Goal: Task Accomplishment & Management: Manage account settings

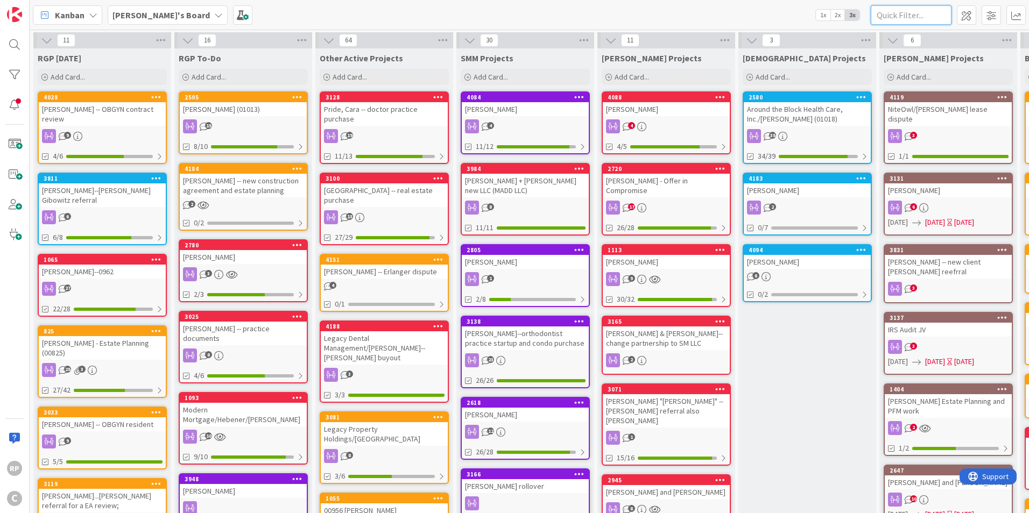
click at [912, 22] on input "text" at bounding box center [910, 14] width 81 height 19
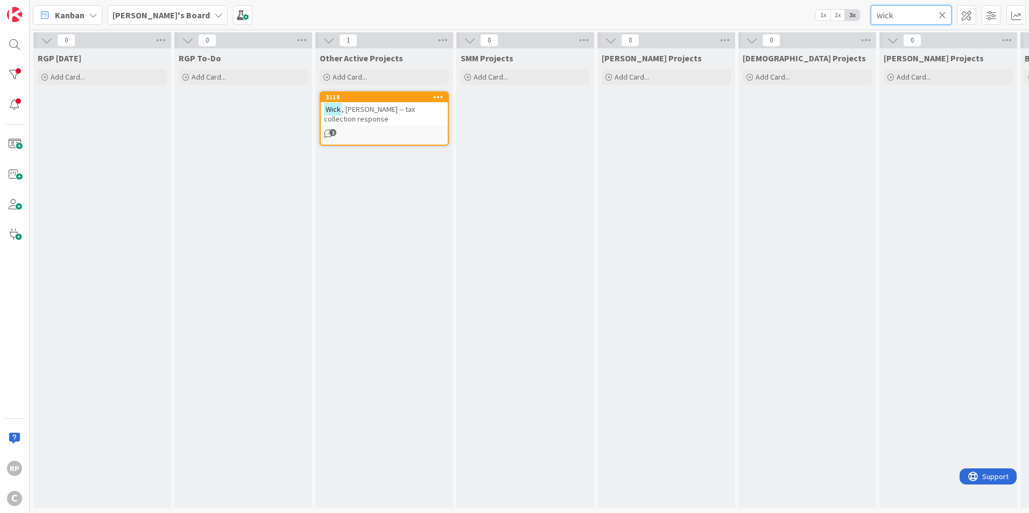
type input "wick"
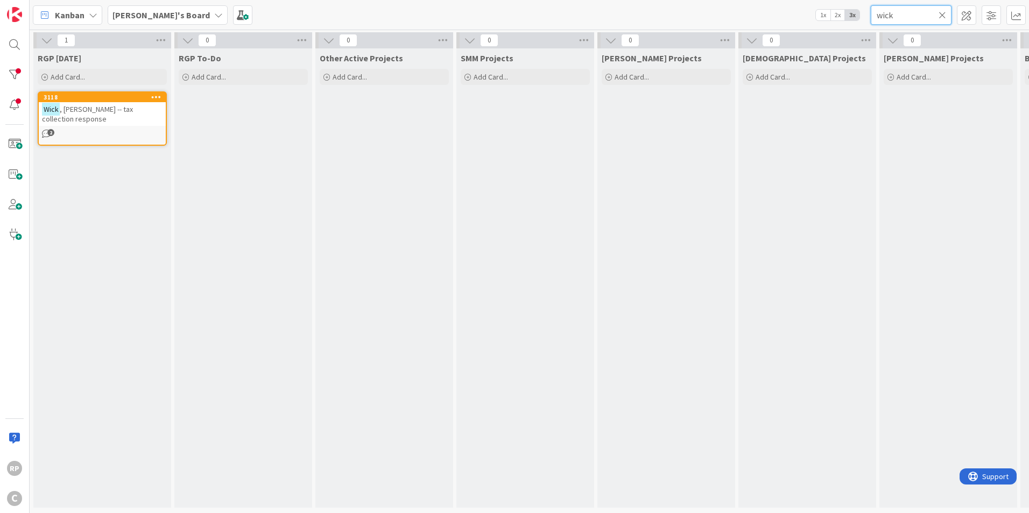
click at [944, 20] on input "wick" at bounding box center [910, 14] width 81 height 19
click at [940, 15] on icon at bounding box center [942, 15] width 8 height 10
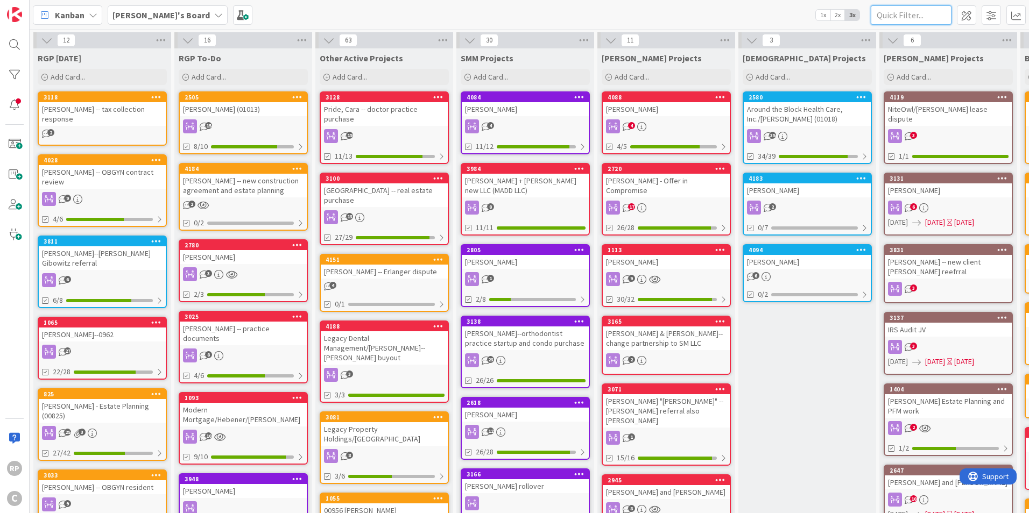
click at [881, 21] on input "text" at bounding box center [910, 14] width 81 height 19
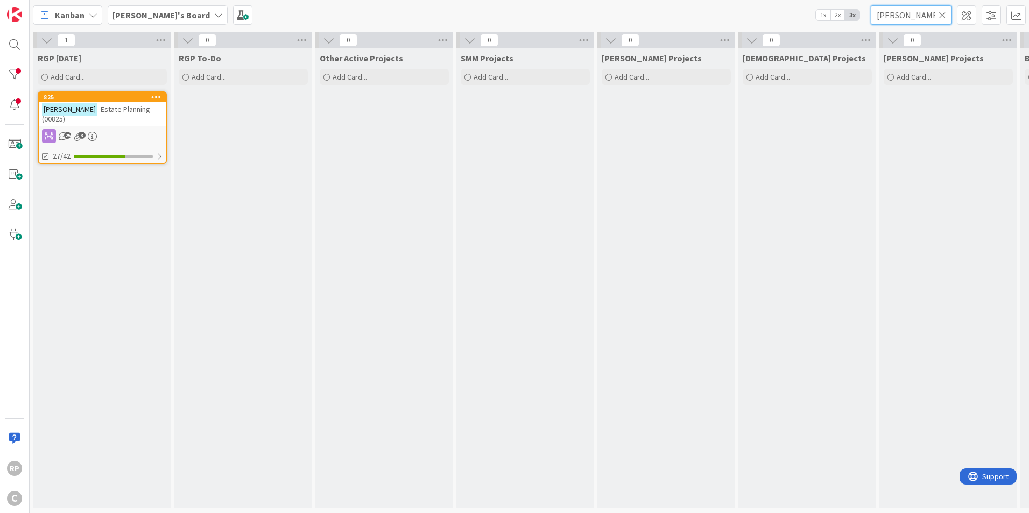
scroll to position [0, 339]
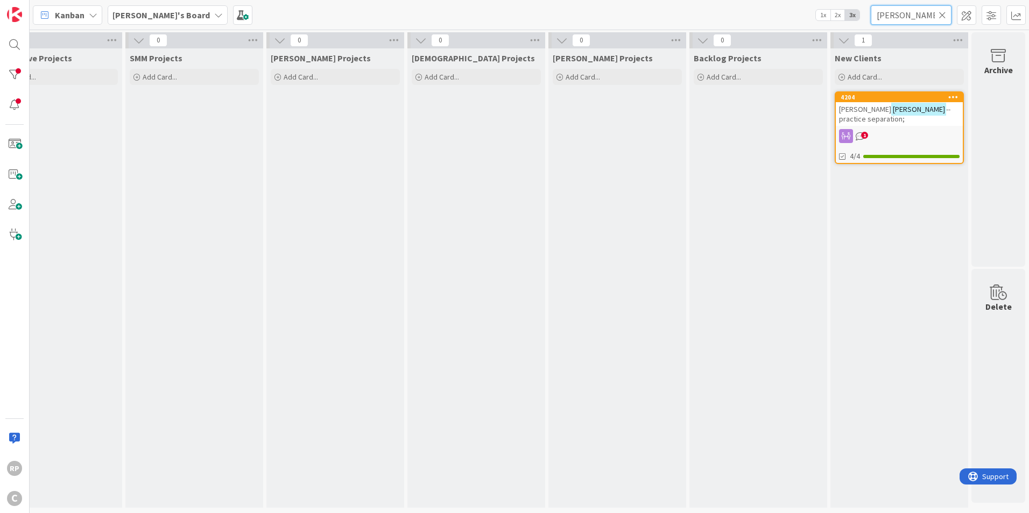
type input "[PERSON_NAME]"
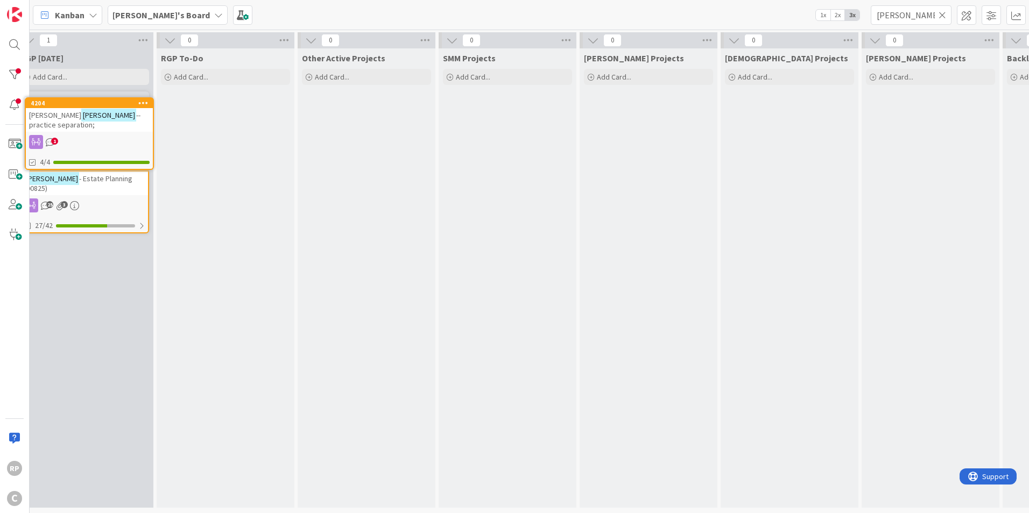
scroll to position [0, 0]
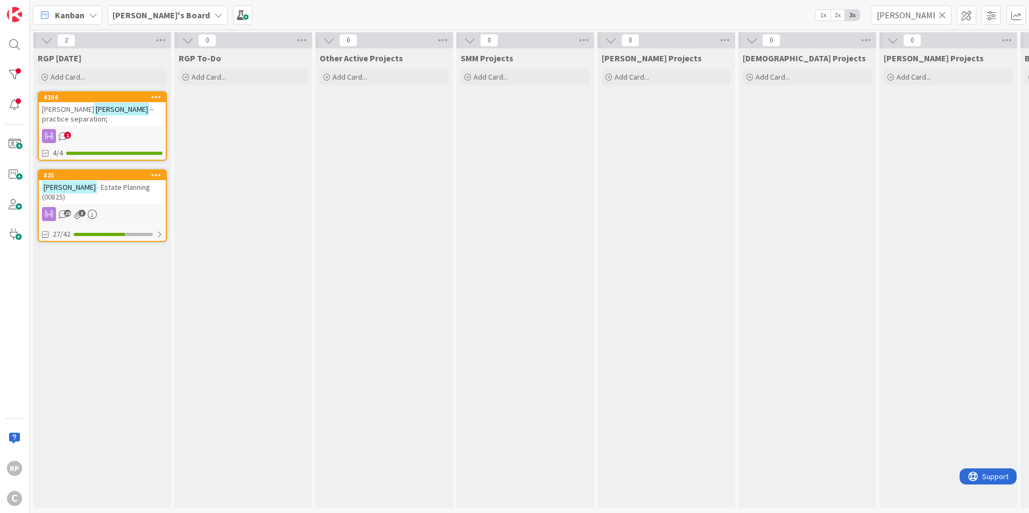
drag, startPoint x: 891, startPoint y: 103, endPoint x: 881, endPoint y: 104, distance: 10.8
click at [114, 108] on span "--practice separation;" at bounding box center [97, 113] width 111 height 19
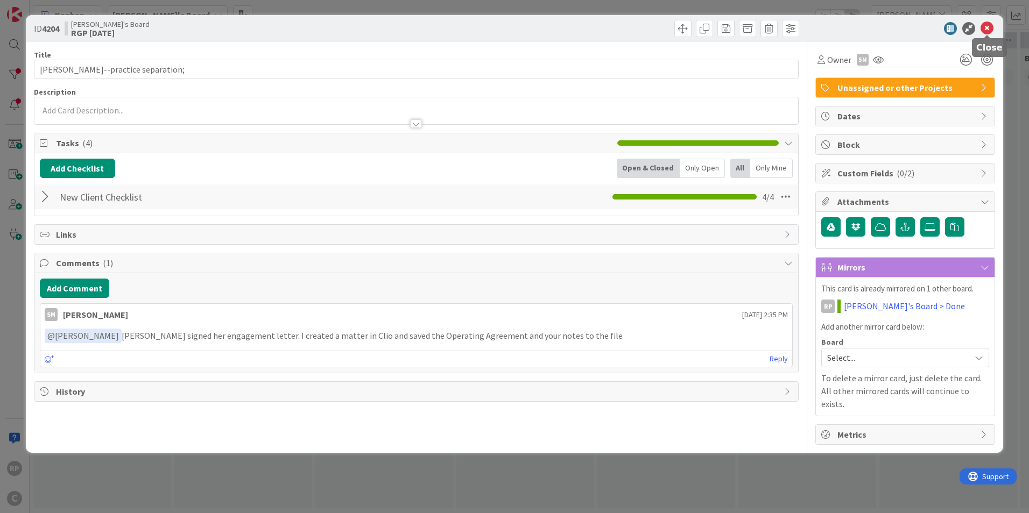
click at [990, 30] on icon at bounding box center [986, 28] width 13 height 13
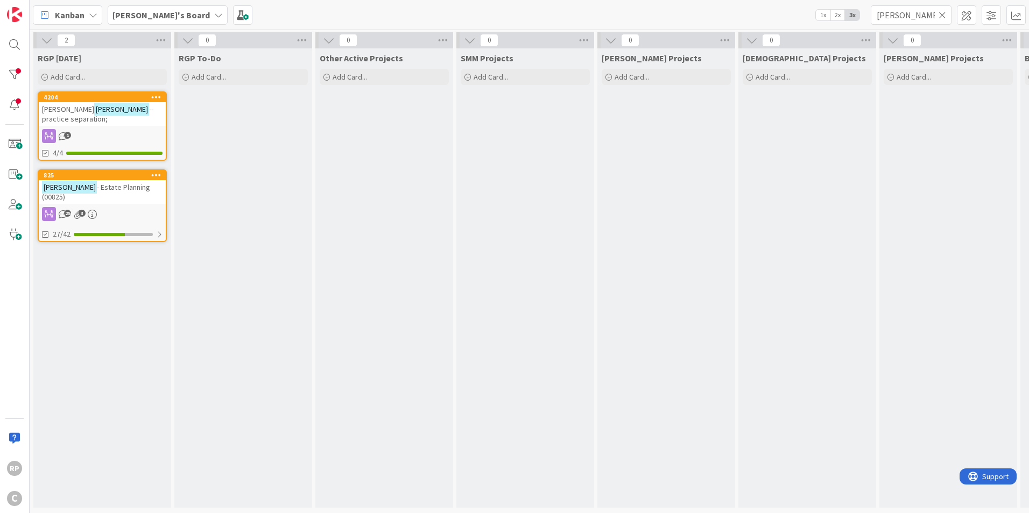
click at [945, 17] on icon at bounding box center [942, 15] width 8 height 10
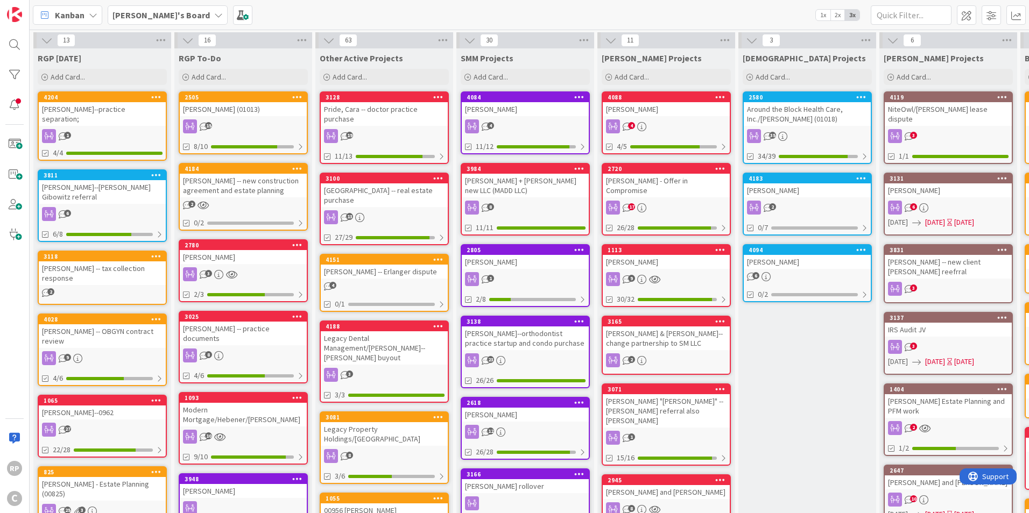
click at [99, 116] on div "4204 [PERSON_NAME]--practice separation; 1 4/4" at bounding box center [102, 125] width 129 height 69
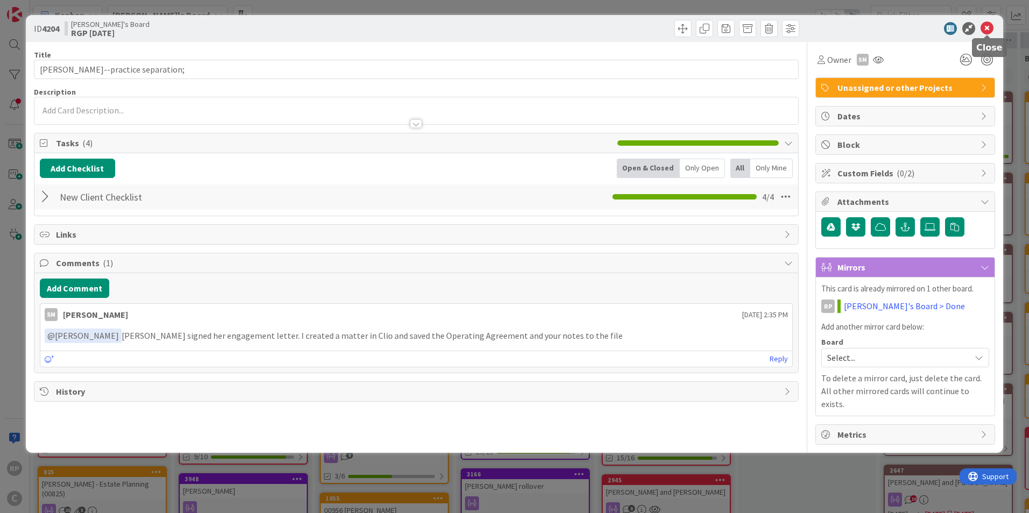
click at [987, 29] on icon at bounding box center [986, 28] width 13 height 13
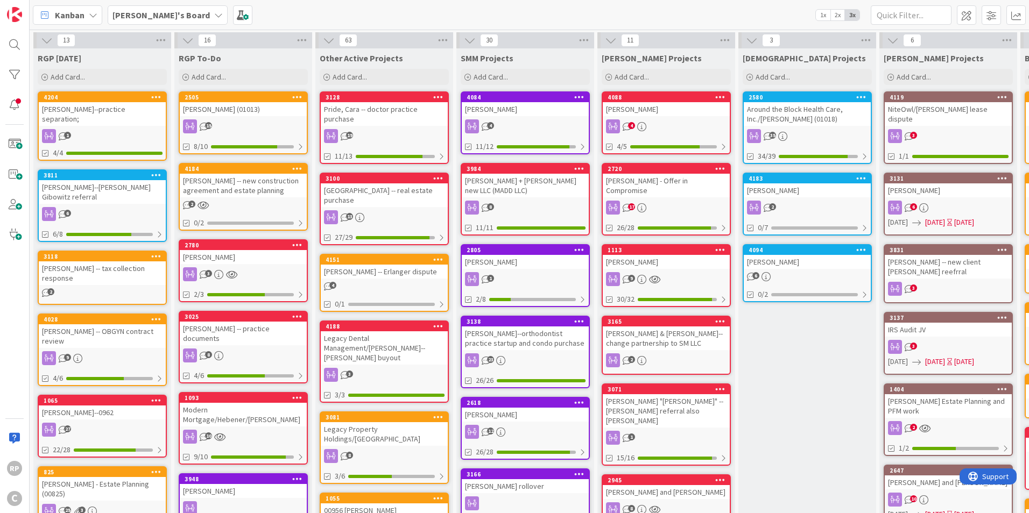
click at [795, 185] on div "[PERSON_NAME]" at bounding box center [806, 190] width 127 height 14
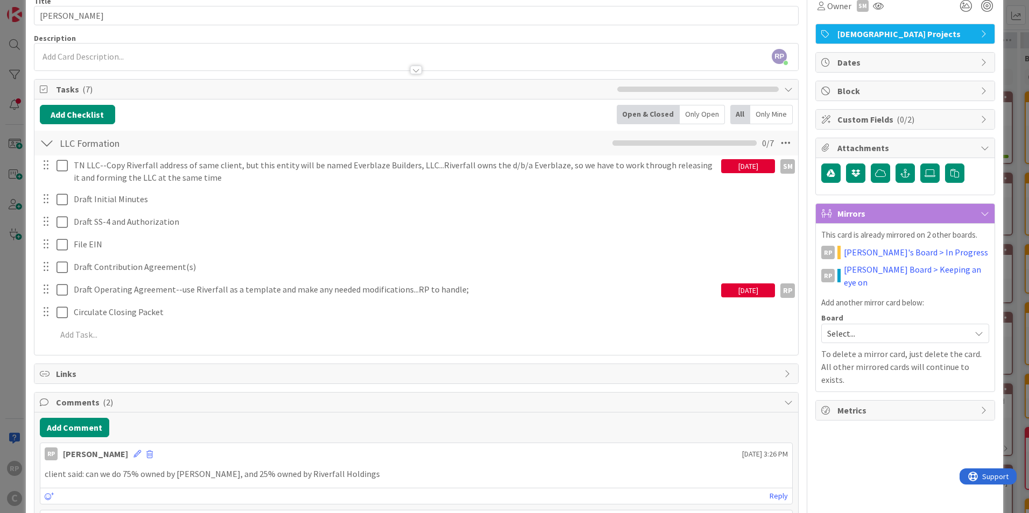
scroll to position [108, 0]
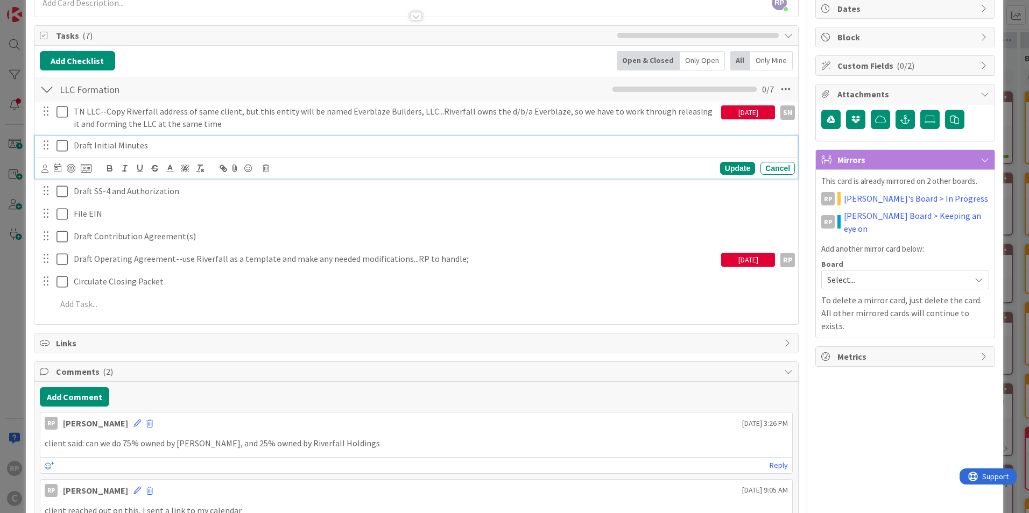
click at [158, 145] on p "Draft Initial Minutes" at bounding box center [432, 145] width 717 height 12
click at [46, 169] on icon at bounding box center [44, 169] width 7 height 8
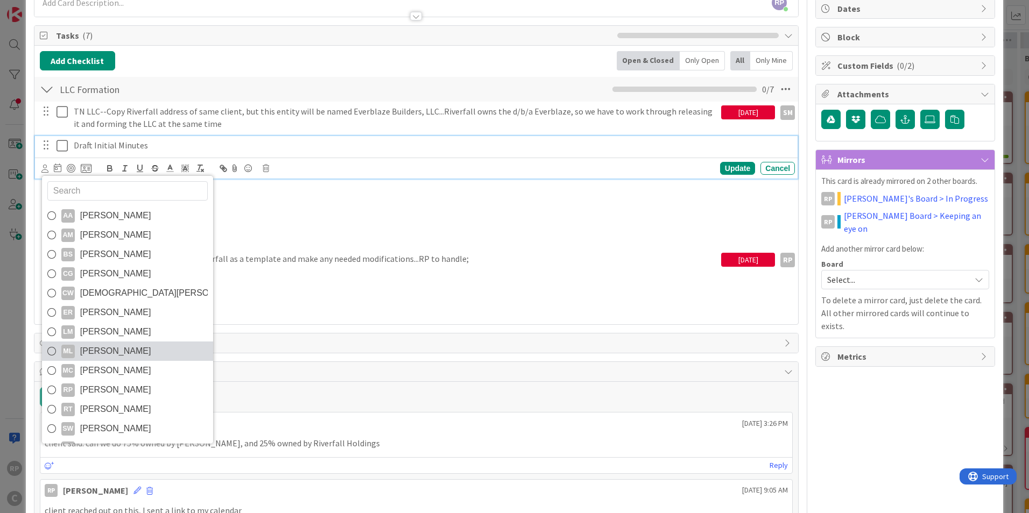
scroll to position [18, 0]
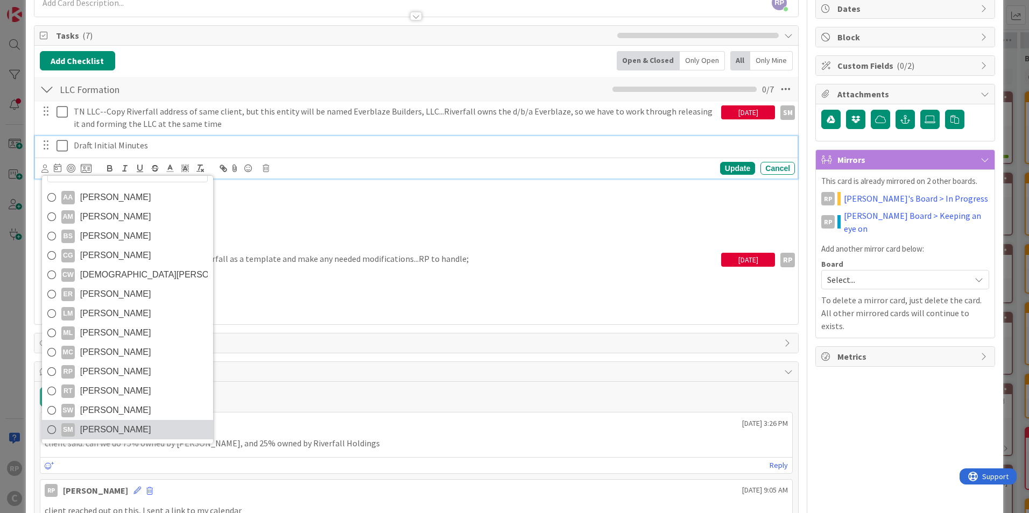
click at [105, 424] on span "[PERSON_NAME]" at bounding box center [115, 430] width 71 height 16
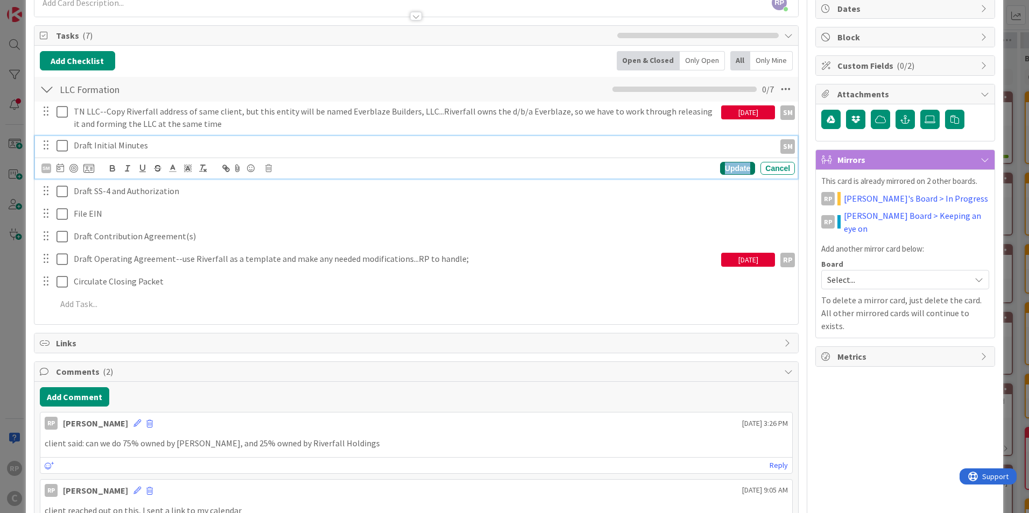
click at [731, 167] on div "Update" at bounding box center [737, 168] width 35 height 13
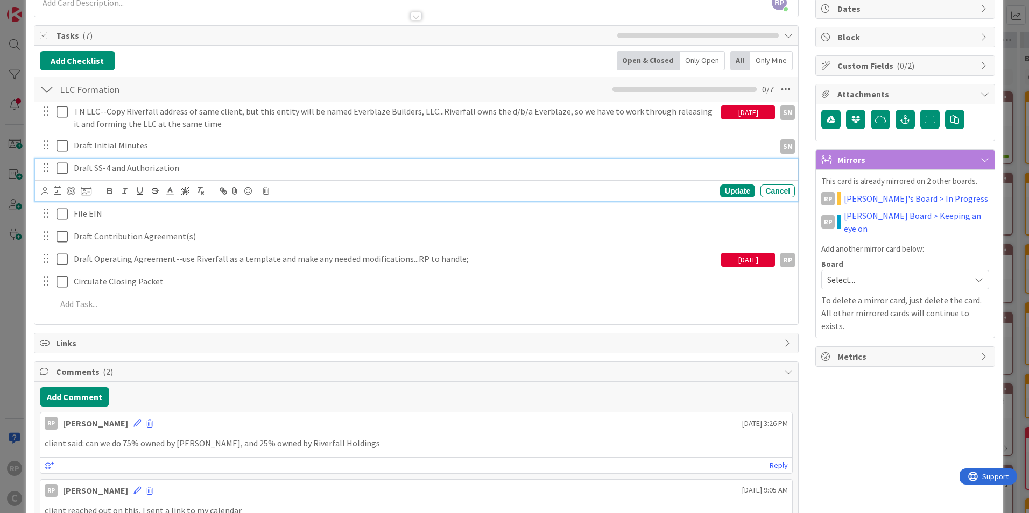
click at [130, 170] on p "Draft SS-4 and Authorization" at bounding box center [432, 168] width 717 height 12
click at [44, 193] on icon at bounding box center [44, 191] width 7 height 8
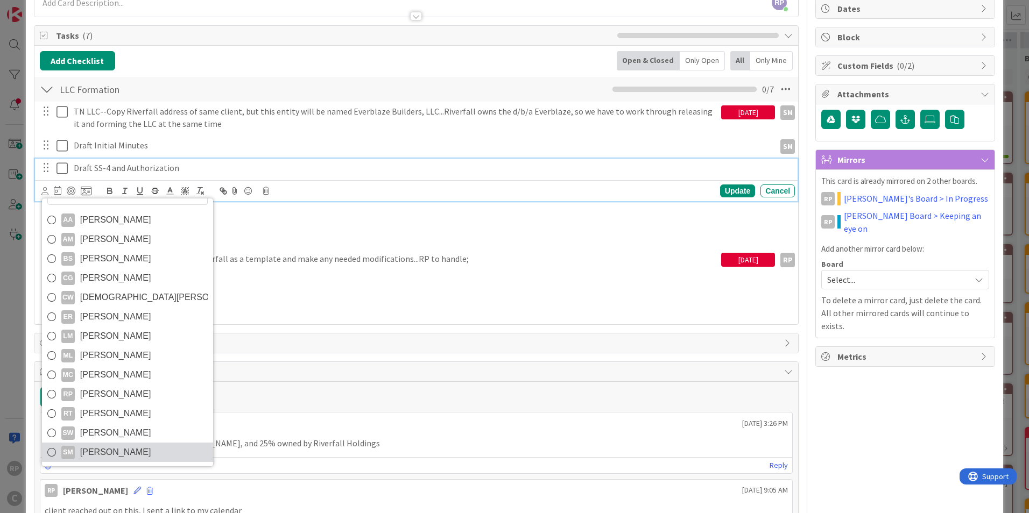
click at [117, 449] on span "[PERSON_NAME]" at bounding box center [115, 452] width 71 height 16
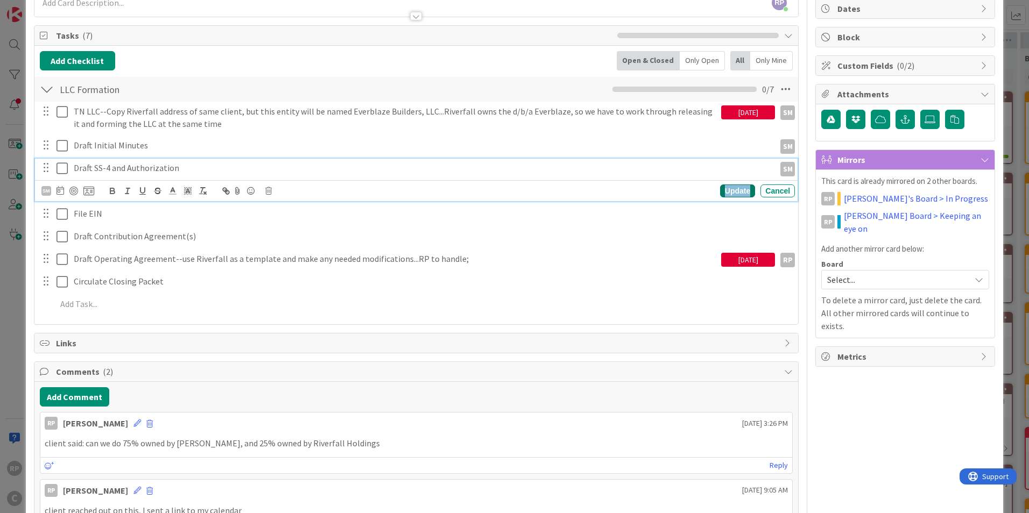
click at [723, 193] on div "Update" at bounding box center [737, 191] width 35 height 13
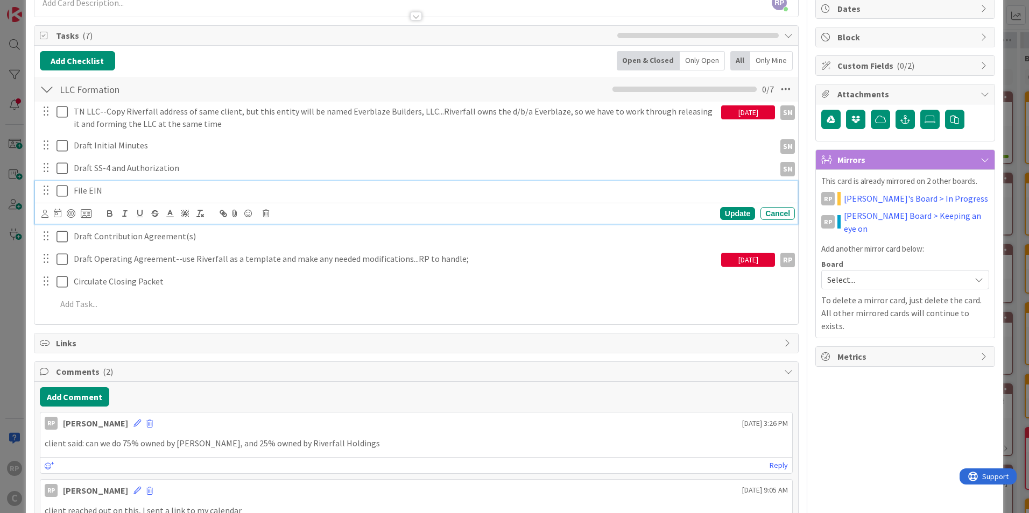
click at [101, 190] on p "File EIN" at bounding box center [432, 191] width 717 height 12
click at [46, 222] on div "Update Cancel" at bounding box center [416, 213] width 762 height 21
click at [46, 216] on icon at bounding box center [44, 214] width 7 height 8
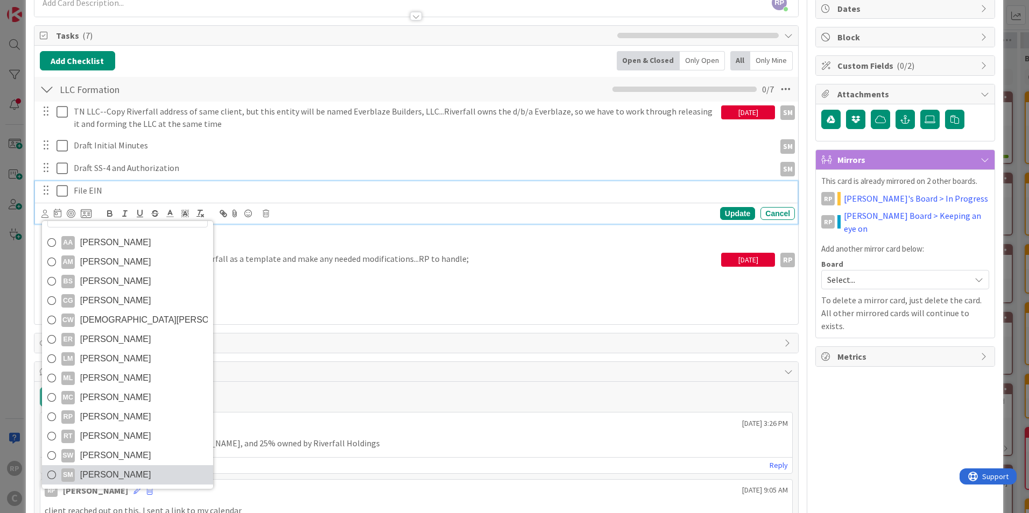
click at [118, 467] on span "[PERSON_NAME]" at bounding box center [115, 475] width 71 height 16
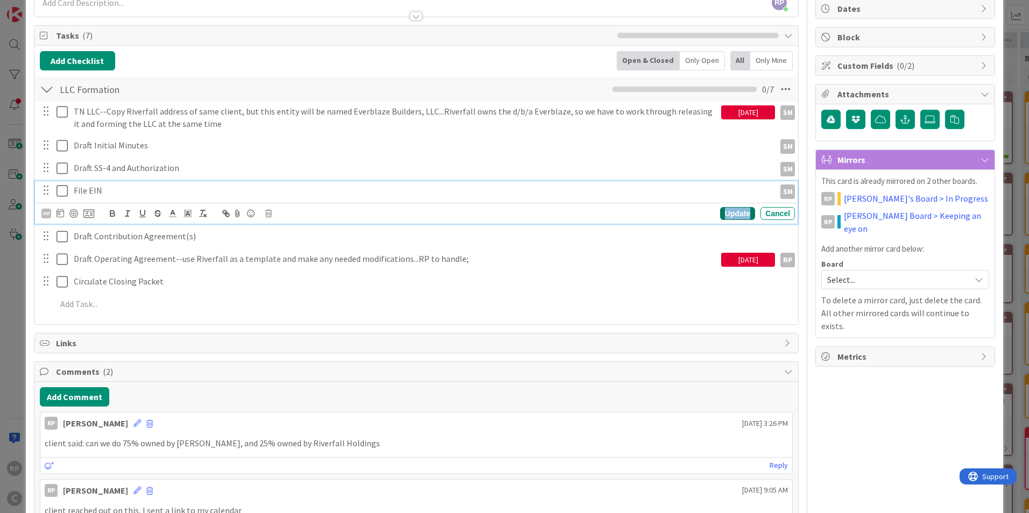
click at [735, 213] on div "Update" at bounding box center [737, 213] width 35 height 13
click at [149, 214] on p "Draft Contribution Agreement(s)" at bounding box center [432, 213] width 717 height 12
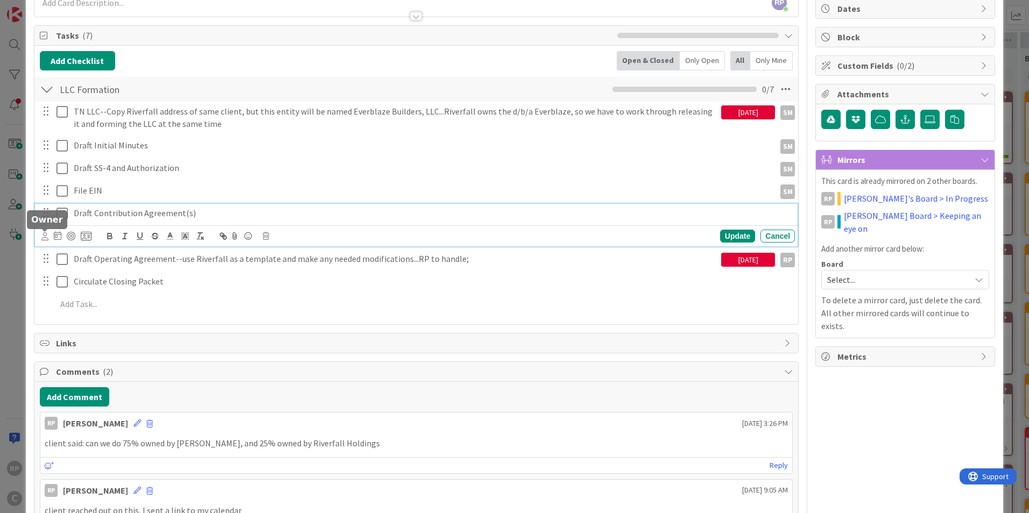
click at [46, 238] on icon at bounding box center [44, 236] width 7 height 8
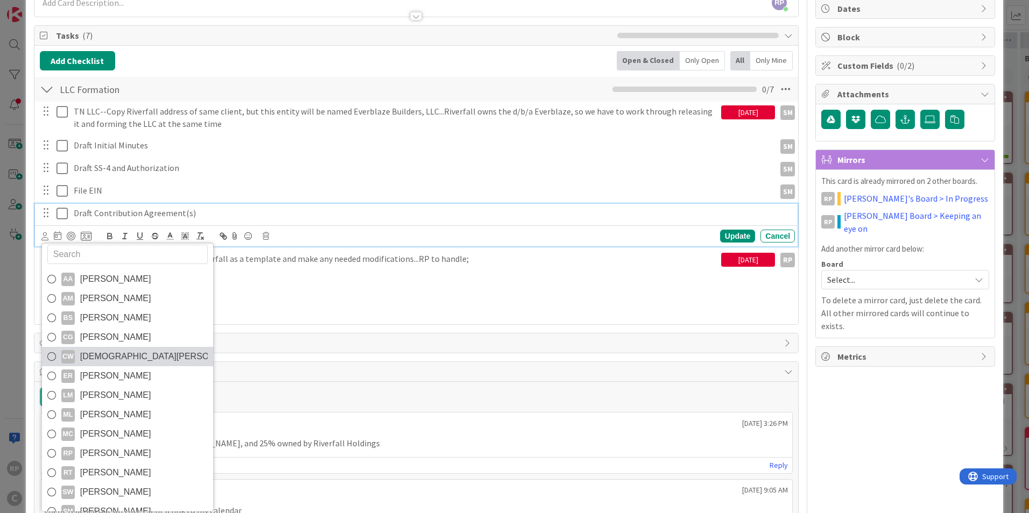
scroll to position [0, 0]
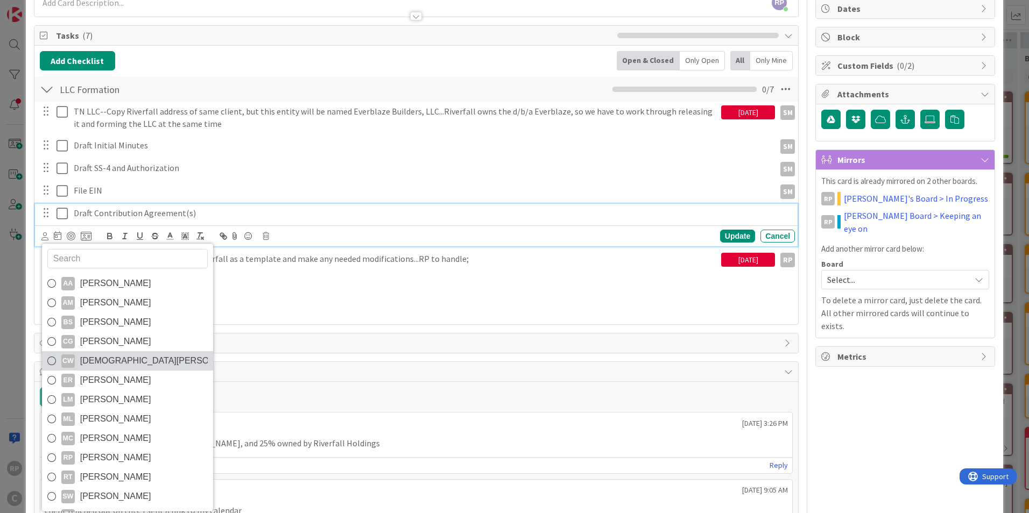
click at [123, 362] on span "[DEMOGRAPHIC_DATA][PERSON_NAME]" at bounding box center [143, 361] width 127 height 16
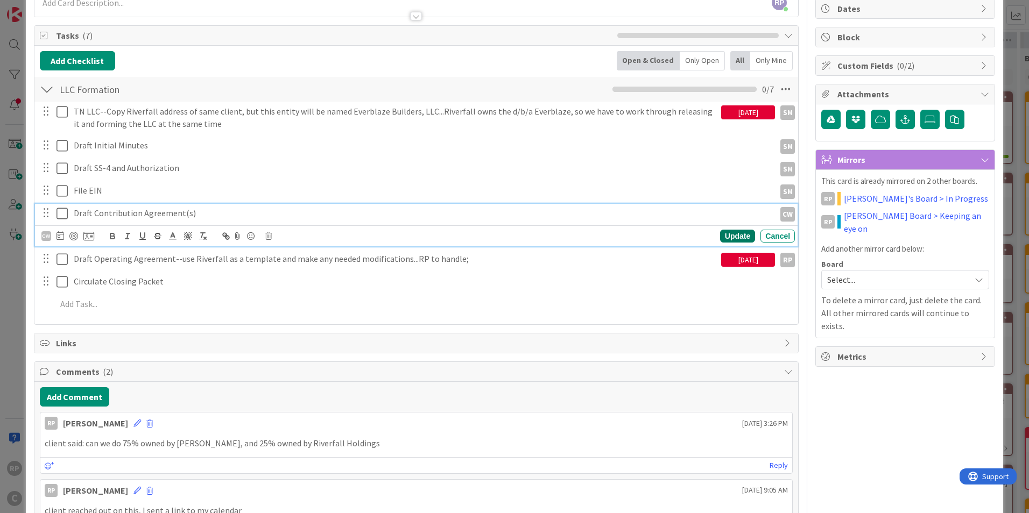
click at [734, 237] on div "Update" at bounding box center [737, 236] width 35 height 13
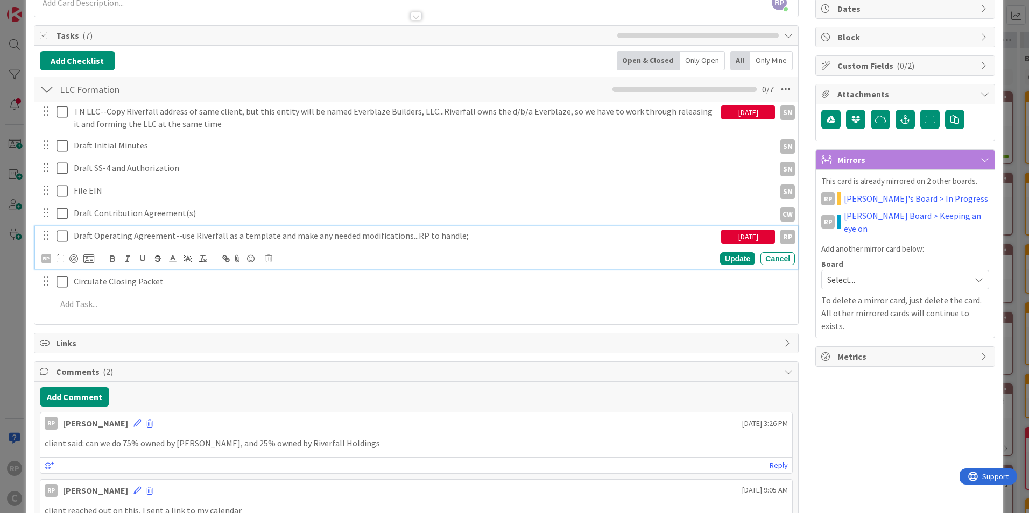
click at [126, 242] on p "Draft Operating Agreement--use Riverfall as a template and make any needed modi…" at bounding box center [395, 236] width 643 height 12
click at [45, 259] on div "RP" at bounding box center [46, 259] width 10 height 10
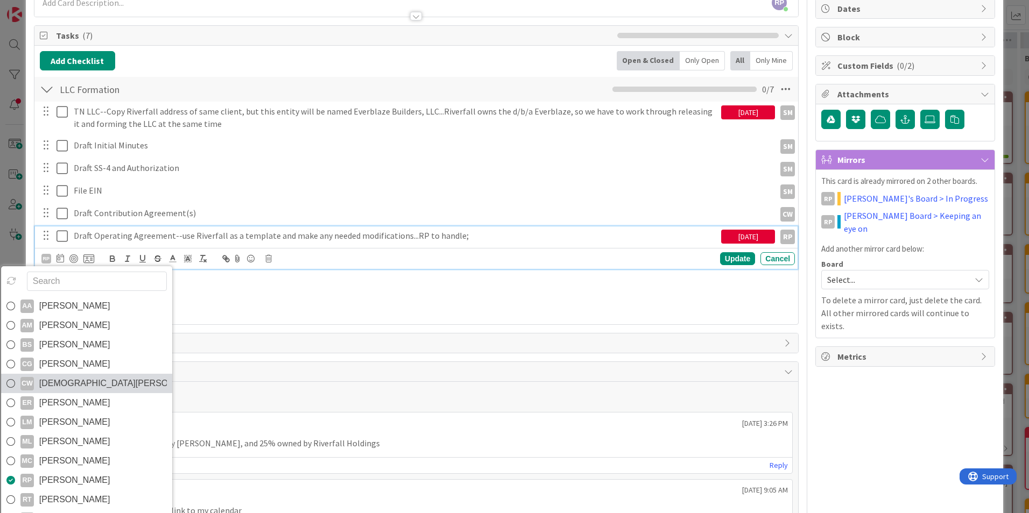
click at [84, 386] on span "[DEMOGRAPHIC_DATA][PERSON_NAME]" at bounding box center [102, 383] width 127 height 16
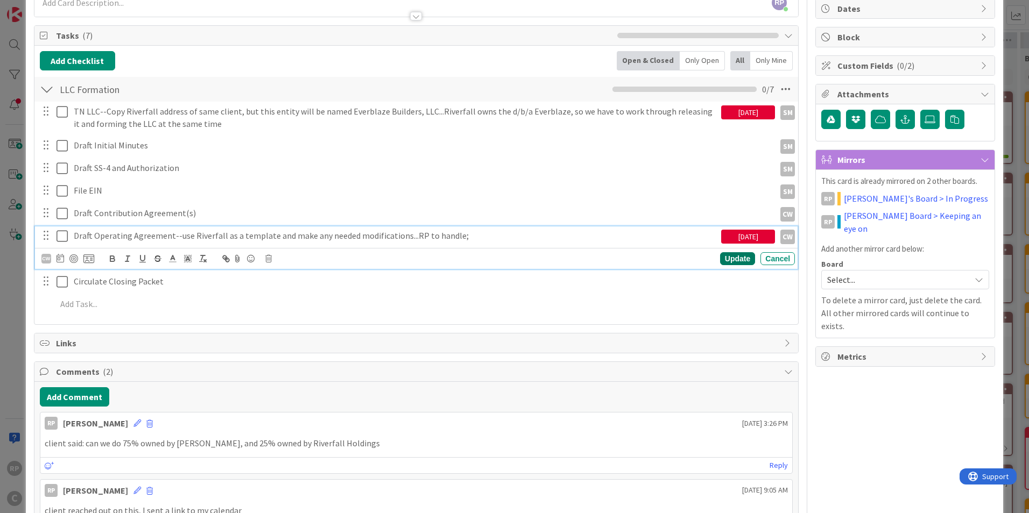
click at [739, 256] on div "Update" at bounding box center [737, 258] width 35 height 13
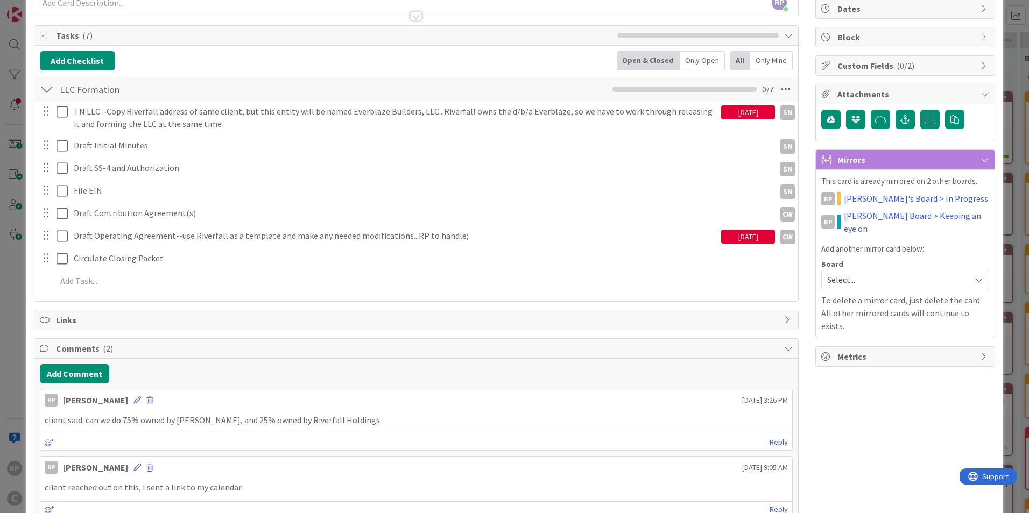
click at [752, 232] on div "[DATE]" at bounding box center [748, 237] width 54 height 14
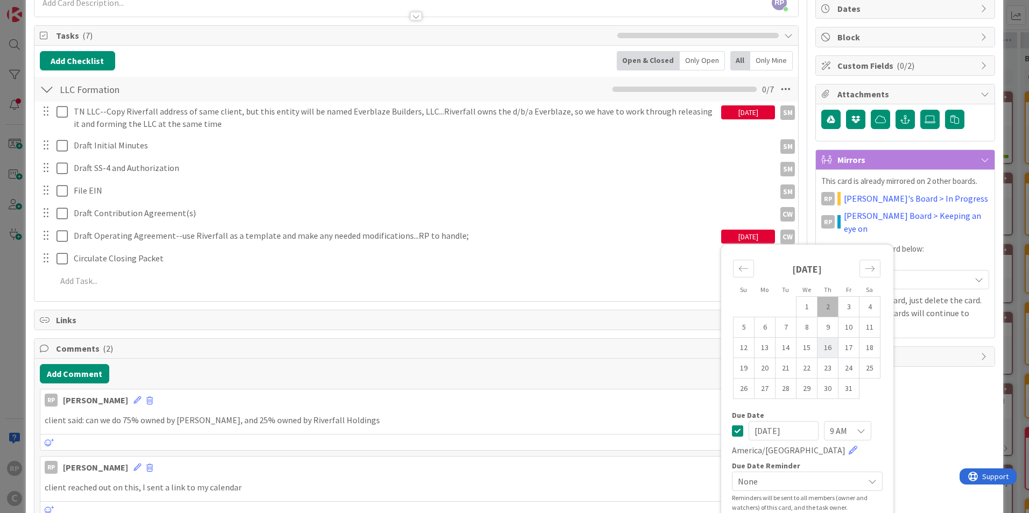
click at [820, 346] on td "16" at bounding box center [827, 348] width 21 height 20
type input "[DATE]"
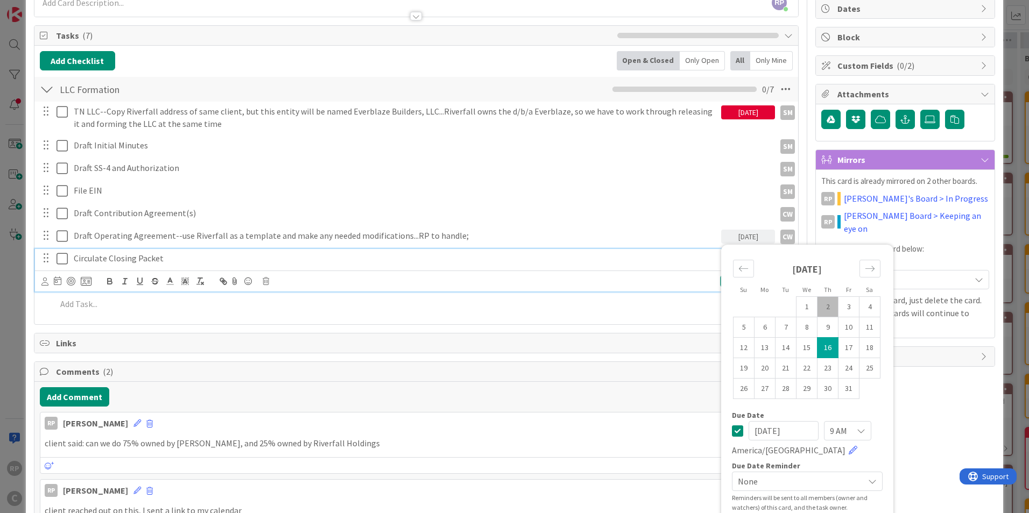
click at [467, 259] on p "Circulate Closing Packet" at bounding box center [432, 258] width 717 height 12
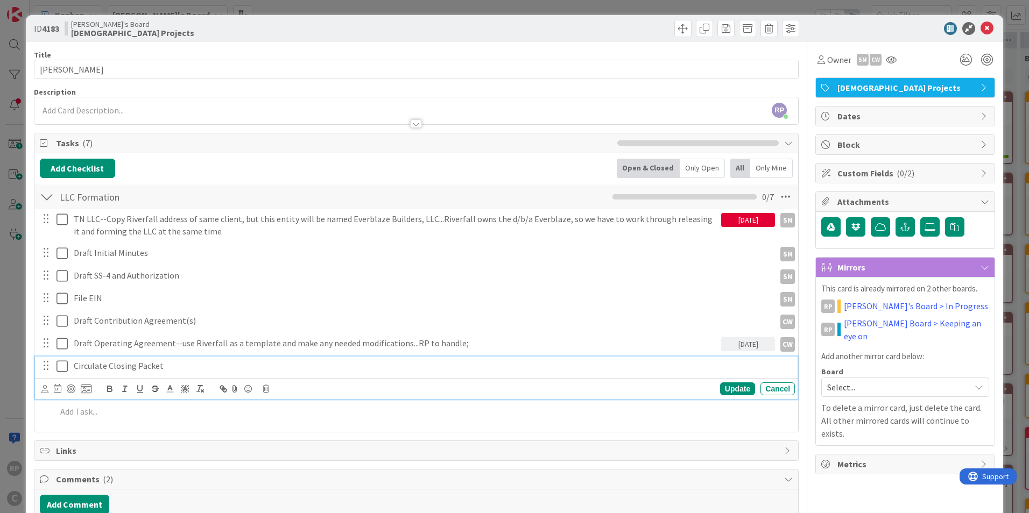
scroll to position [54, 0]
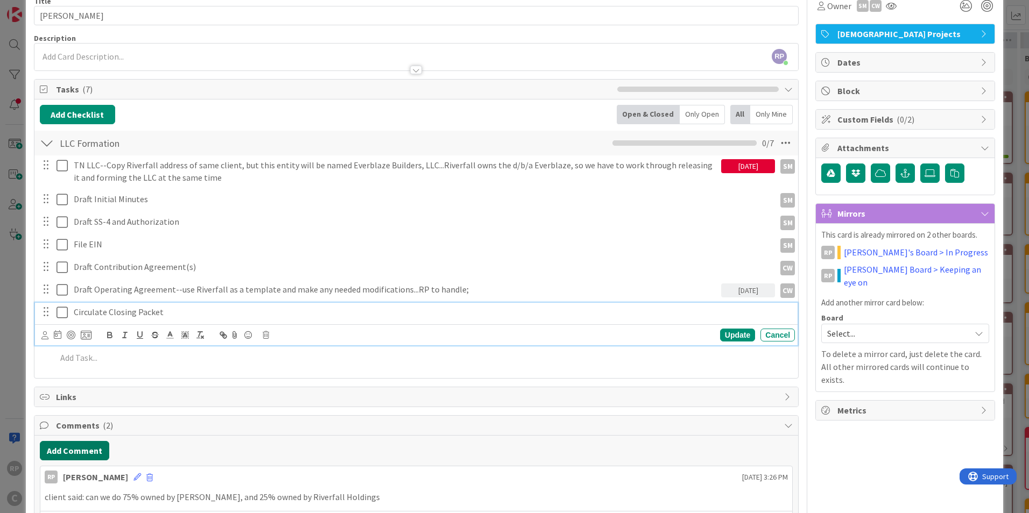
click at [85, 446] on button "Add Comment" at bounding box center [74, 450] width 69 height 19
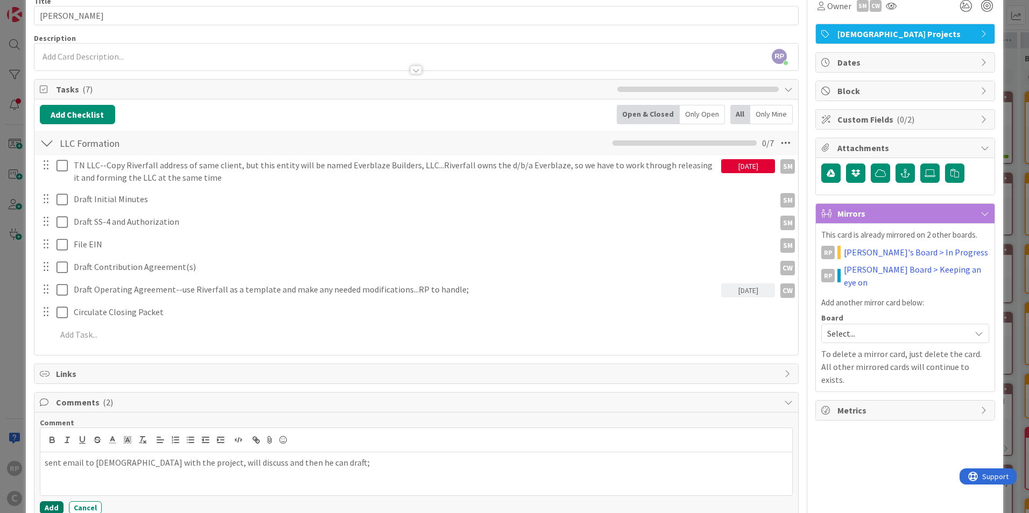
click at [52, 508] on button "Add" at bounding box center [52, 507] width 24 height 13
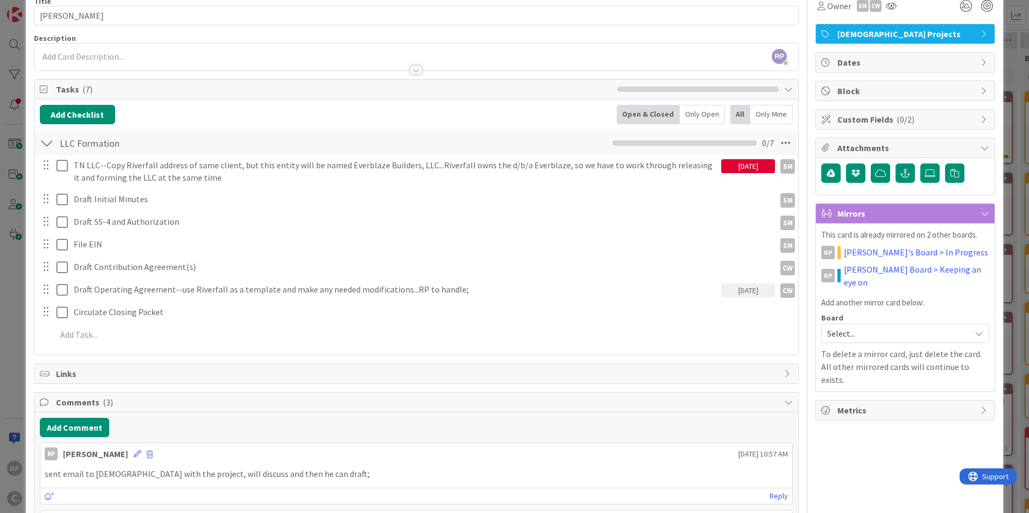
scroll to position [0, 0]
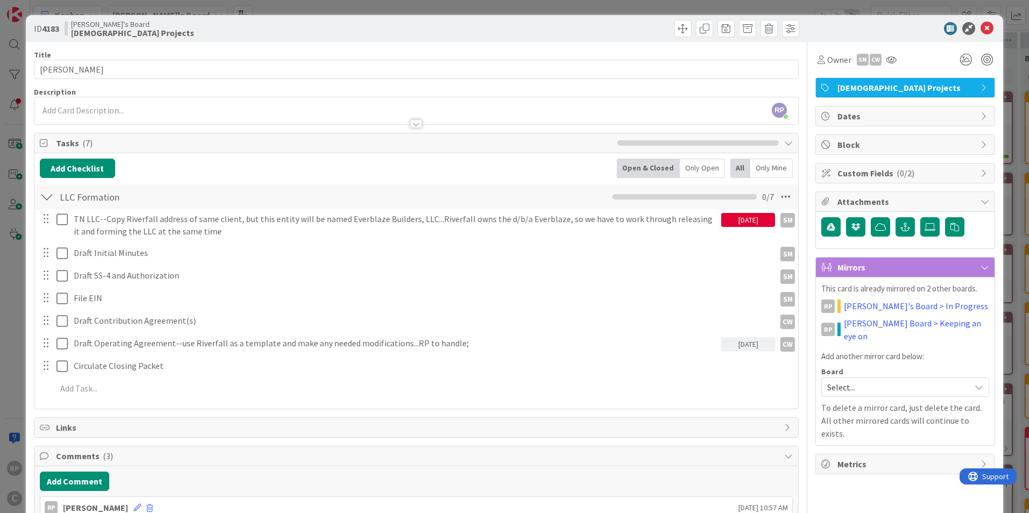
click at [851, 380] on span "Select..." at bounding box center [896, 387] width 138 height 15
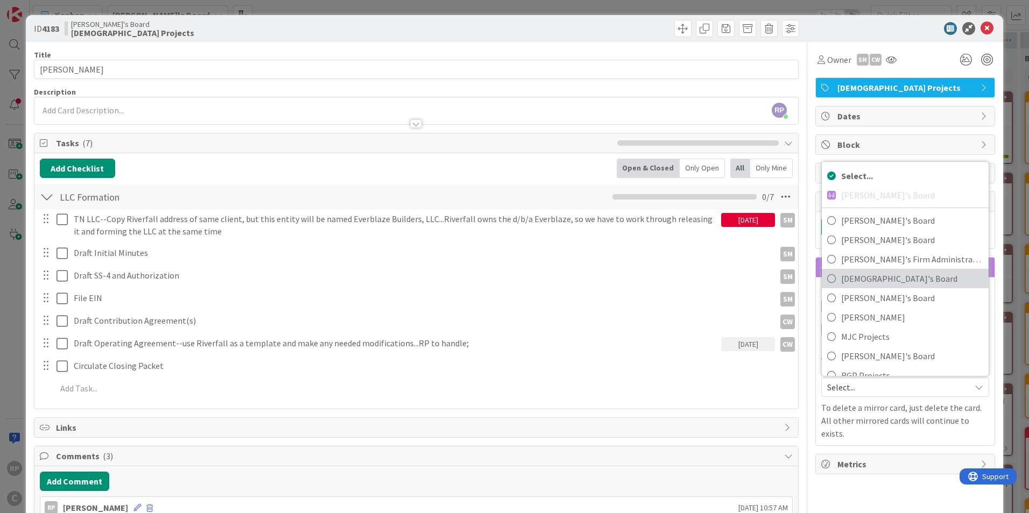
click at [866, 271] on span "[DEMOGRAPHIC_DATA]'s Board" at bounding box center [912, 279] width 142 height 16
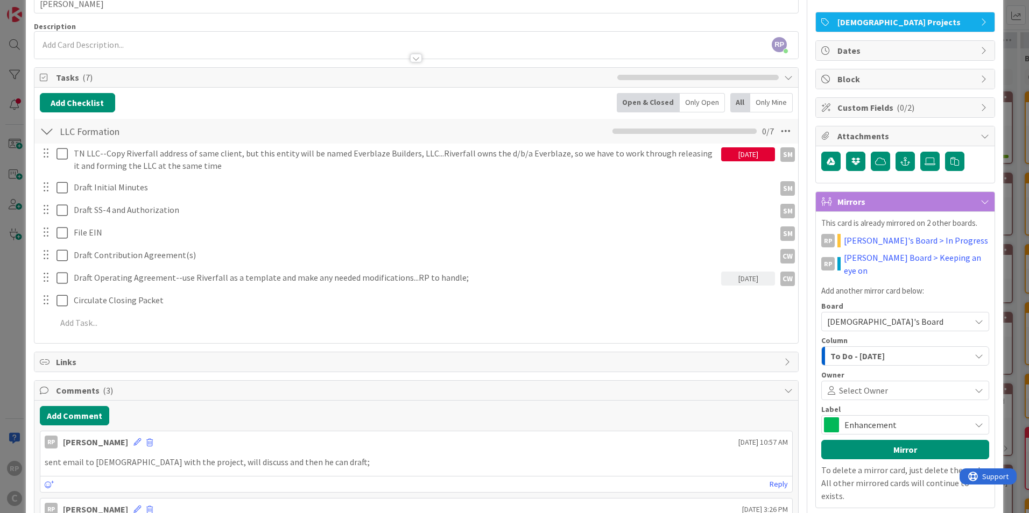
scroll to position [108, 0]
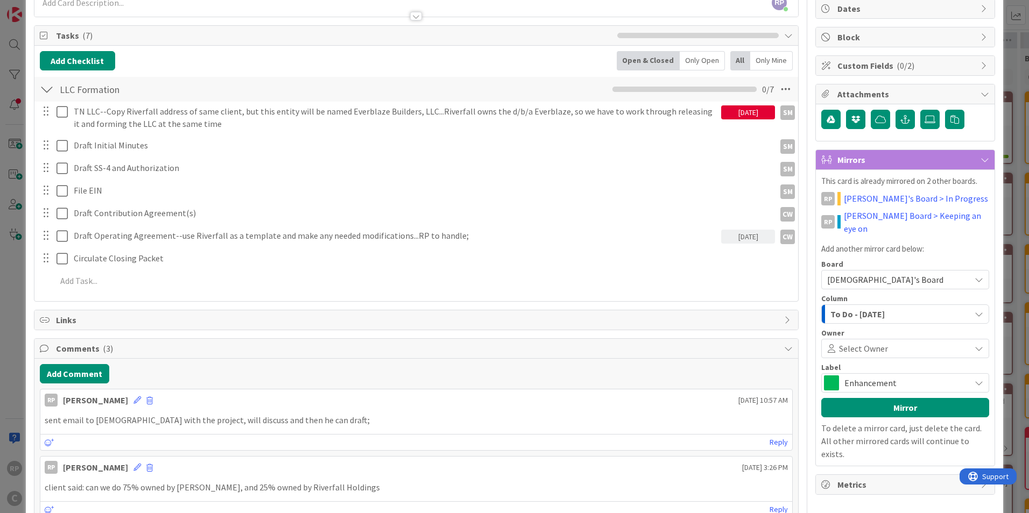
click at [877, 307] on div "To Do - [DATE]" at bounding box center [898, 314] width 143 height 17
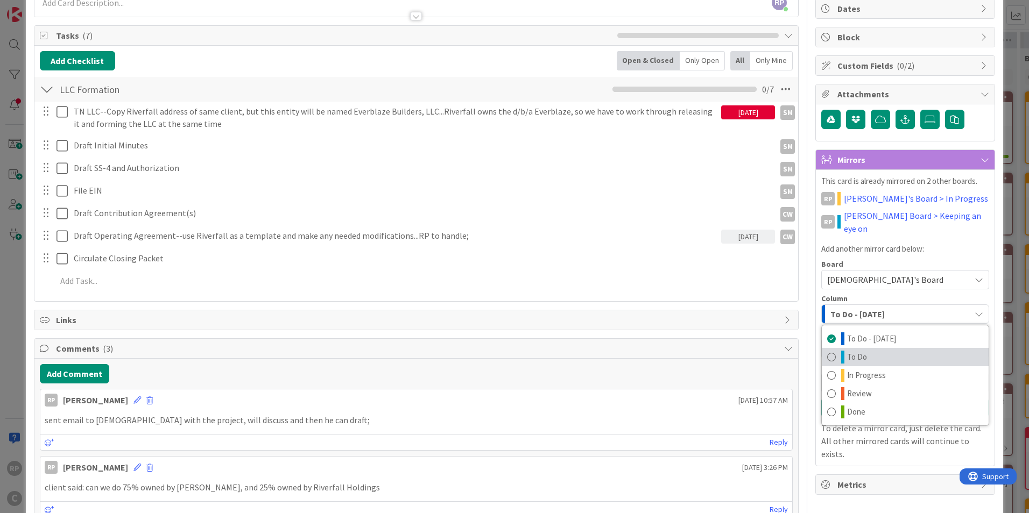
click at [853, 351] on span "To Do" at bounding box center [857, 357] width 20 height 13
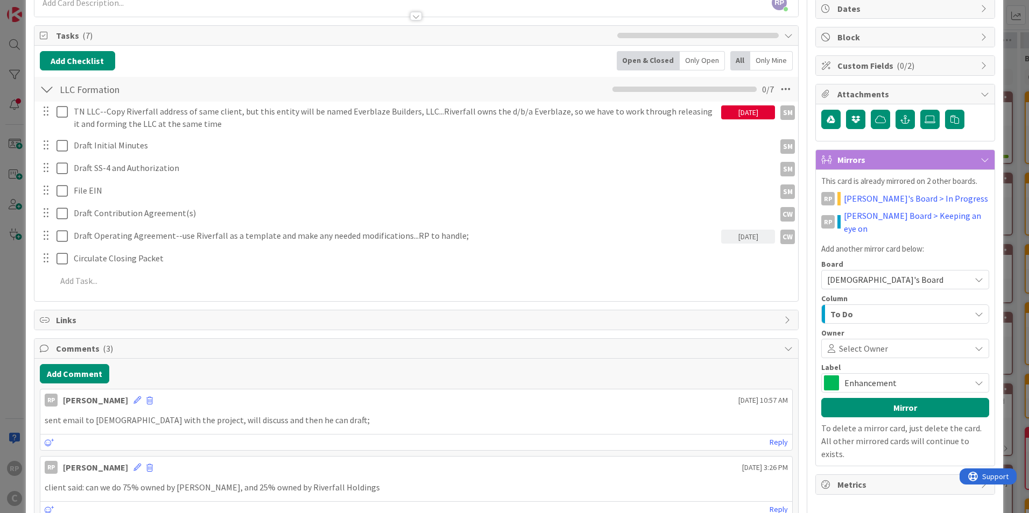
click at [845, 342] on span "Select Owner" at bounding box center [863, 348] width 49 height 13
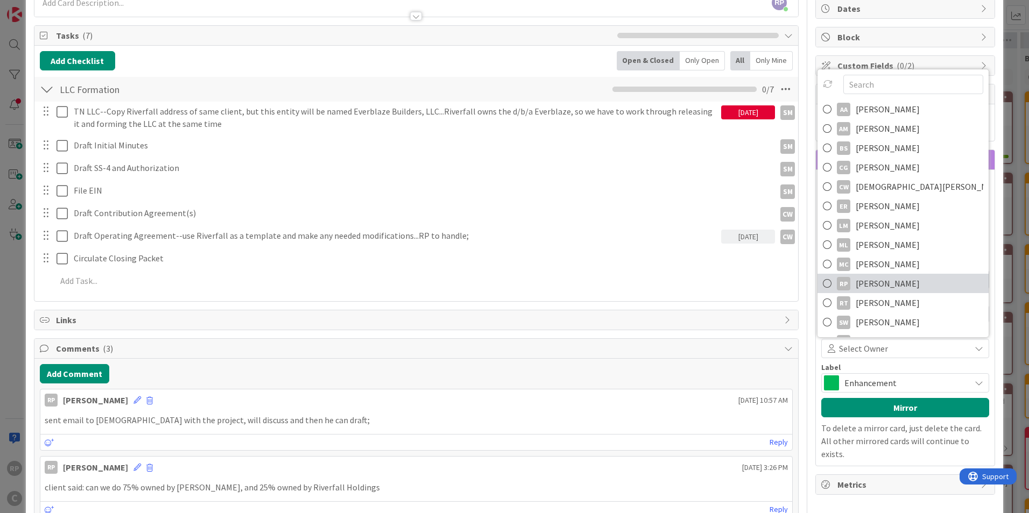
click at [876, 275] on span "[PERSON_NAME]" at bounding box center [887, 283] width 64 height 16
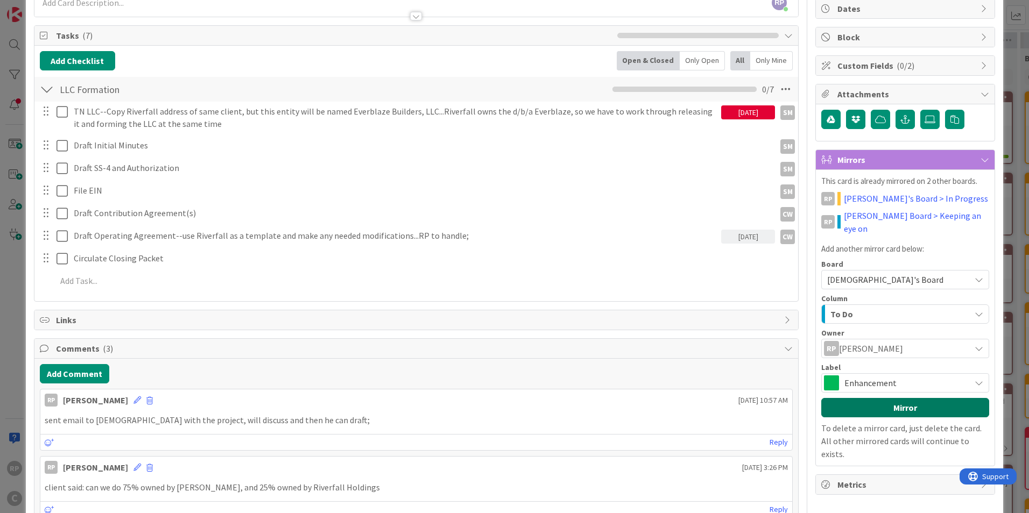
click at [871, 398] on button "Mirror" at bounding box center [905, 407] width 168 height 19
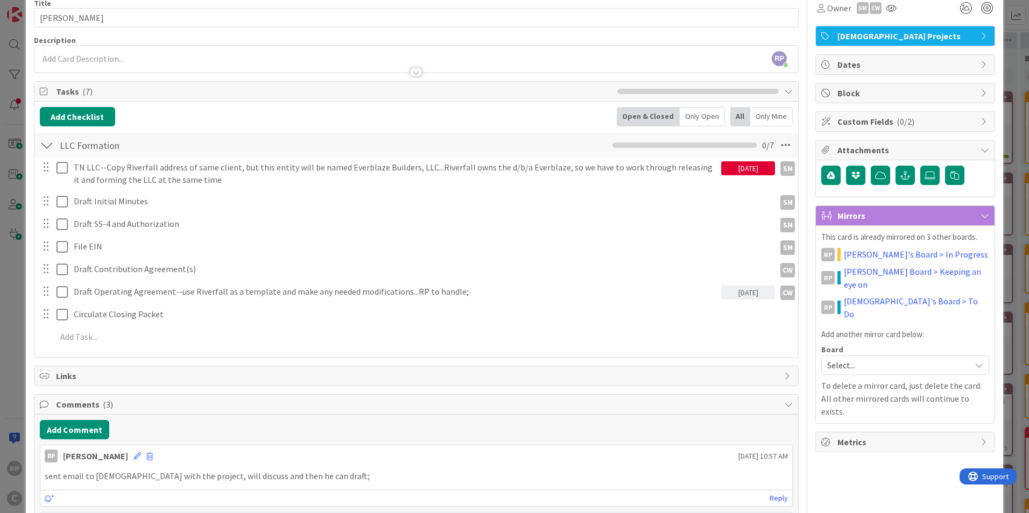
scroll to position [0, 0]
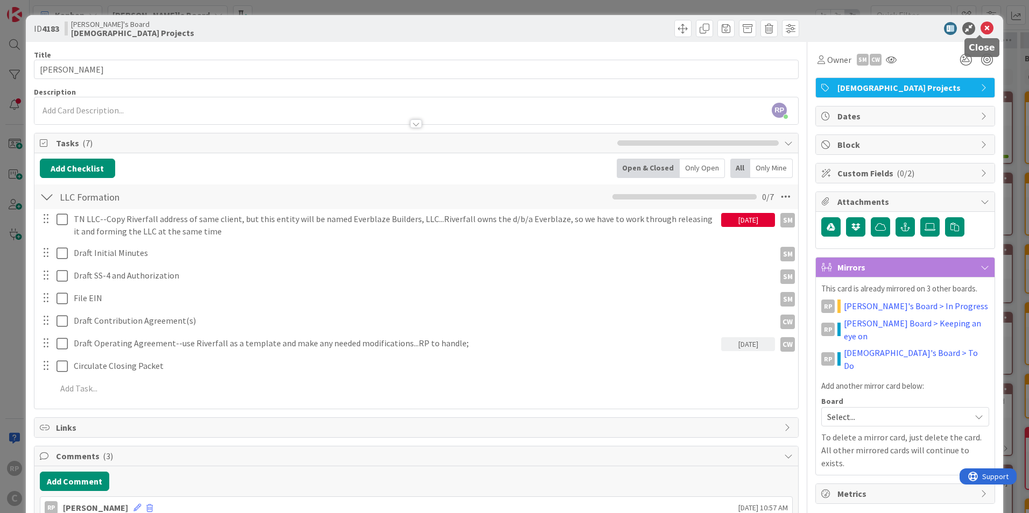
click at [980, 30] on icon at bounding box center [986, 28] width 13 height 13
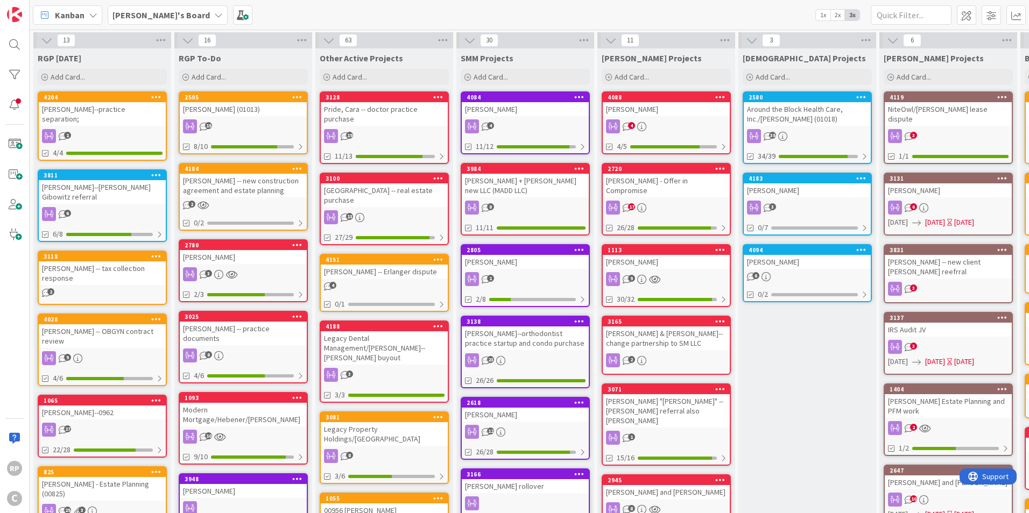
click at [786, 254] on div "4094" at bounding box center [806, 250] width 127 height 10
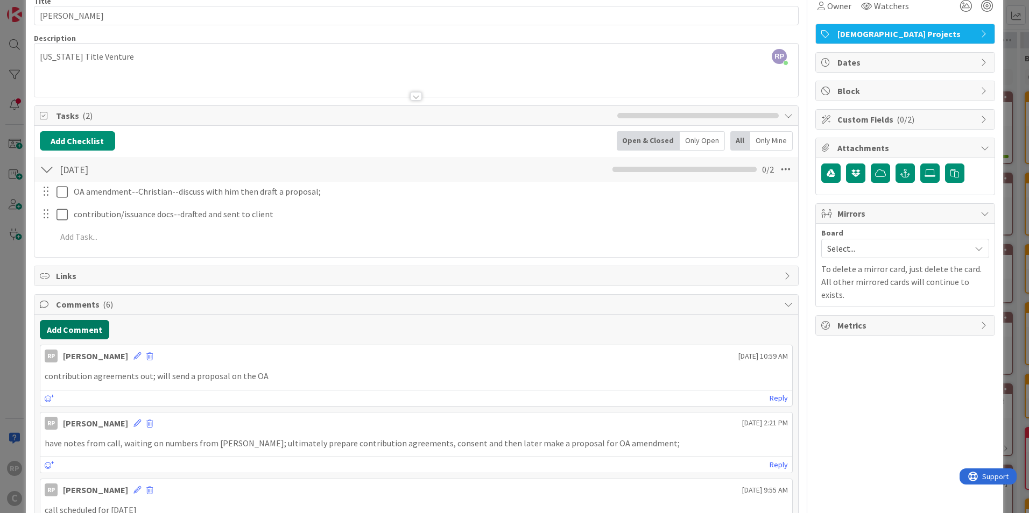
click at [100, 327] on button "Add Comment" at bounding box center [74, 329] width 69 height 19
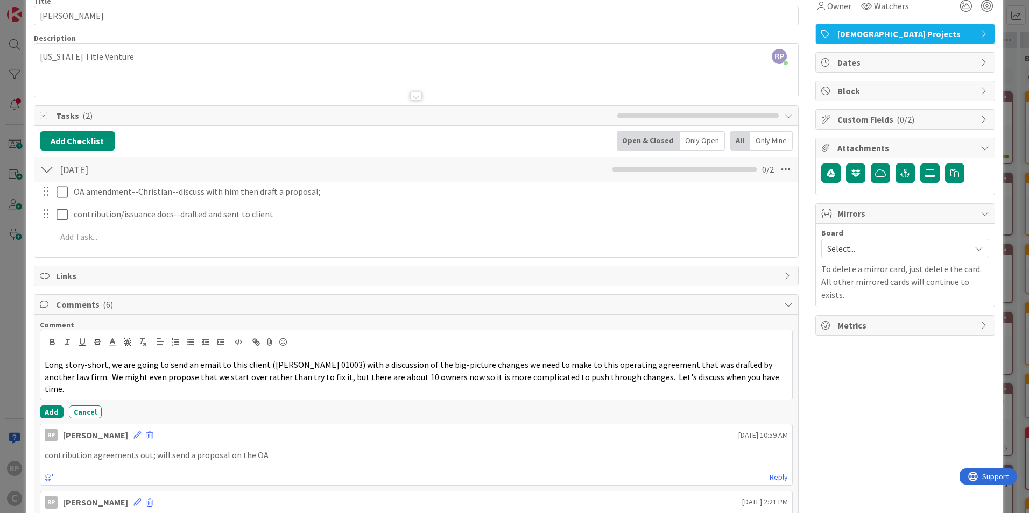
click at [43, 366] on div "Long story-short, we are going to send an email to this client ([PERSON_NAME] 0…" at bounding box center [416, 377] width 752 height 45
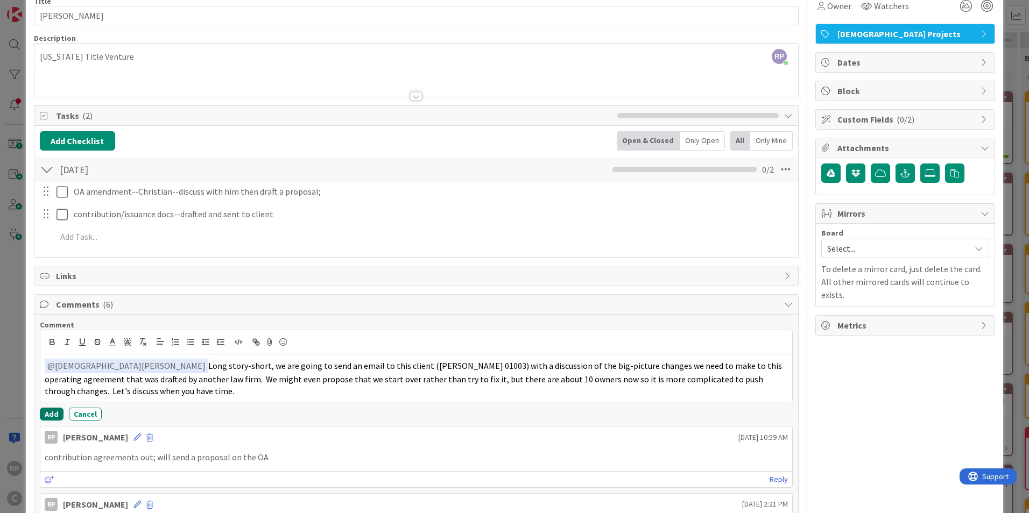
click at [52, 410] on button "Add" at bounding box center [52, 414] width 24 height 13
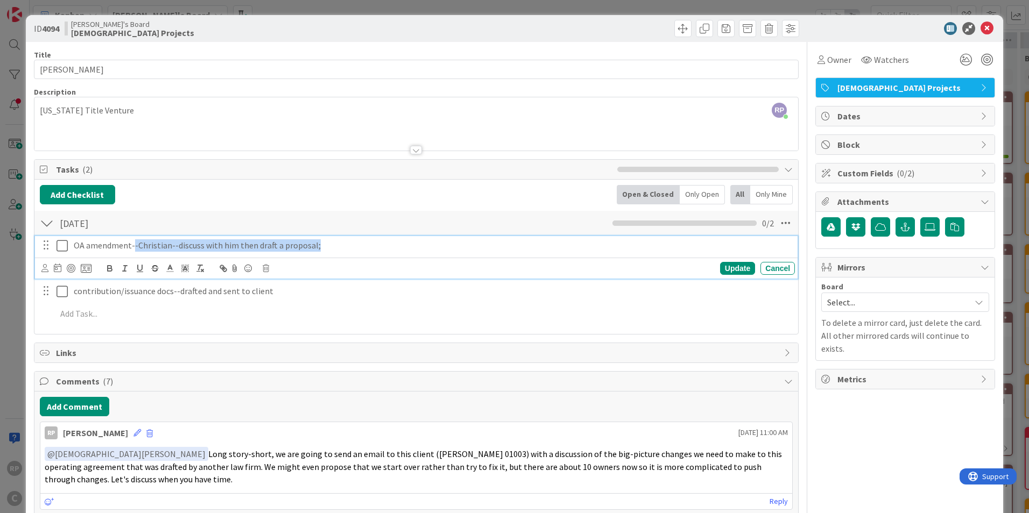
drag, startPoint x: 166, startPoint y: 247, endPoint x: 133, endPoint y: 249, distance: 32.9
click at [133, 249] on p "OA amendment--Christian--discuss with him then draft a proposal;" at bounding box center [432, 245] width 717 height 12
click at [730, 268] on div "Update" at bounding box center [737, 268] width 35 height 13
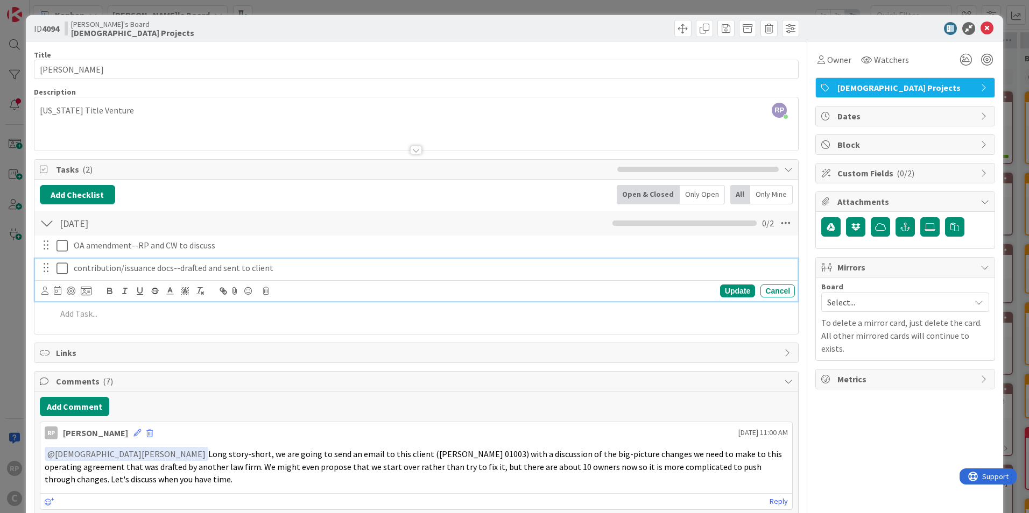
click at [274, 269] on p "contribution/issuance docs--drafted and sent to client" at bounding box center [432, 268] width 717 height 12
click at [867, 310] on div "Select..." at bounding box center [905, 302] width 168 height 19
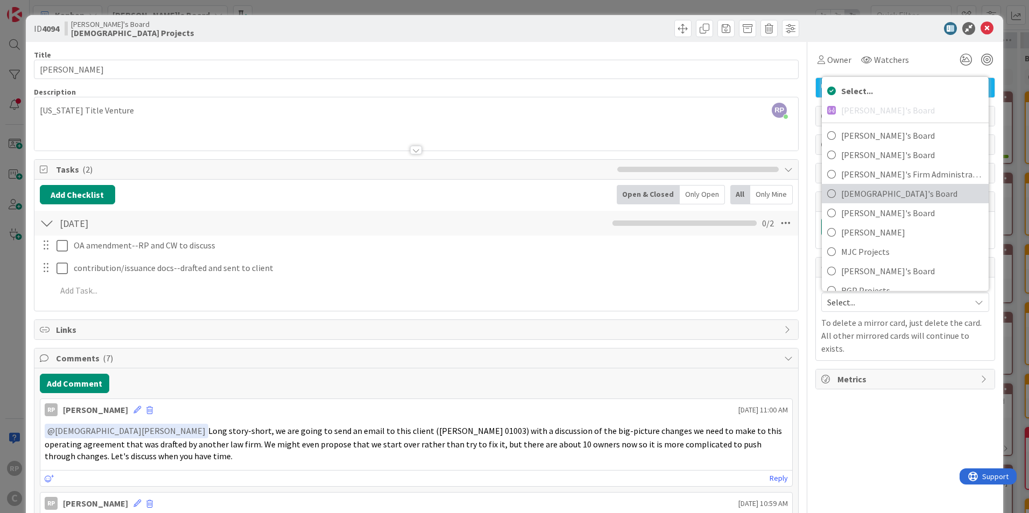
click at [860, 197] on span "[DEMOGRAPHIC_DATA]'s Board" at bounding box center [912, 194] width 142 height 16
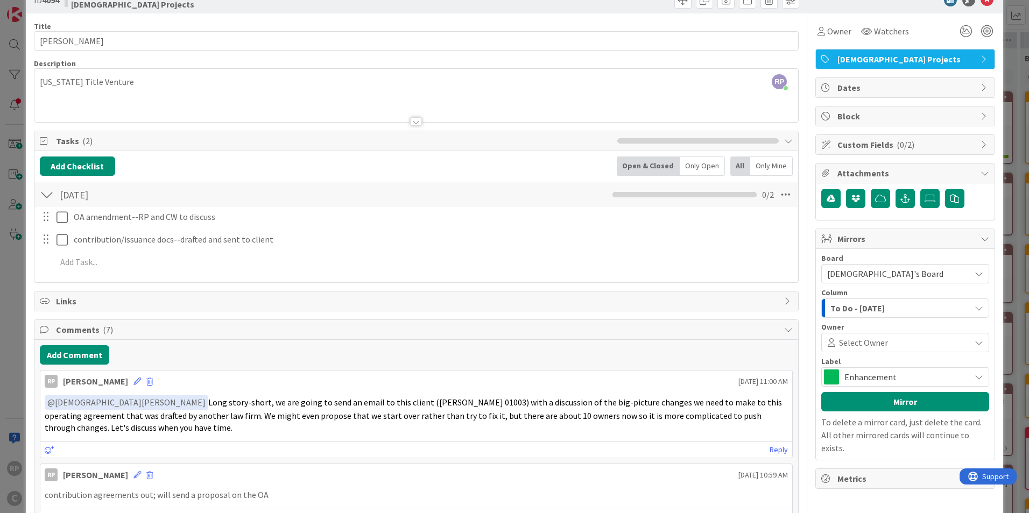
scroll to position [54, 0]
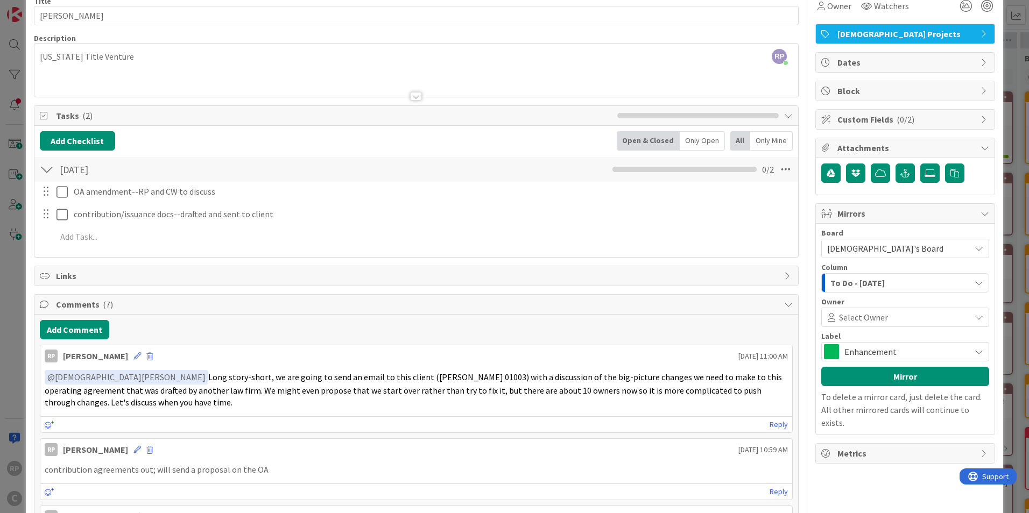
click at [870, 317] on span "Select Owner" at bounding box center [863, 317] width 49 height 13
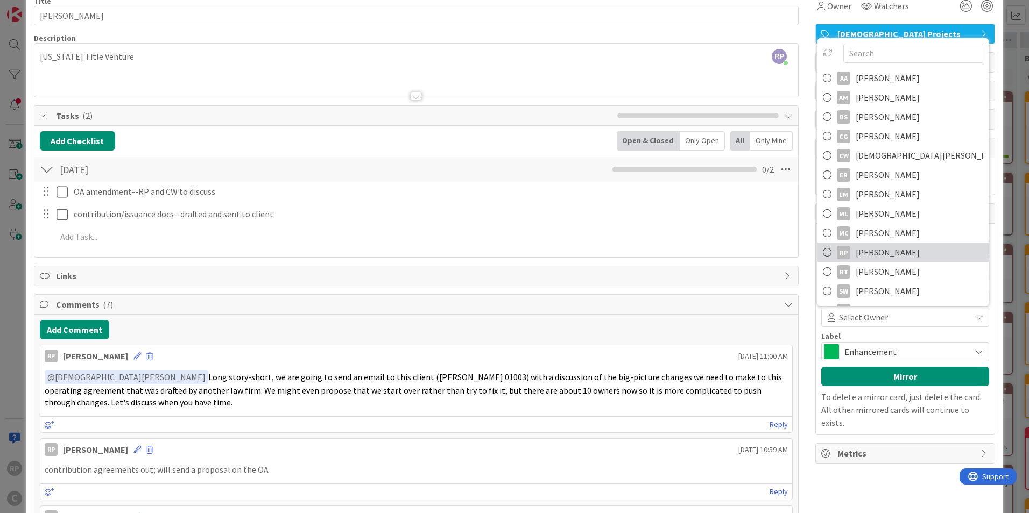
click at [881, 246] on span "[PERSON_NAME]" at bounding box center [887, 252] width 64 height 16
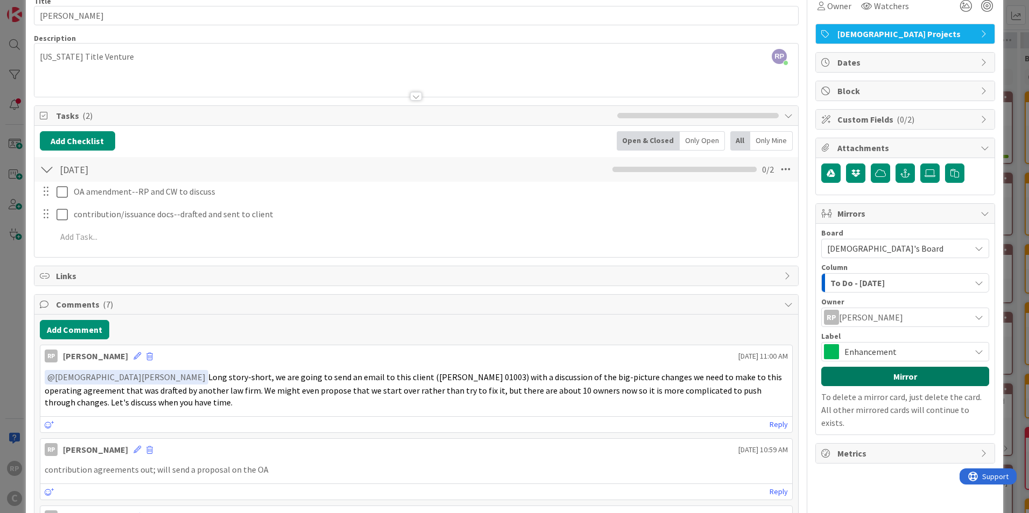
click at [892, 377] on button "Mirror" at bounding box center [905, 376] width 168 height 19
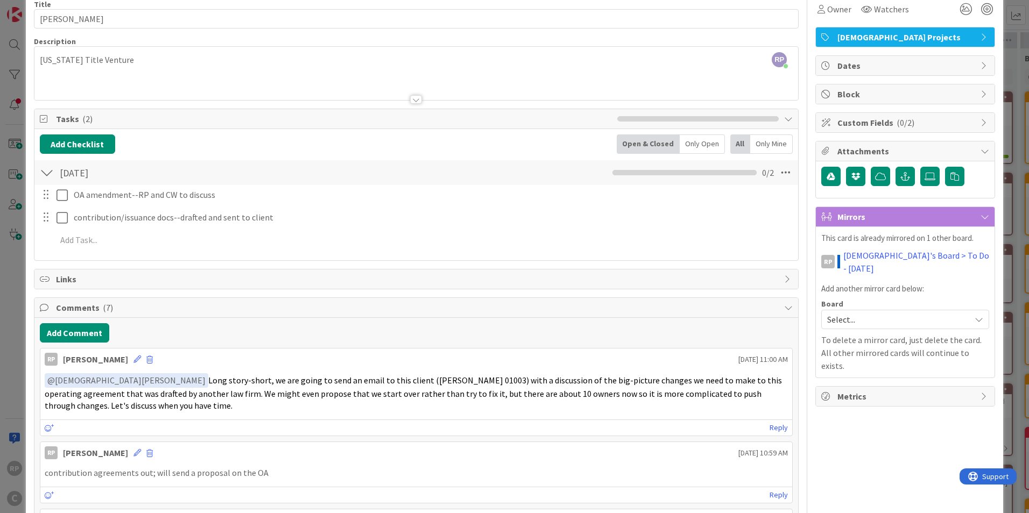
scroll to position [0, 0]
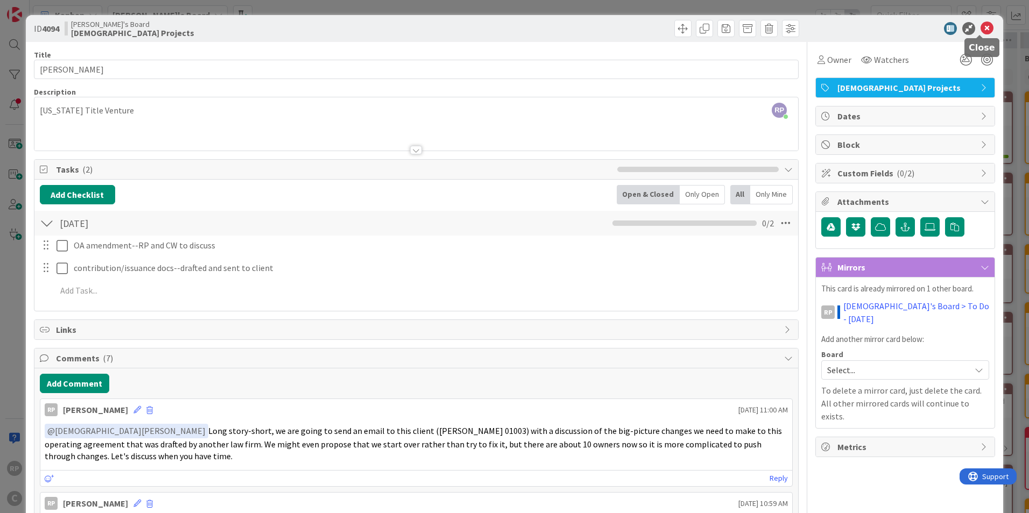
click at [980, 33] on icon at bounding box center [986, 28] width 13 height 13
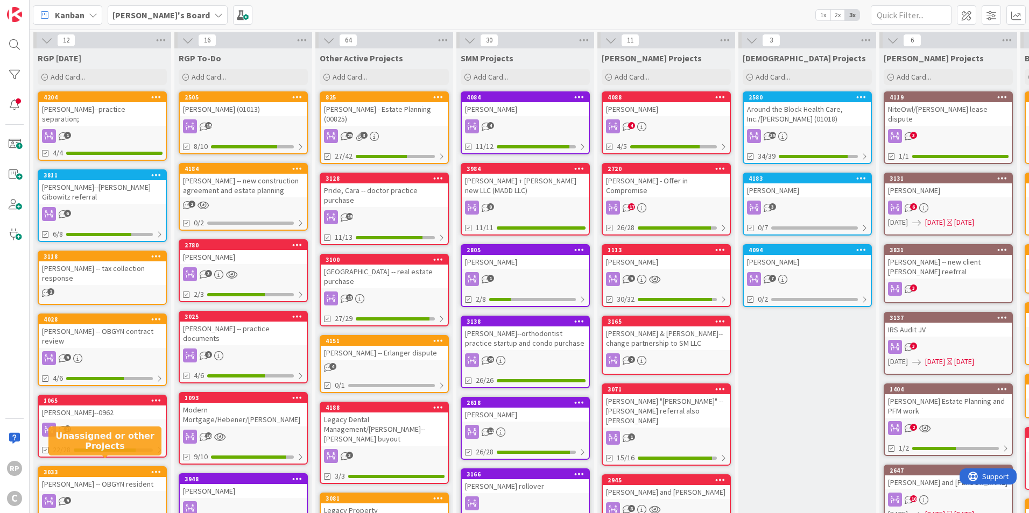
click at [391, 115] on div "[PERSON_NAME] - Estate Planning (00825)" at bounding box center [384, 114] width 127 height 24
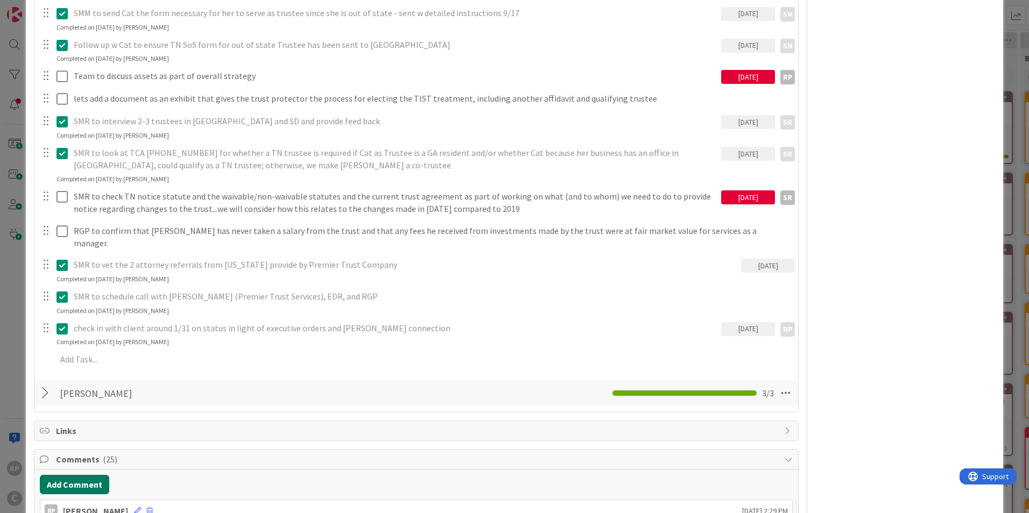
scroll to position [1560, 0]
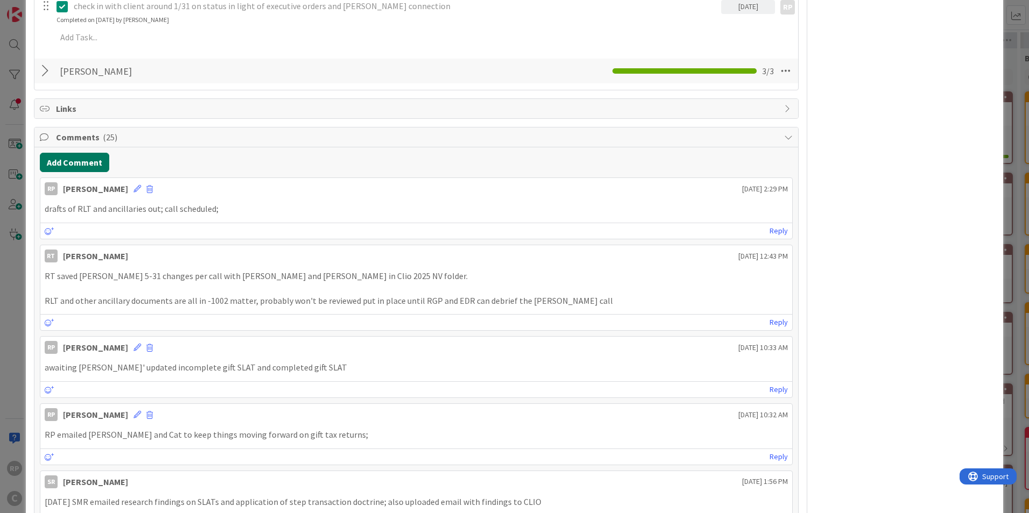
click at [75, 153] on button "Add Comment" at bounding box center [74, 162] width 69 height 19
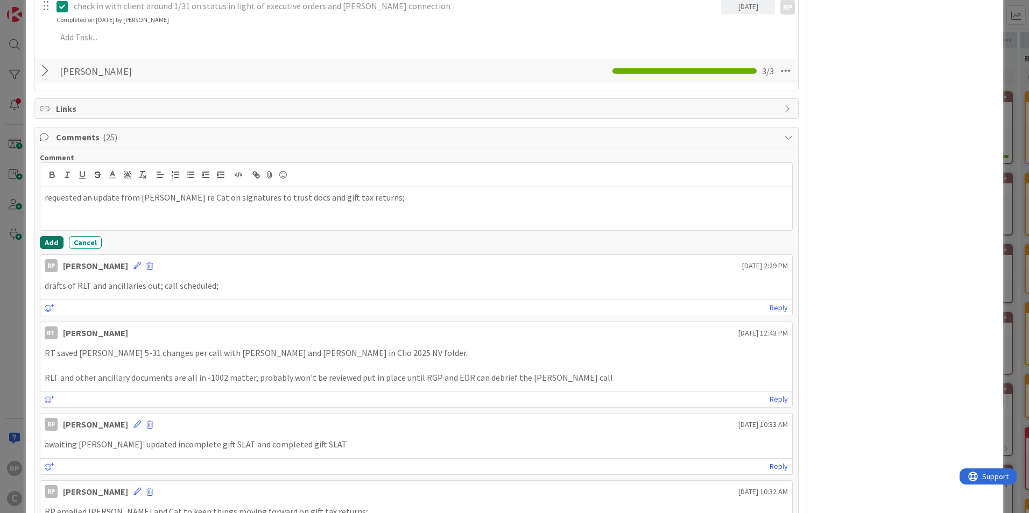
click at [47, 236] on button "Add" at bounding box center [52, 242] width 24 height 13
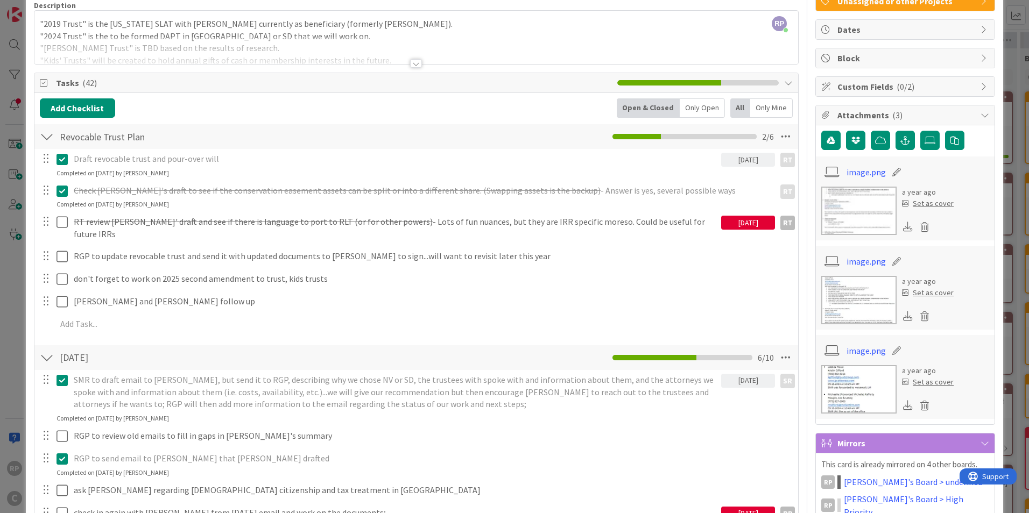
scroll to position [0, 0]
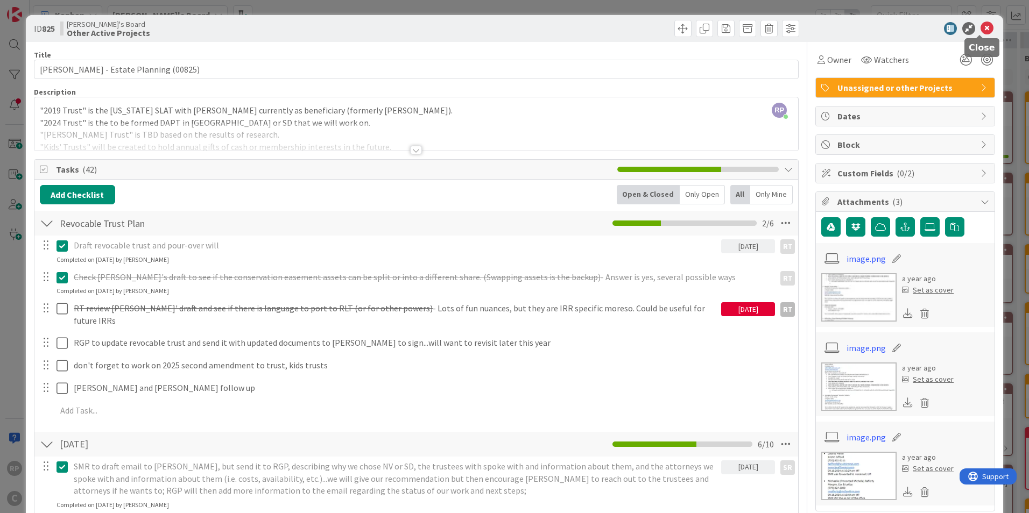
click at [980, 24] on icon at bounding box center [986, 28] width 13 height 13
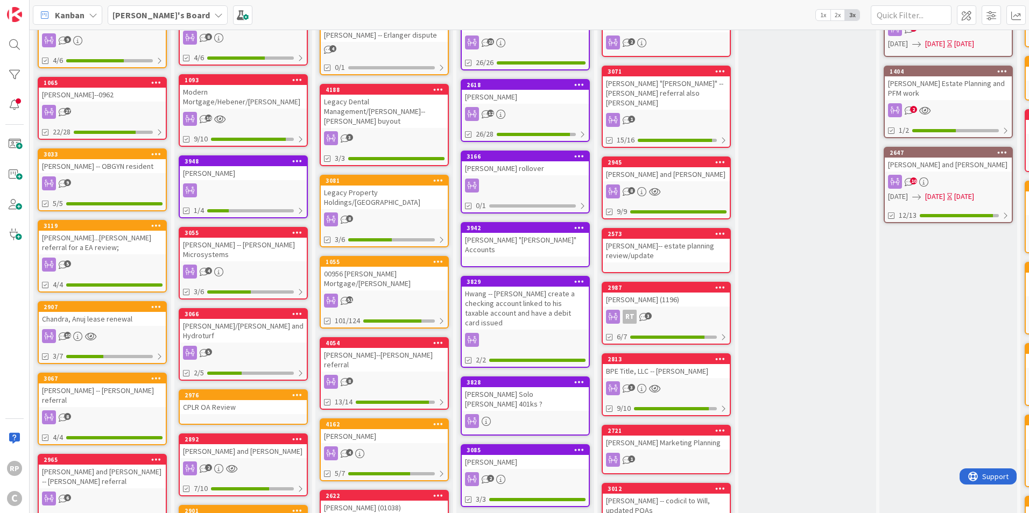
scroll to position [323, 0]
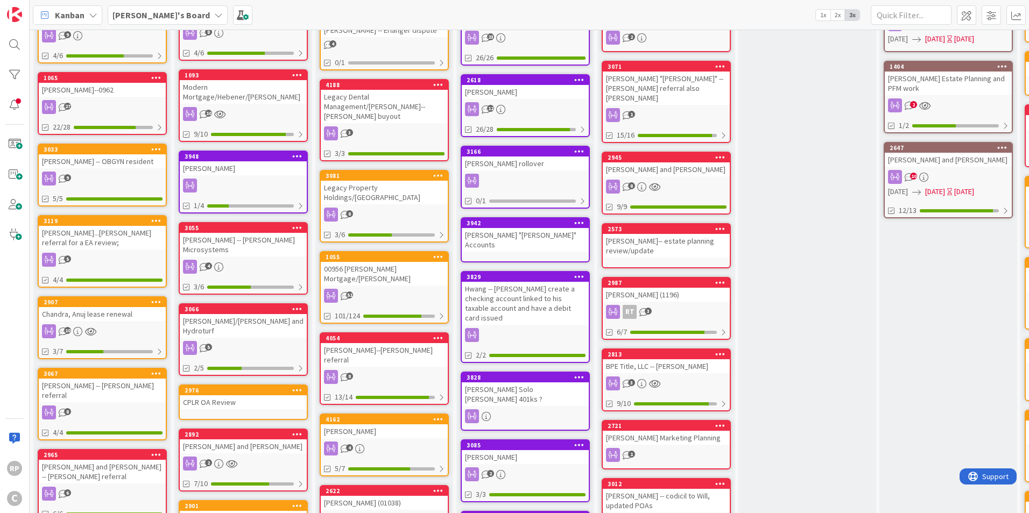
click at [89, 154] on div "[PERSON_NAME] -- OBGYN resident" at bounding box center [102, 161] width 127 height 14
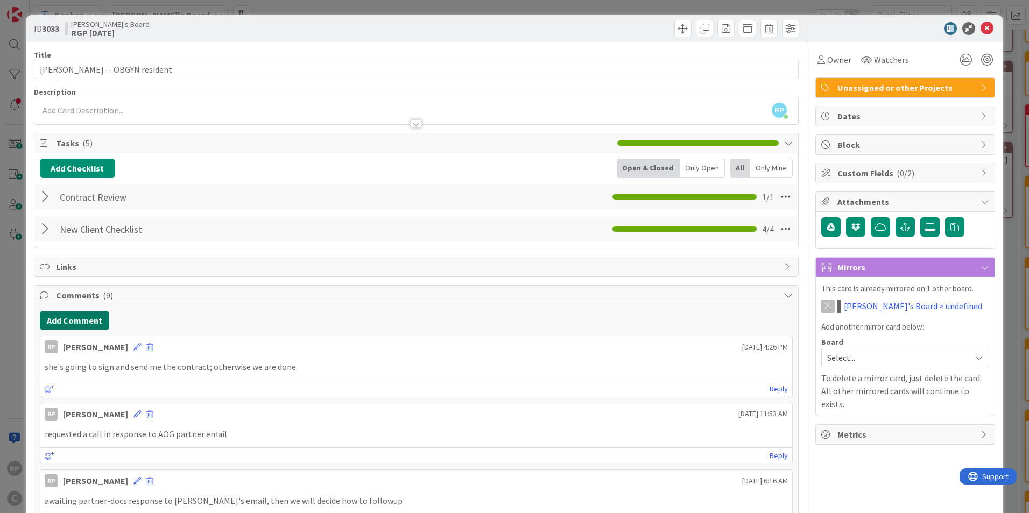
click at [73, 322] on button "Add Comment" at bounding box center [74, 320] width 69 height 19
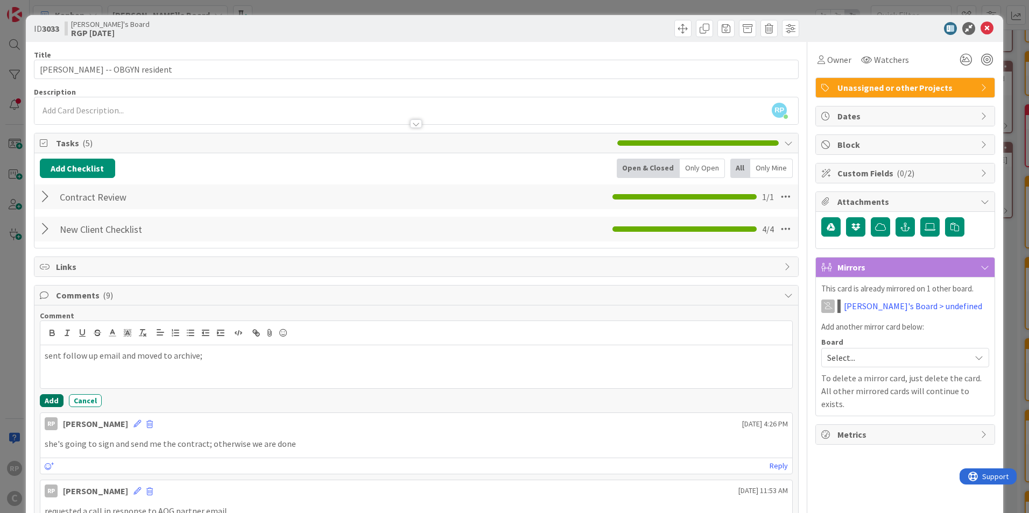
click at [47, 400] on button "Add" at bounding box center [52, 400] width 24 height 13
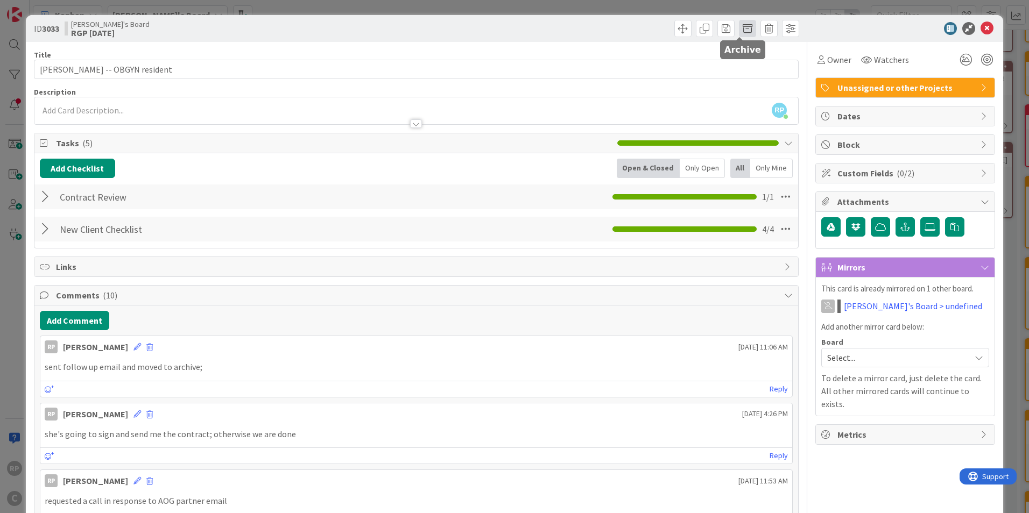
click at [739, 29] on span at bounding box center [747, 28] width 17 height 17
click at [769, 72] on button "Archive" at bounding box center [765, 78] width 42 height 19
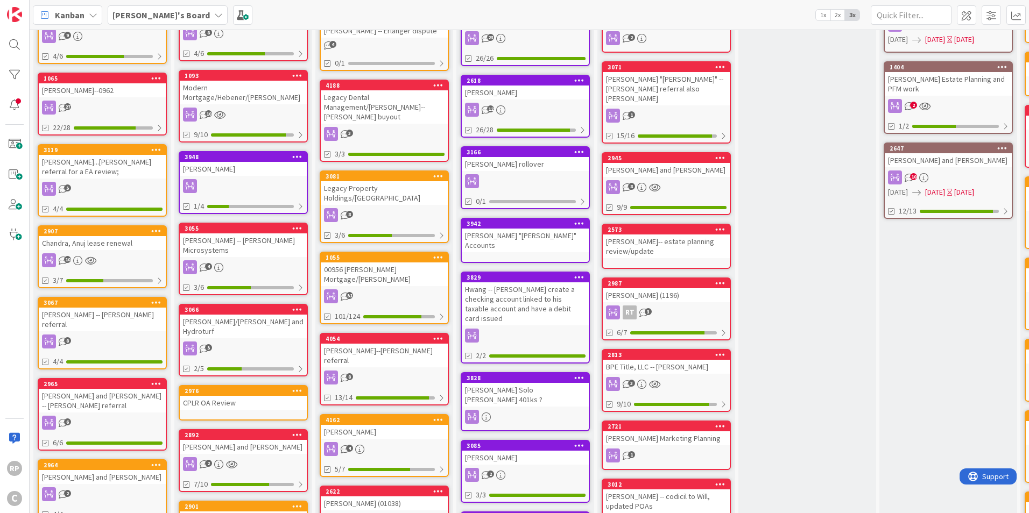
scroll to position [323, 0]
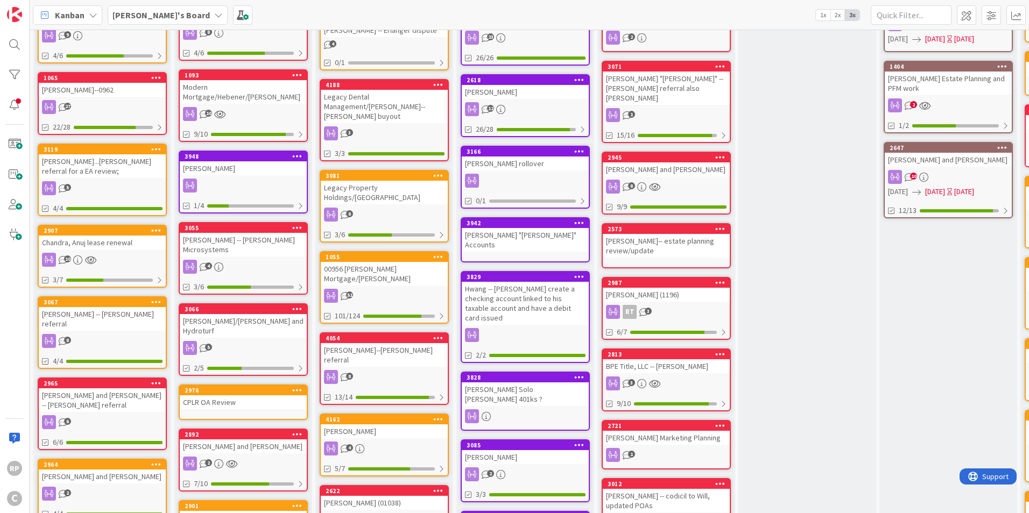
click at [95, 154] on div "[PERSON_NAME]...[PERSON_NAME] referral for a EA review;" at bounding box center [102, 166] width 127 height 24
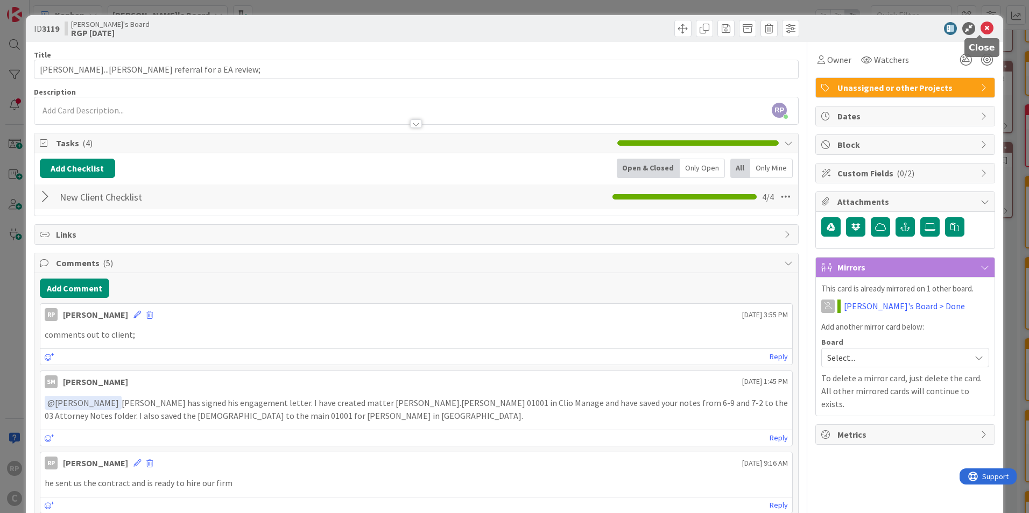
click at [980, 27] on icon at bounding box center [986, 28] width 13 height 13
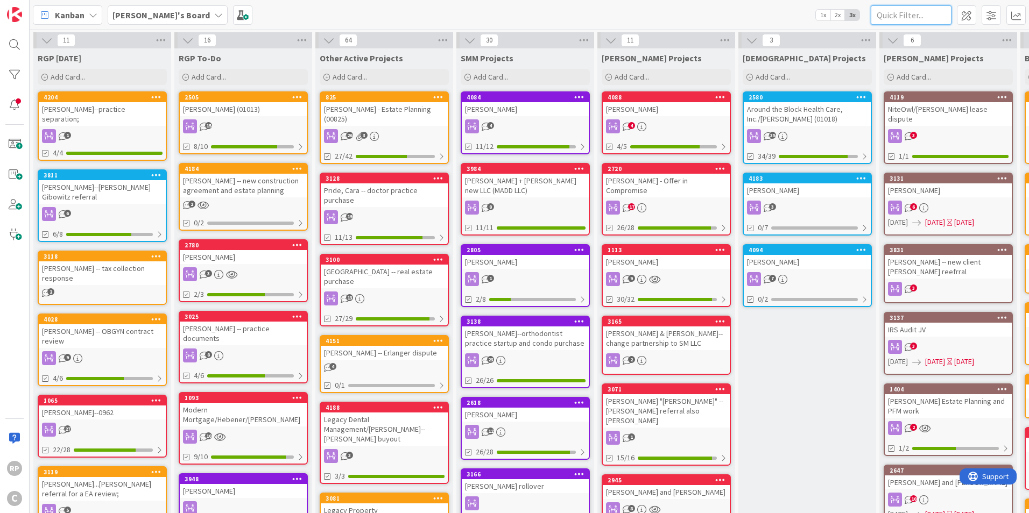
click at [915, 17] on input "text" at bounding box center [910, 14] width 81 height 19
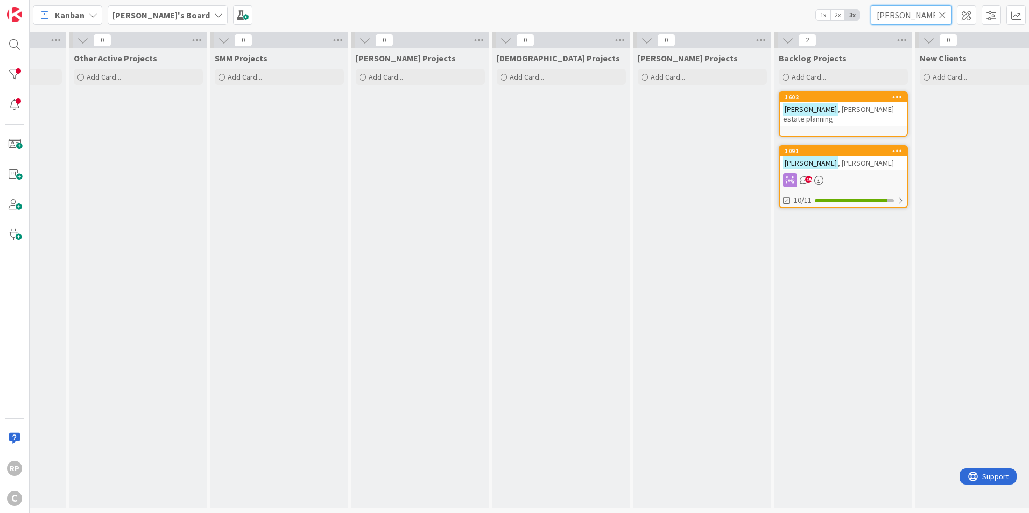
scroll to position [0, 250]
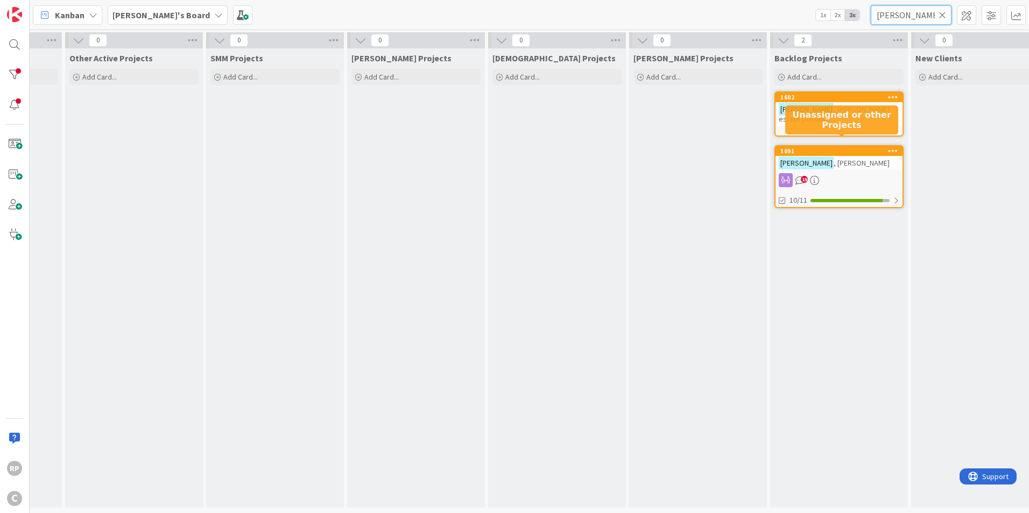
type input "[PERSON_NAME]"
click at [833, 158] on span ", [PERSON_NAME]" at bounding box center [861, 163] width 56 height 10
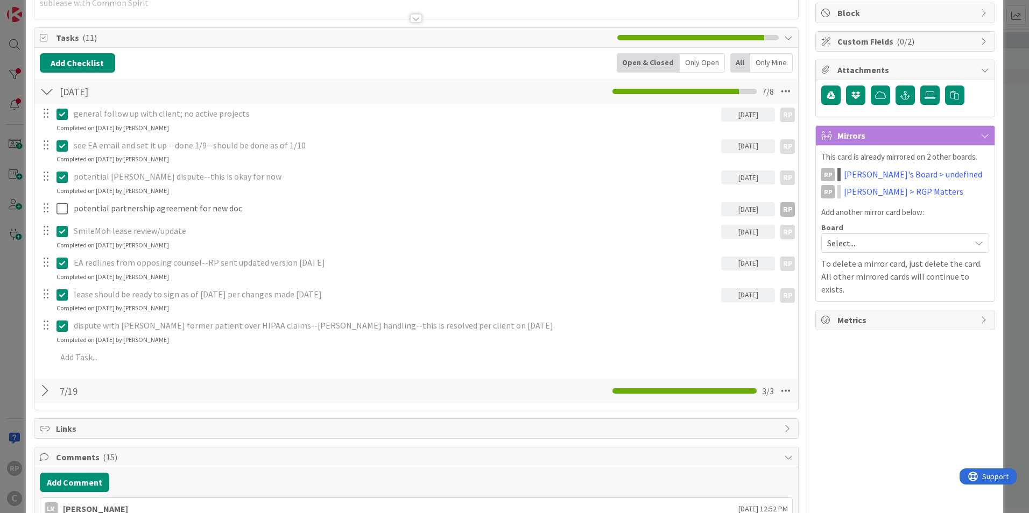
scroll to position [161, 0]
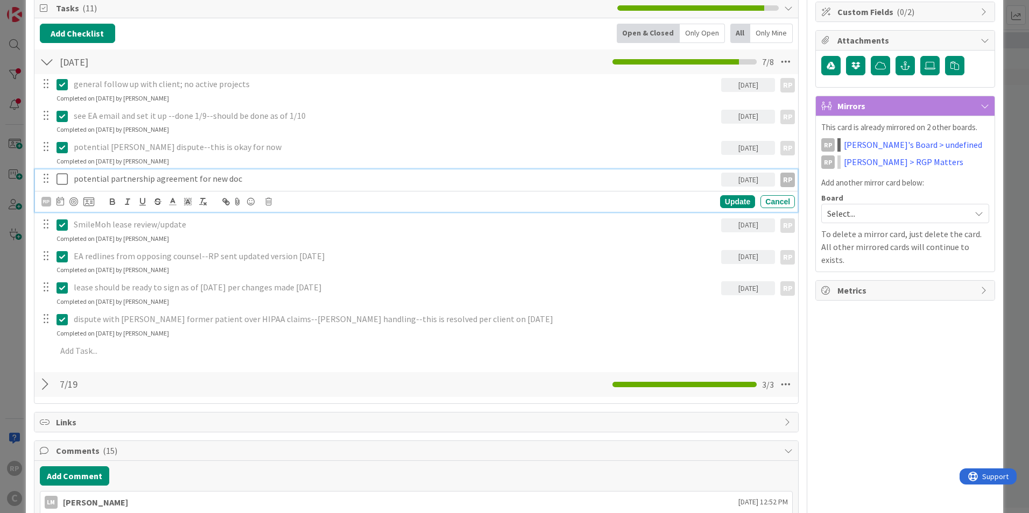
click at [62, 183] on icon at bounding box center [61, 179] width 11 height 13
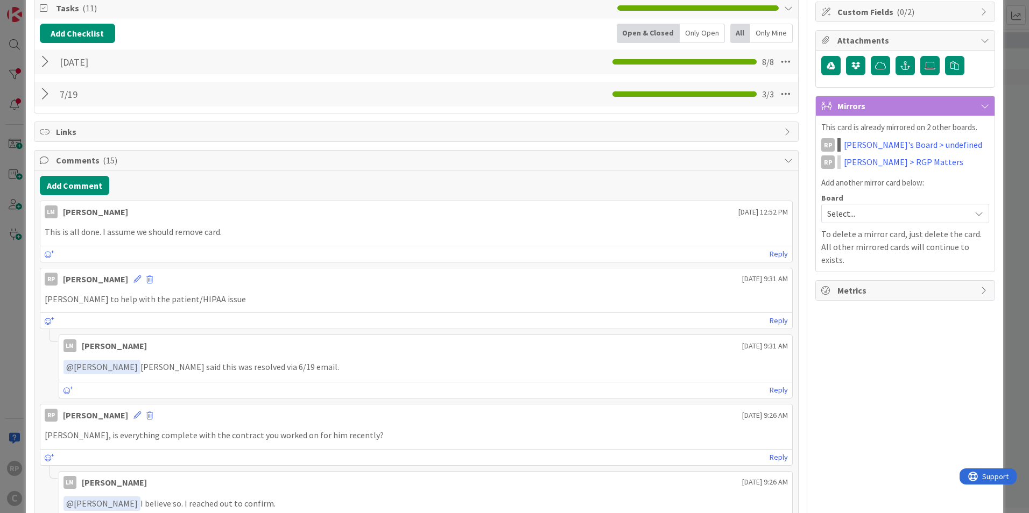
scroll to position [0, 0]
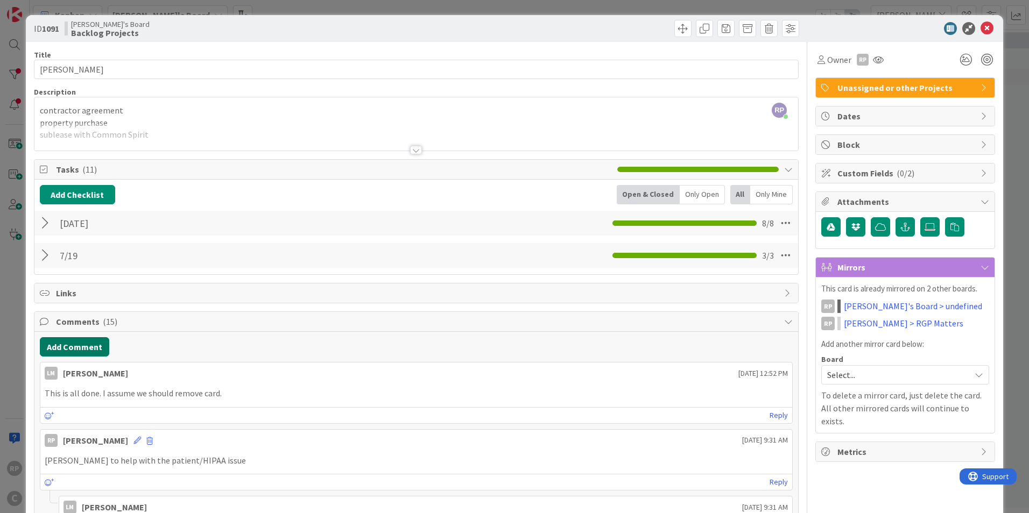
click at [73, 344] on button "Add Comment" at bounding box center [74, 346] width 69 height 19
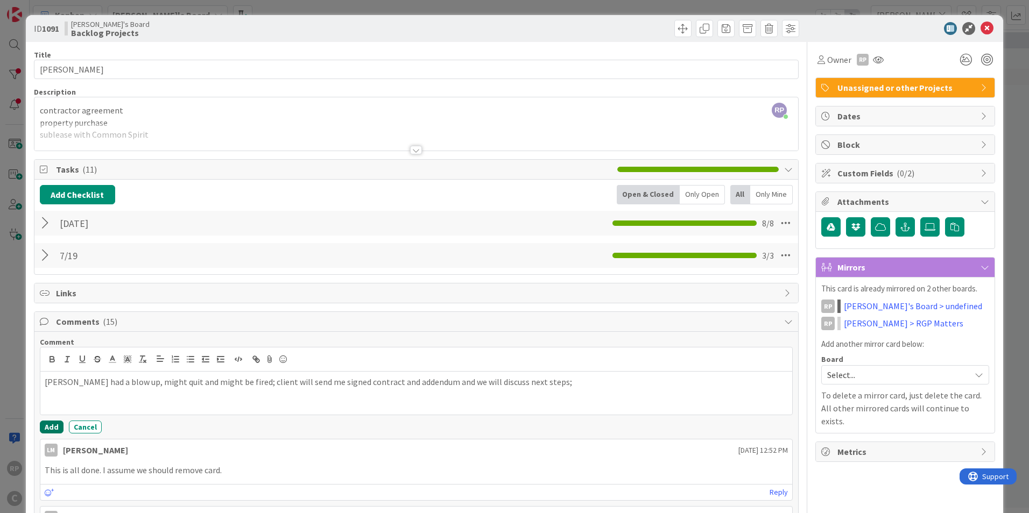
click at [56, 426] on button "Add" at bounding box center [52, 427] width 24 height 13
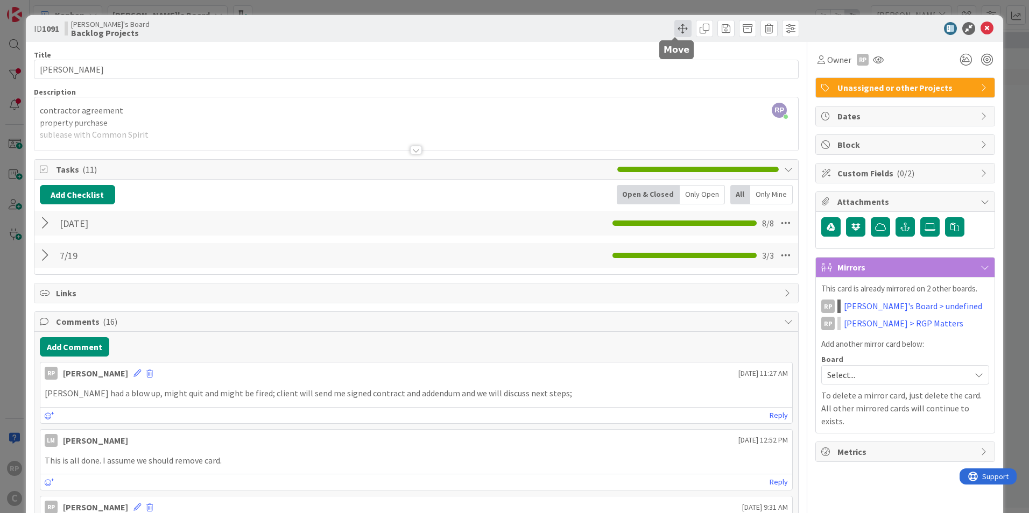
click at [674, 36] on span at bounding box center [682, 28] width 17 height 17
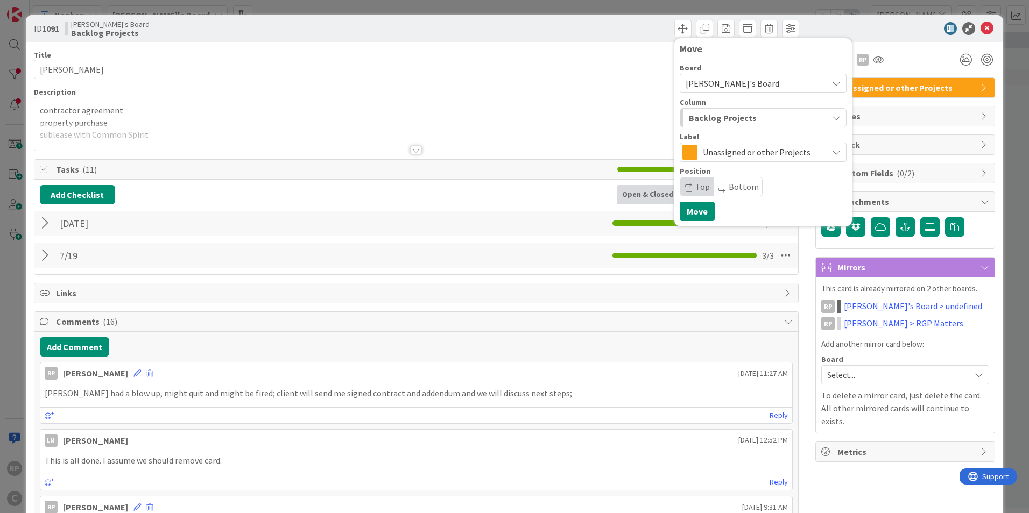
click at [714, 123] on span "Backlog Projects" at bounding box center [723, 118] width 68 height 14
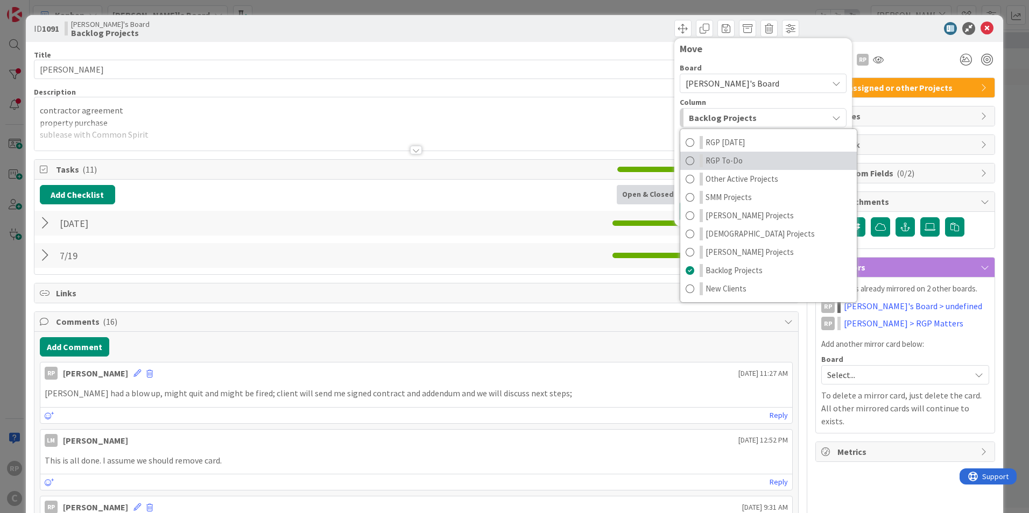
click at [729, 163] on span "RGP To-Do" at bounding box center [723, 160] width 37 height 13
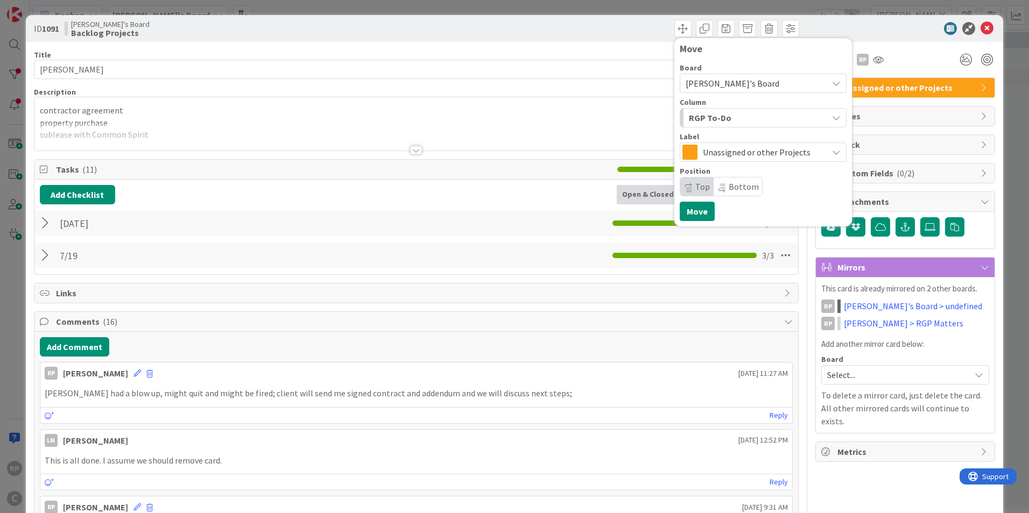
click at [722, 111] on div "RGP To-Do" at bounding box center [756, 117] width 141 height 17
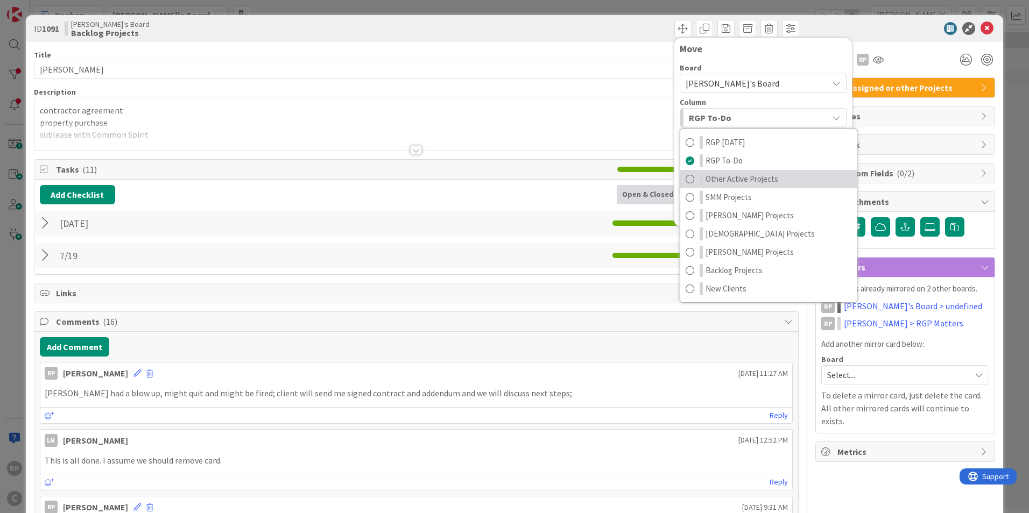
click at [728, 174] on span "Other Active Projects" at bounding box center [741, 179] width 73 height 13
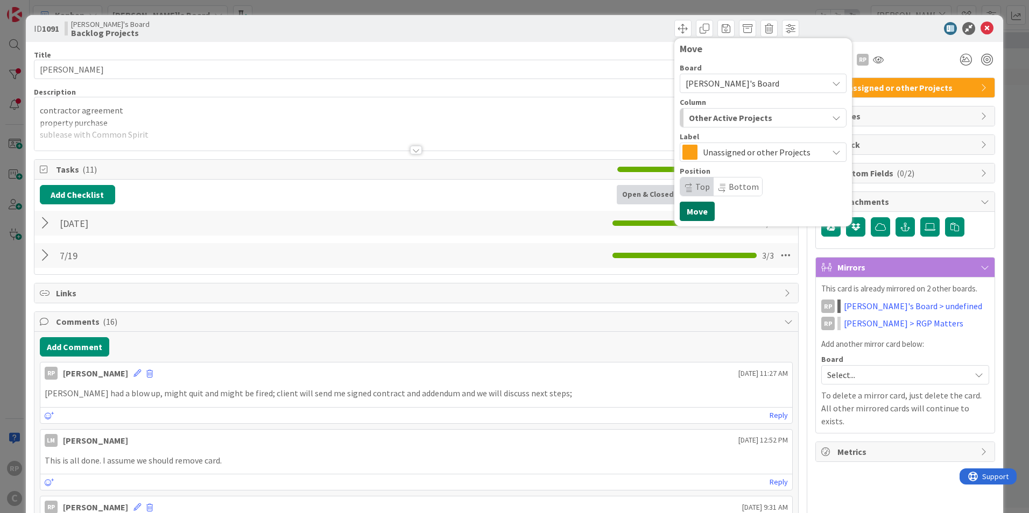
click at [686, 219] on button "Move" at bounding box center [696, 211] width 35 height 19
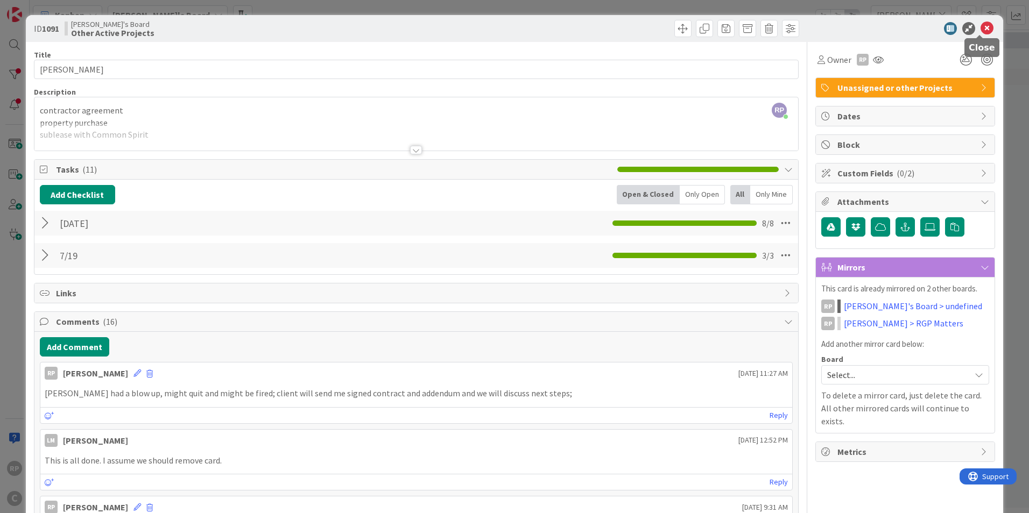
click at [980, 32] on icon at bounding box center [986, 28] width 13 height 13
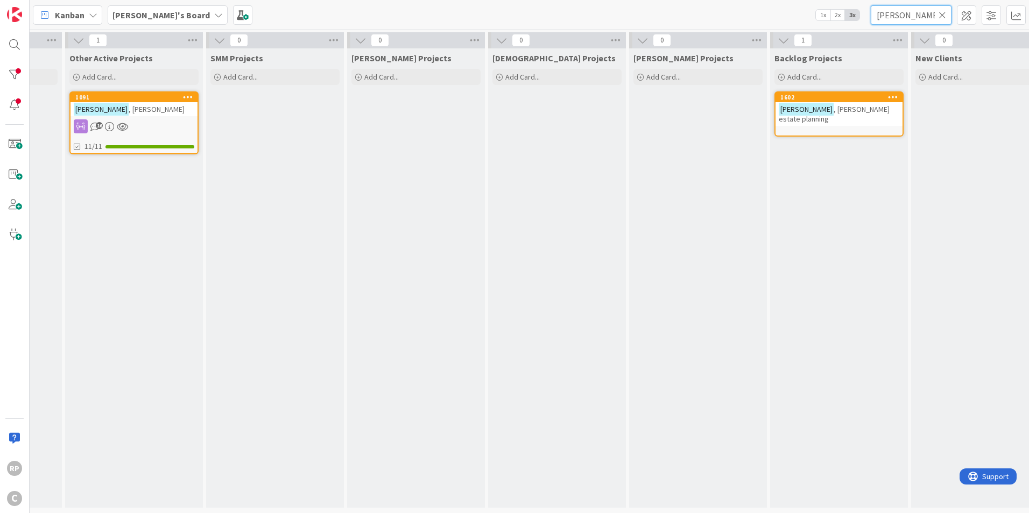
drag, startPoint x: 913, startPoint y: 17, endPoint x: 846, endPoint y: 18, distance: 67.8
click at [846, 18] on div "[PERSON_NAME]'s Board 1x 2x 3x [PERSON_NAME]" at bounding box center [529, 15] width 999 height 30
click at [941, 15] on icon at bounding box center [942, 15] width 8 height 10
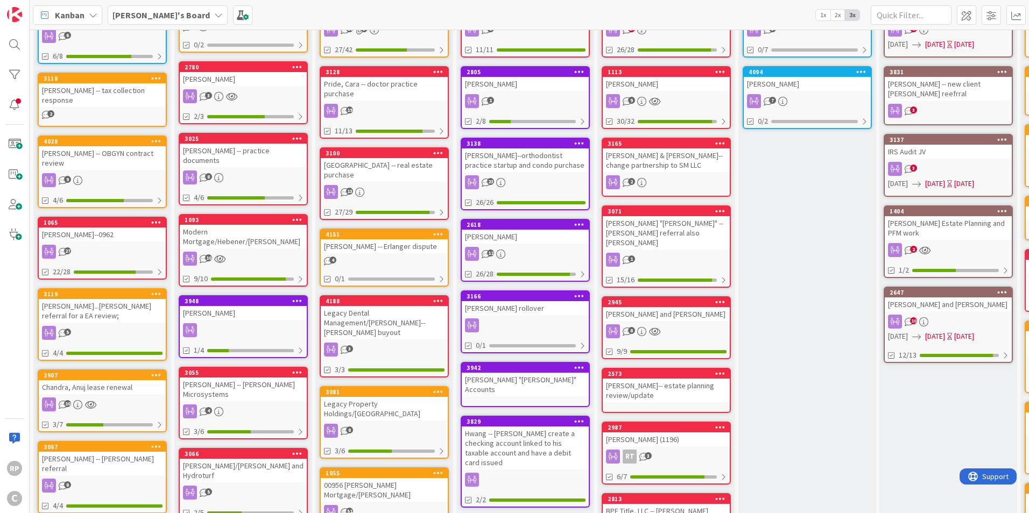
scroll to position [215, 0]
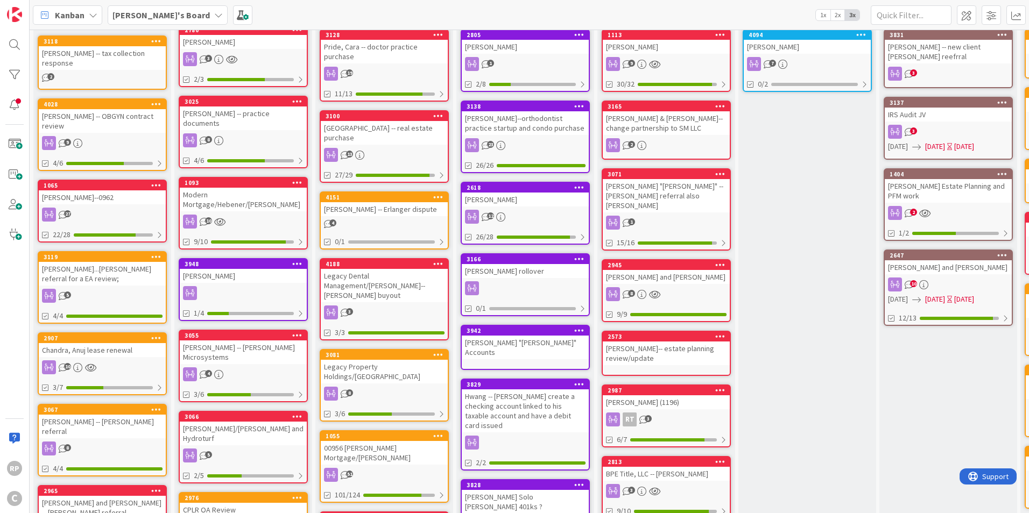
click at [92, 274] on div "[PERSON_NAME]...[PERSON_NAME] referral for a EA review;" at bounding box center [102, 274] width 127 height 24
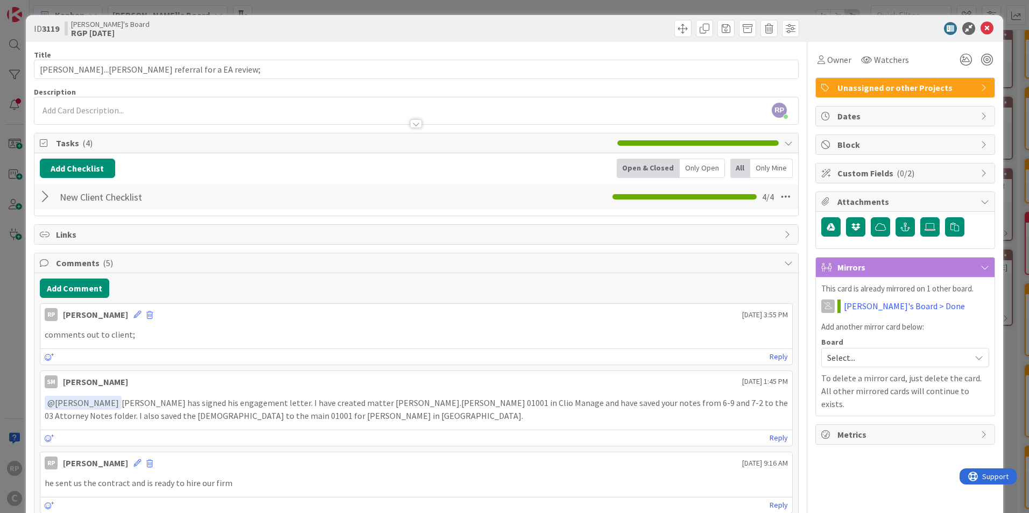
click at [63, 274] on div "Add Comment RP [PERSON_NAME] [DATE] 3:55 PM comments out to client; [DATE] 3:55…" at bounding box center [415, 463] width 763 height 380
click at [64, 283] on button "Add Comment" at bounding box center [74, 288] width 69 height 19
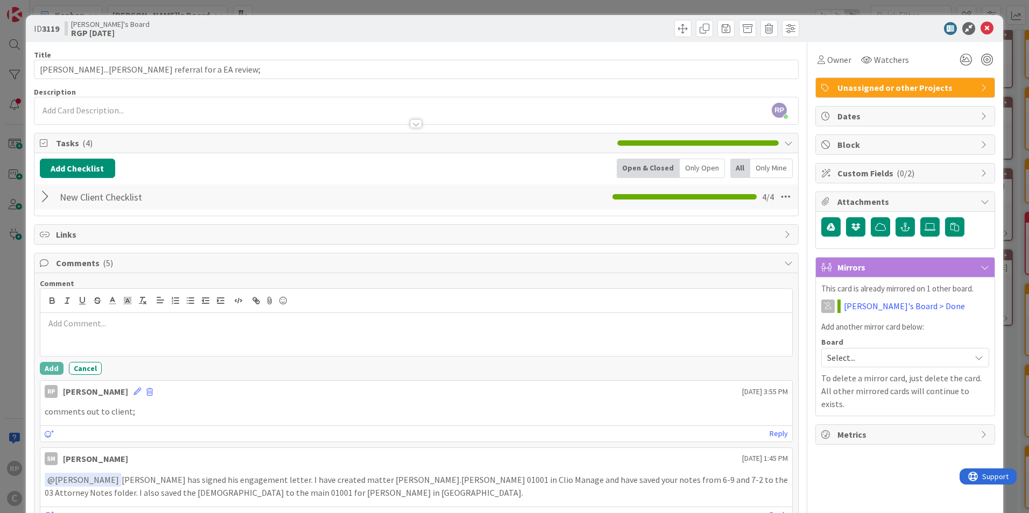
click at [93, 323] on p at bounding box center [416, 323] width 743 height 12
click at [47, 366] on button "Add" at bounding box center [52, 368] width 24 height 13
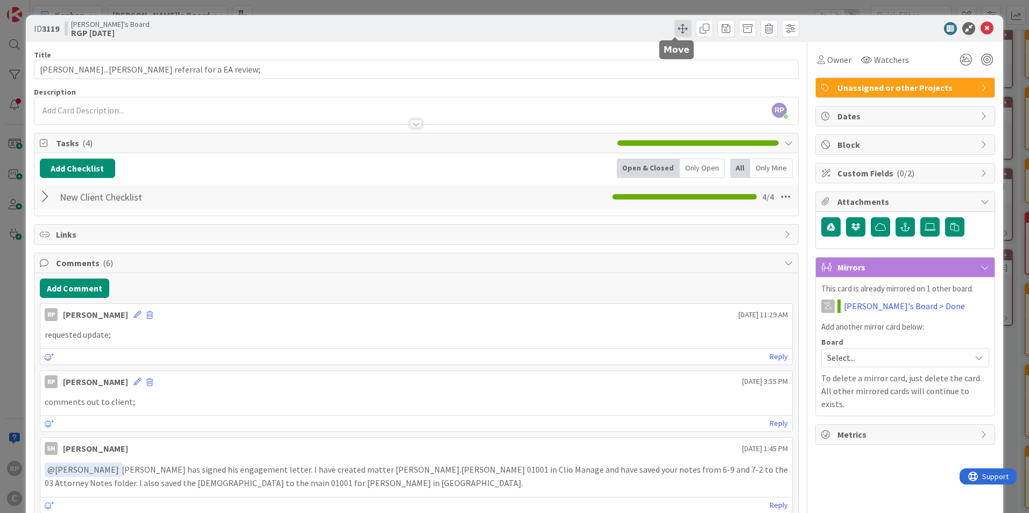
click at [676, 31] on span at bounding box center [682, 28] width 17 height 17
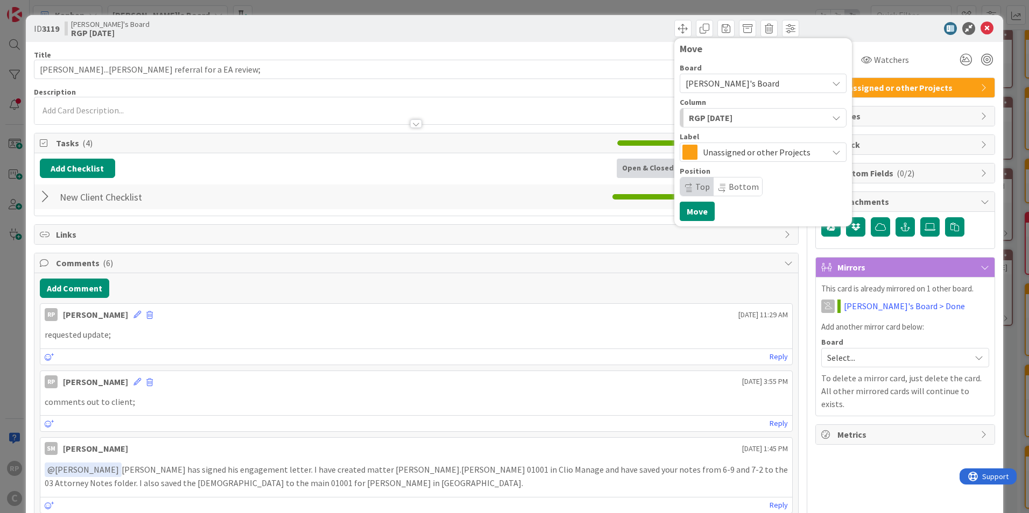
click at [707, 122] on span "RGP [DATE]" at bounding box center [711, 118] width 44 height 14
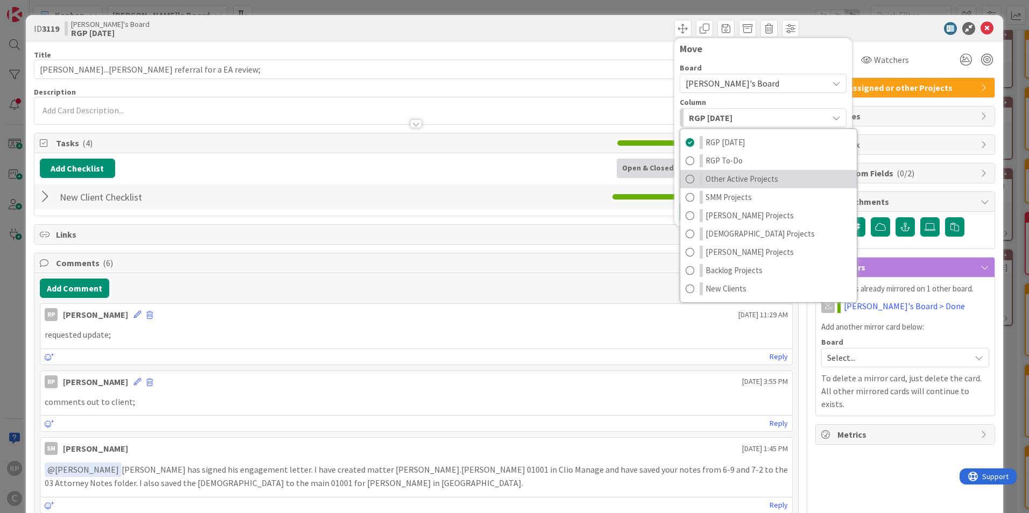
click at [722, 177] on span "Other Active Projects" at bounding box center [741, 179] width 73 height 13
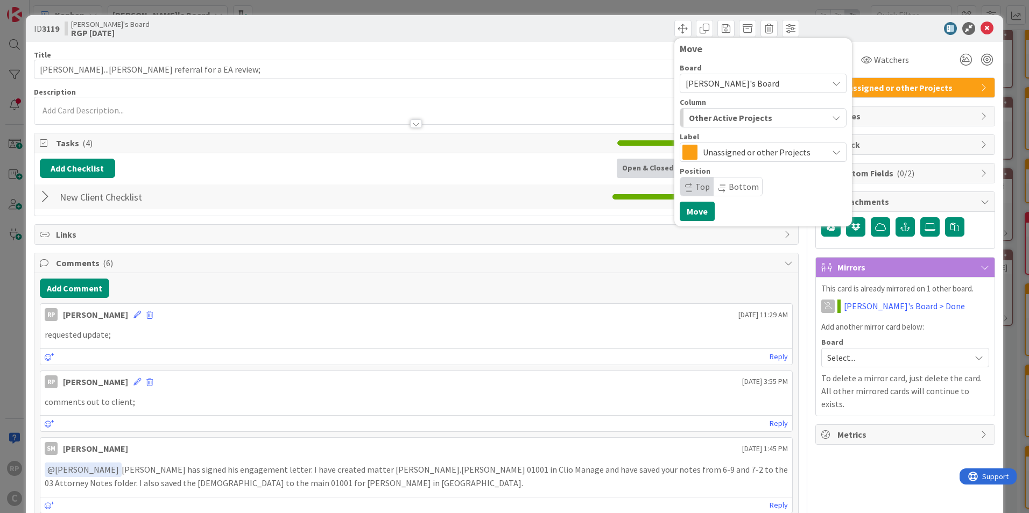
click at [728, 190] on span "Bottom" at bounding box center [743, 186] width 30 height 11
click at [690, 215] on button "Move" at bounding box center [696, 211] width 35 height 19
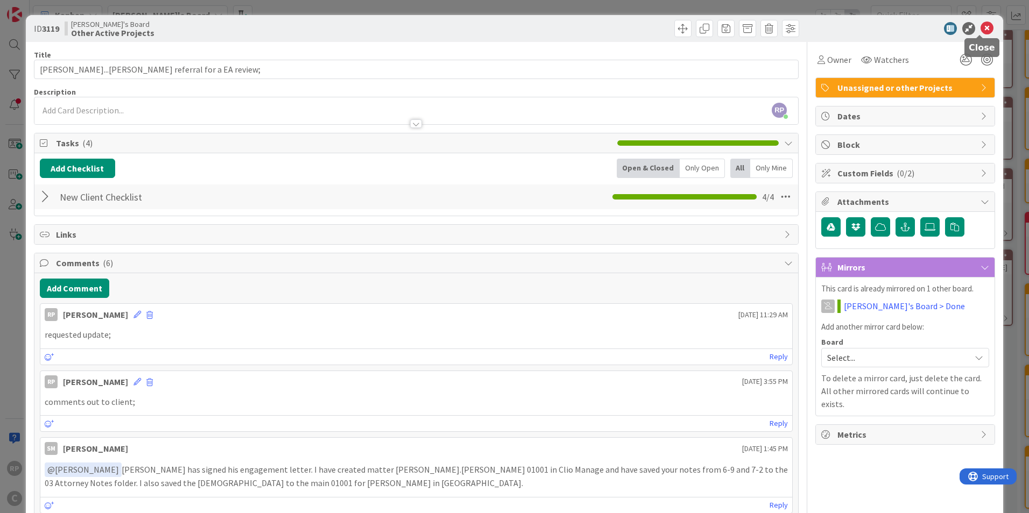
click at [980, 27] on icon at bounding box center [986, 28] width 13 height 13
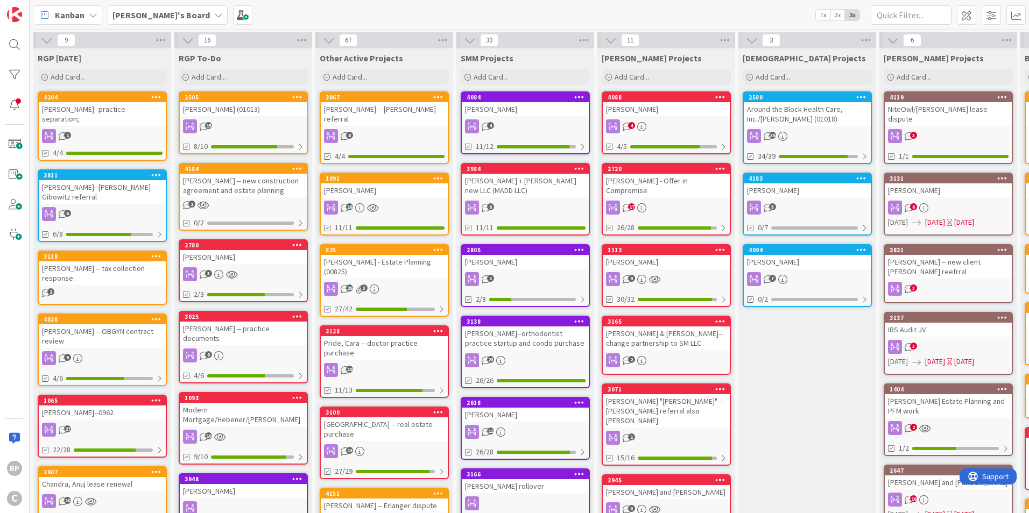
click at [366, 129] on div "8" at bounding box center [384, 136] width 127 height 14
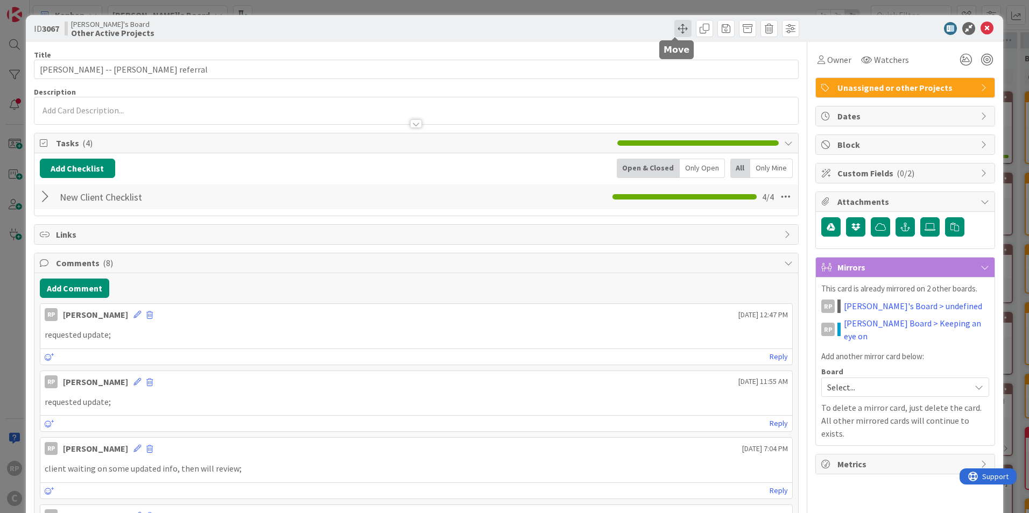
click at [674, 31] on span at bounding box center [682, 28] width 17 height 17
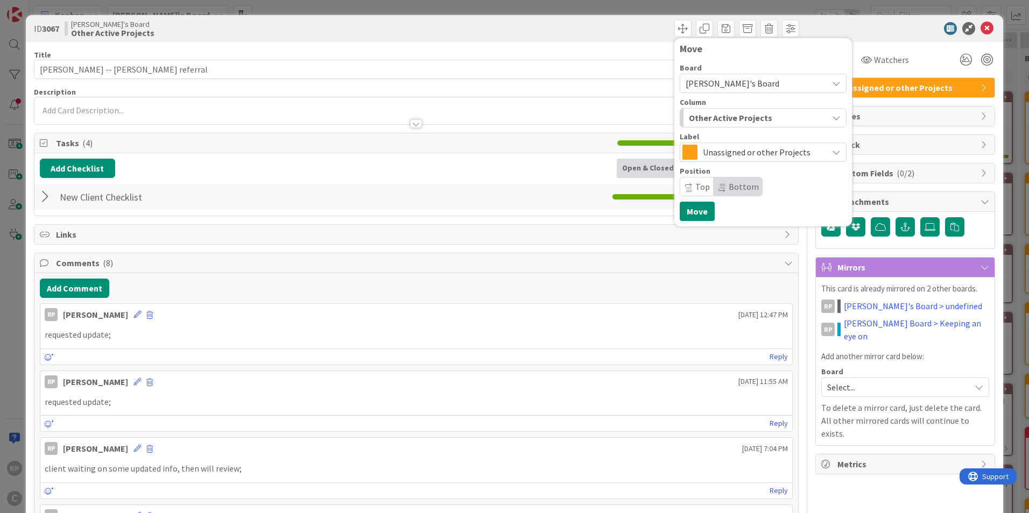
click at [722, 180] on span "Bottom" at bounding box center [737, 187] width 48 height 18
click at [697, 206] on button "Move" at bounding box center [696, 211] width 35 height 19
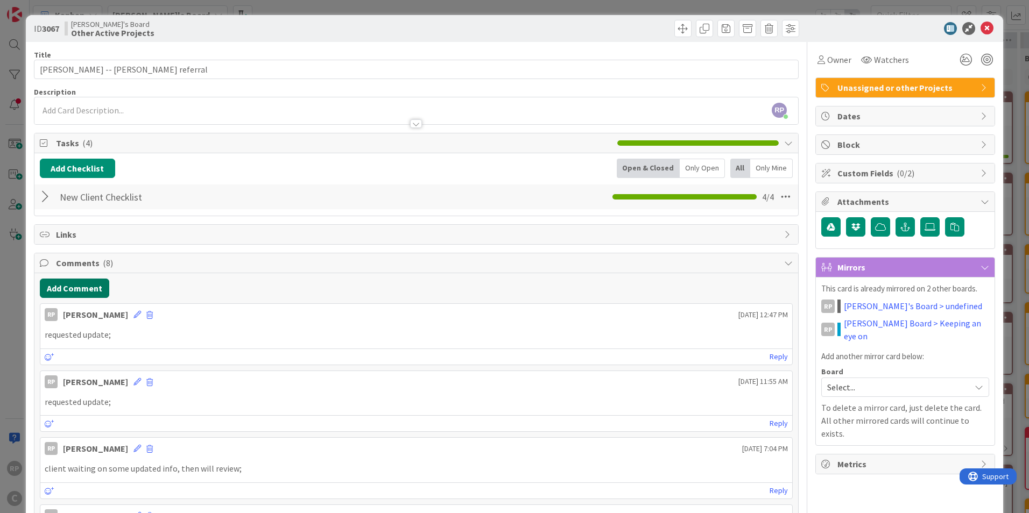
click at [82, 292] on button "Add Comment" at bounding box center [74, 288] width 69 height 19
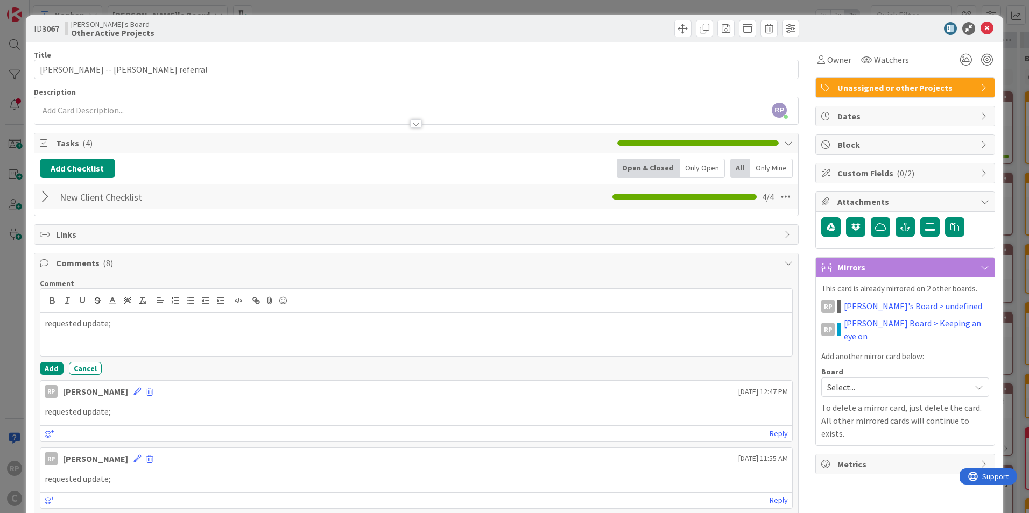
click at [58, 363] on button "Add" at bounding box center [52, 368] width 24 height 13
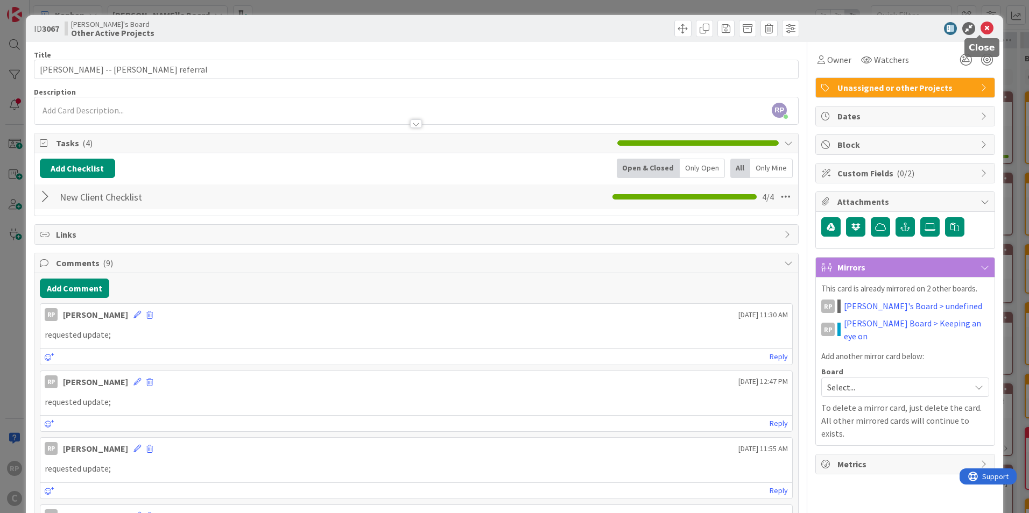
click at [981, 31] on icon at bounding box center [986, 28] width 13 height 13
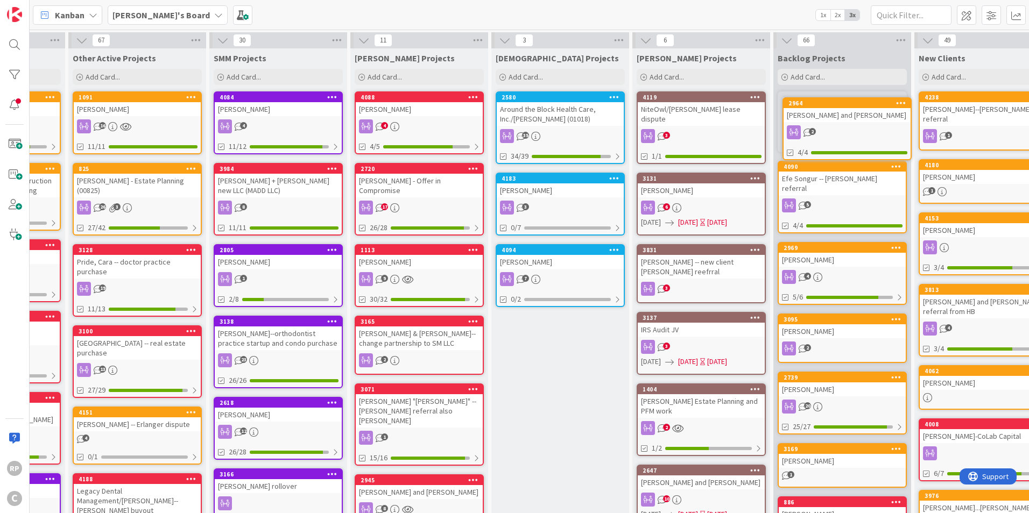
scroll to position [0, 253]
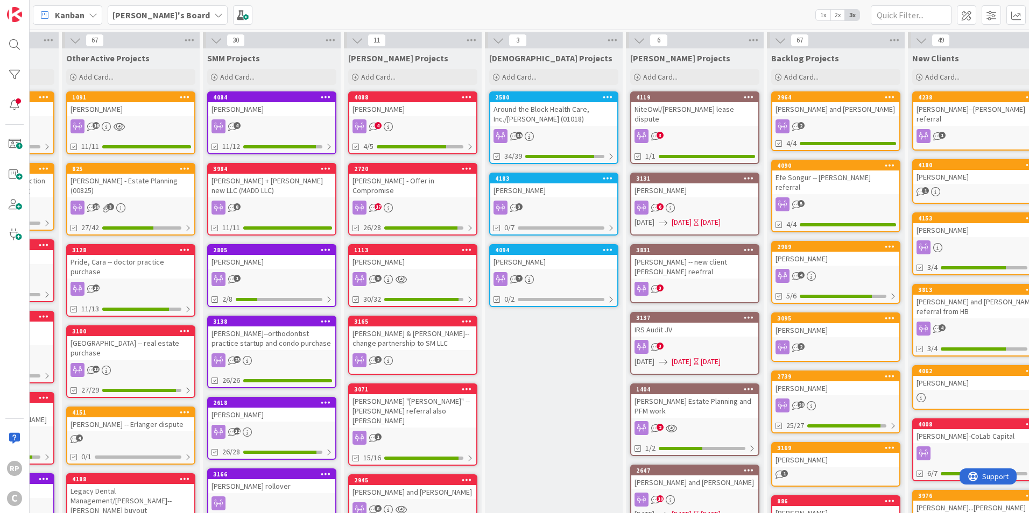
click at [828, 109] on div "[PERSON_NAME] and [PERSON_NAME]" at bounding box center [835, 109] width 127 height 14
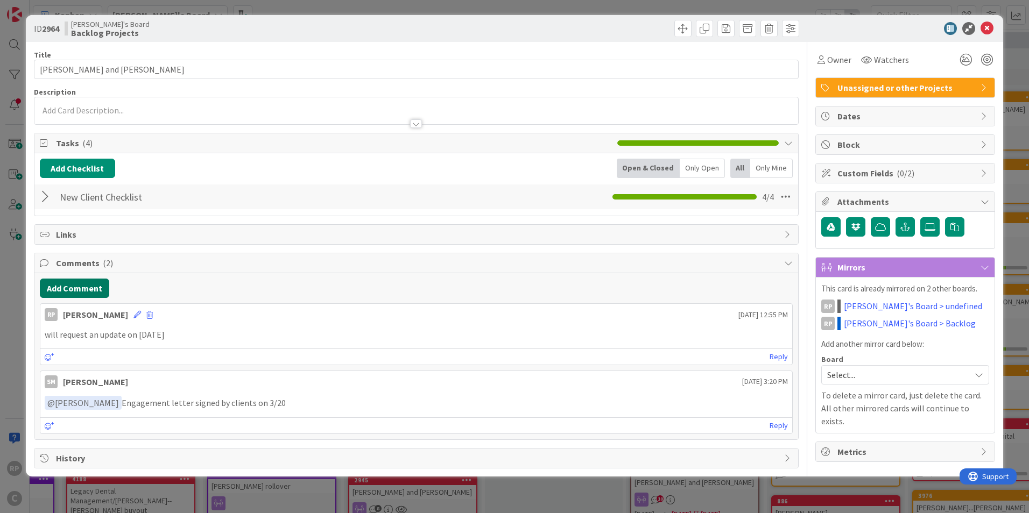
click at [68, 289] on button "Add Comment" at bounding box center [74, 288] width 69 height 19
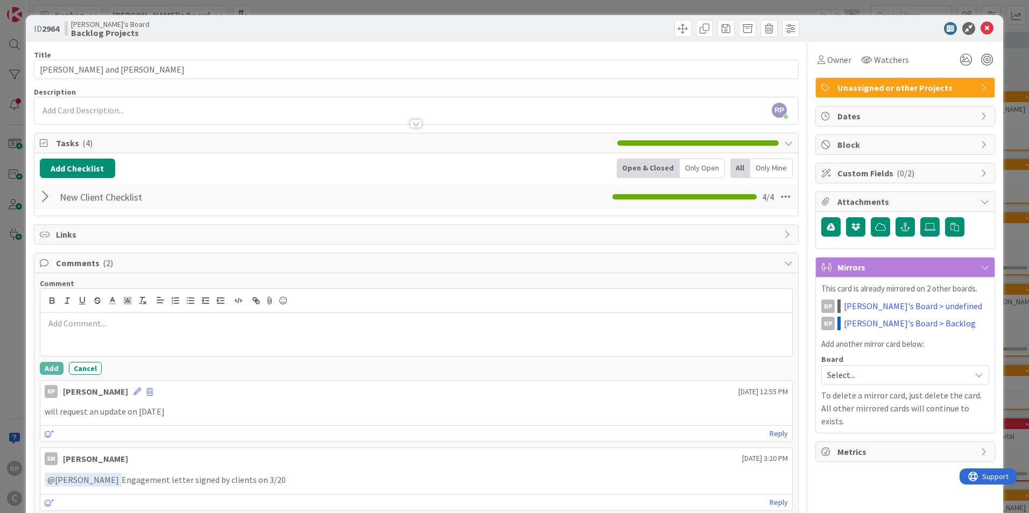
click at [65, 322] on p at bounding box center [416, 323] width 743 height 12
click at [49, 367] on button "Add" at bounding box center [52, 368] width 24 height 13
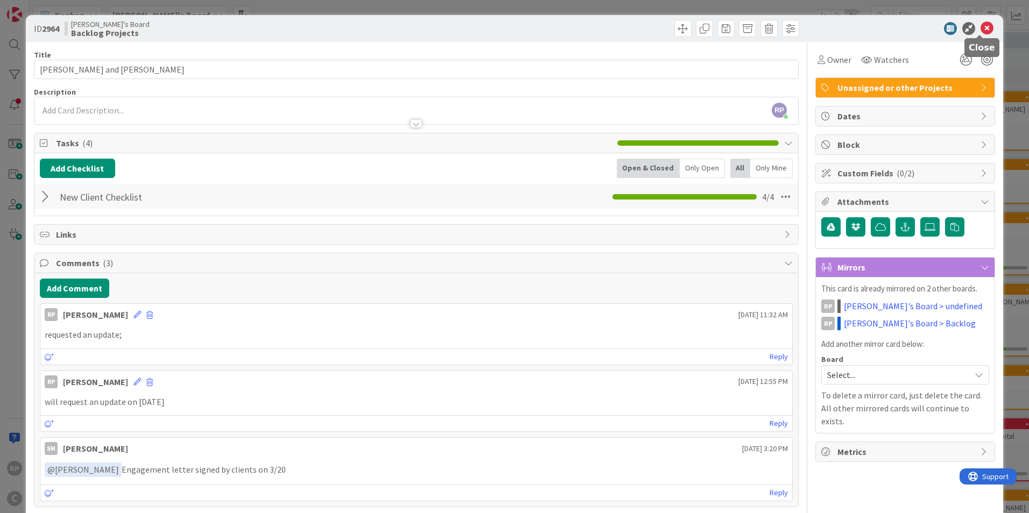
click at [980, 31] on icon at bounding box center [986, 28] width 13 height 13
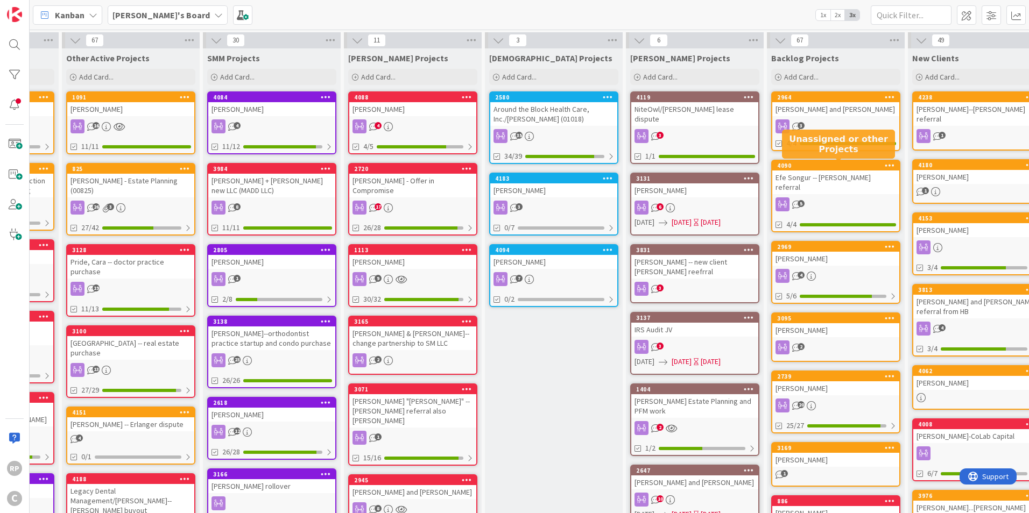
click at [834, 167] on div "4090" at bounding box center [838, 166] width 122 height 8
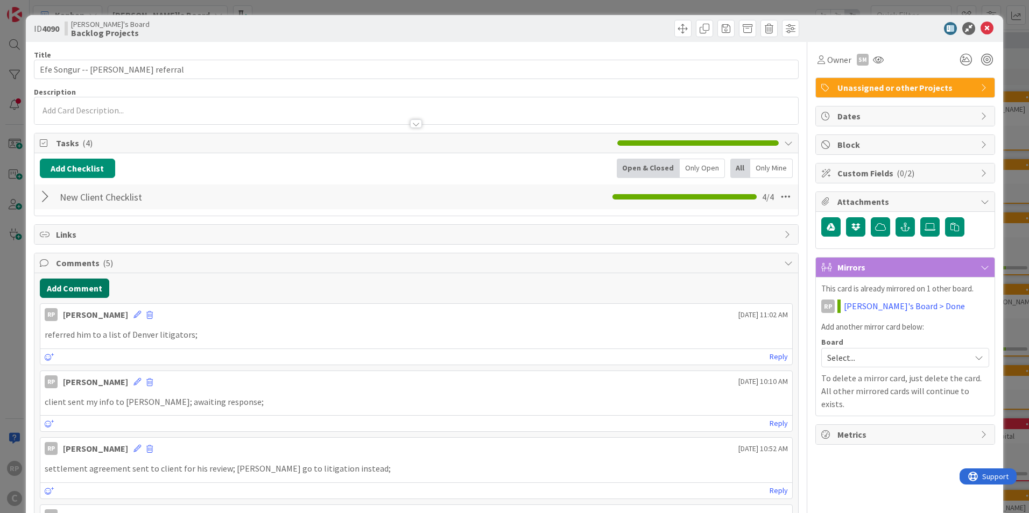
click at [80, 289] on button "Add Comment" at bounding box center [74, 288] width 69 height 19
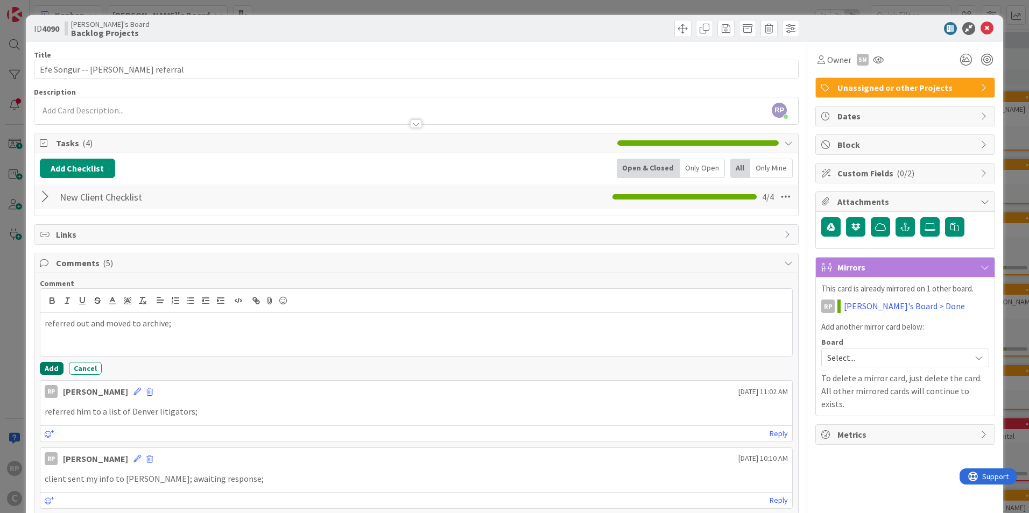
click at [50, 367] on button "Add" at bounding box center [52, 368] width 24 height 13
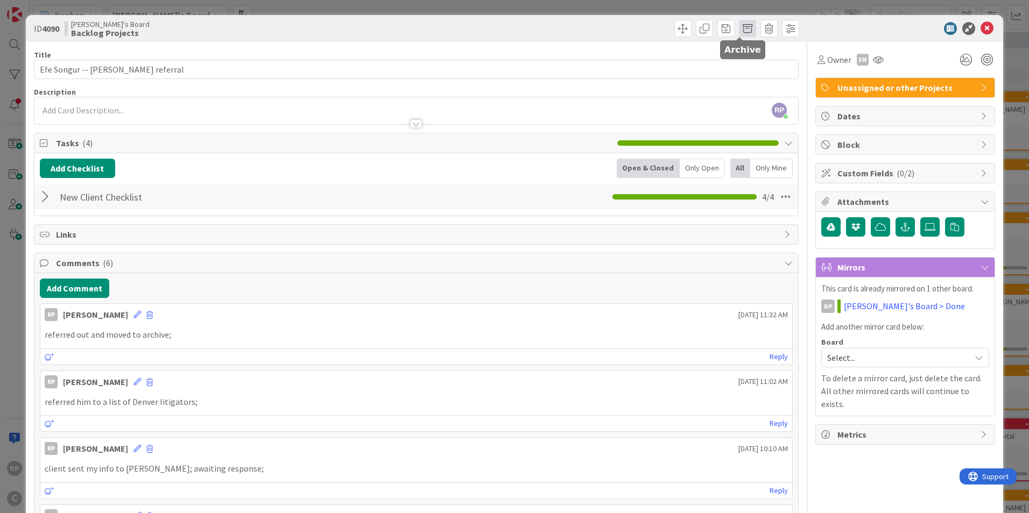
click at [739, 26] on span at bounding box center [747, 28] width 17 height 17
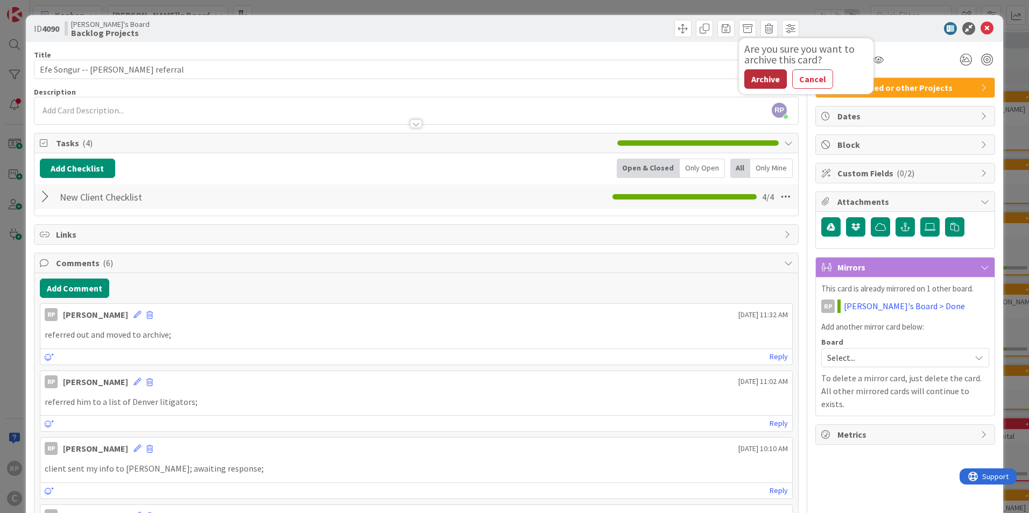
click at [752, 77] on button "Archive" at bounding box center [765, 78] width 42 height 19
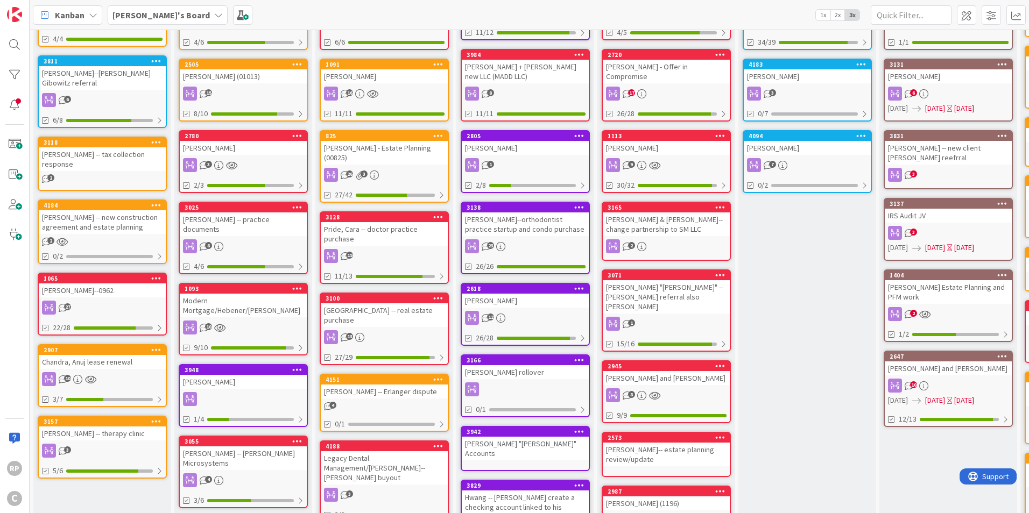
scroll to position [269, 0]
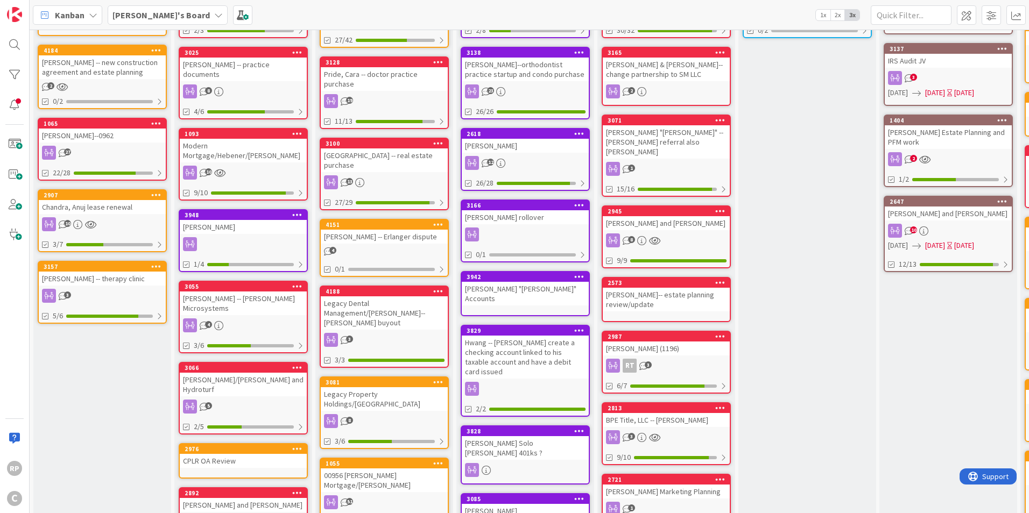
click at [98, 262] on div "3157" at bounding box center [102, 267] width 127 height 10
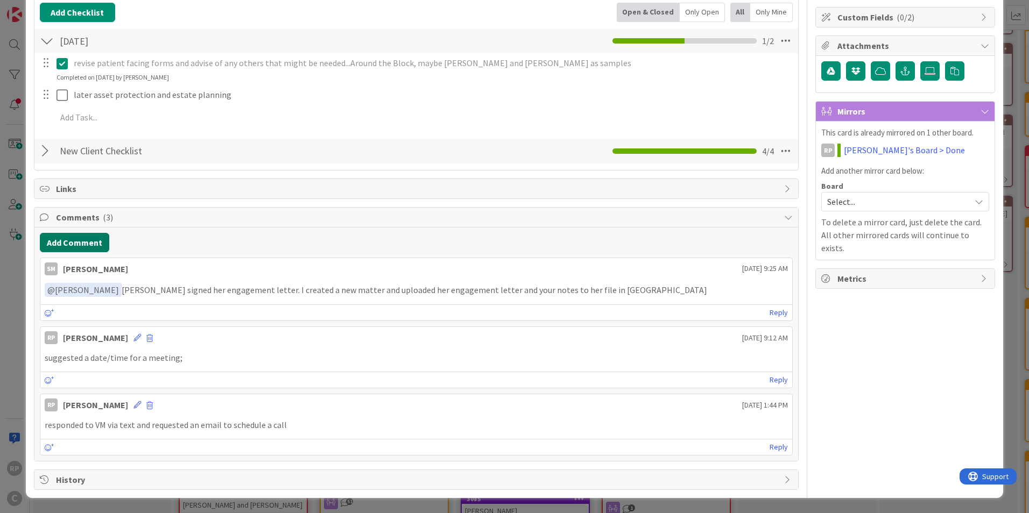
click at [82, 234] on button "Add Comment" at bounding box center [74, 242] width 69 height 19
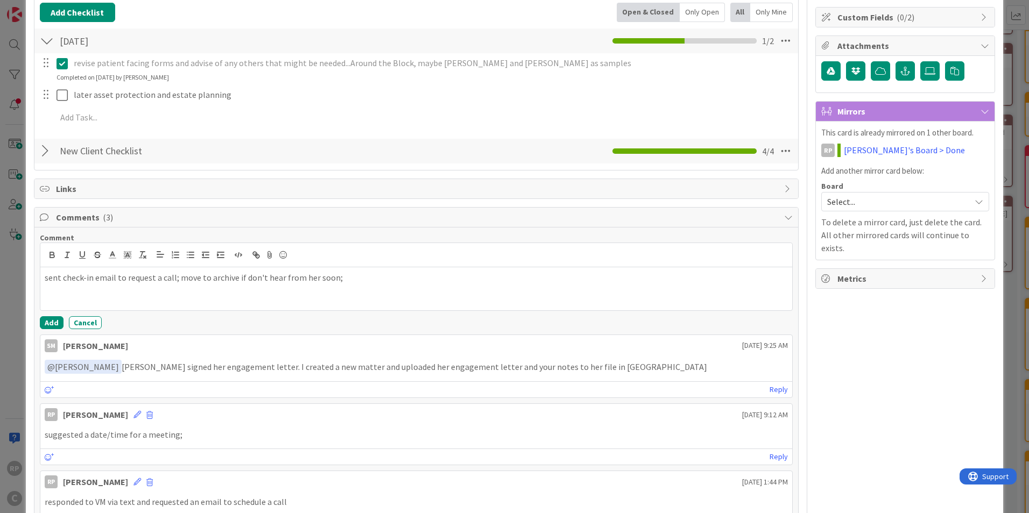
click at [44, 330] on div "Comment sent check-in email to request a call; move to archive if don't hear fr…" at bounding box center [415, 383] width 763 height 310
click at [56, 322] on button "Add" at bounding box center [52, 322] width 24 height 13
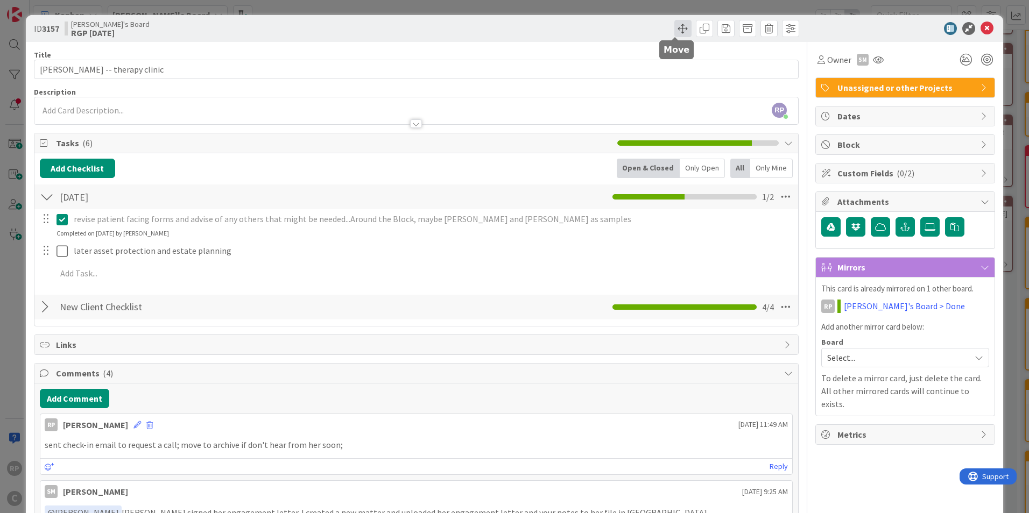
click at [674, 30] on span at bounding box center [682, 28] width 17 height 17
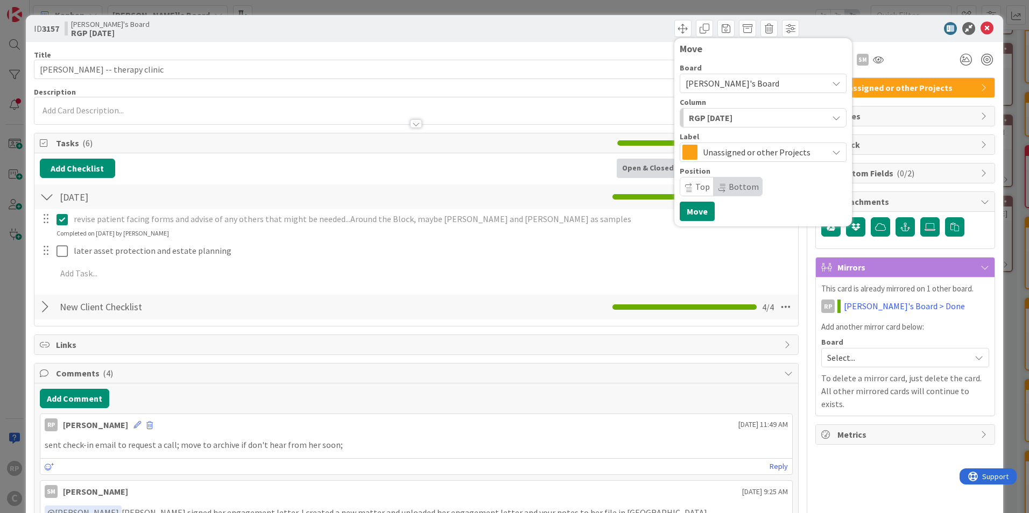
click at [728, 123] on div "RGP [DATE]" at bounding box center [756, 117] width 141 height 17
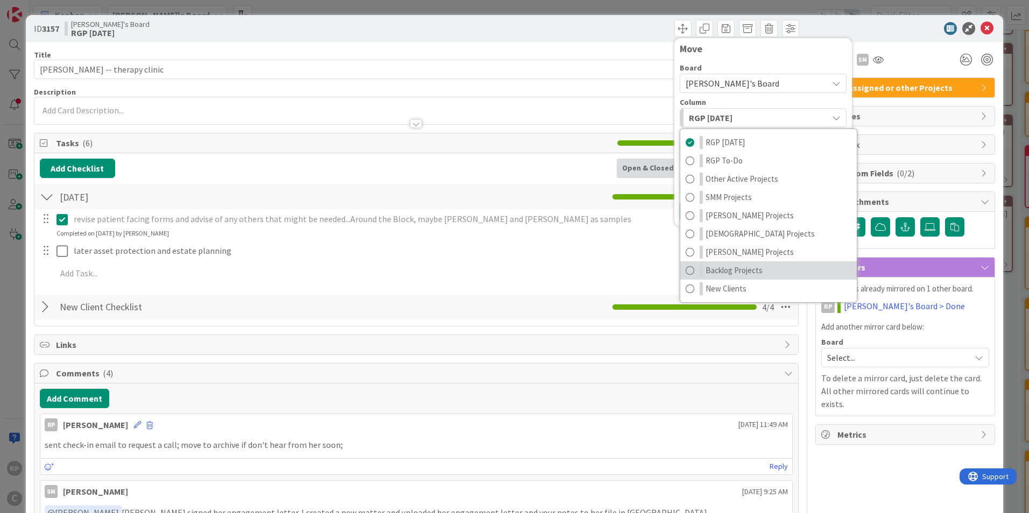
click at [729, 268] on span "Backlog Projects" at bounding box center [733, 270] width 57 height 13
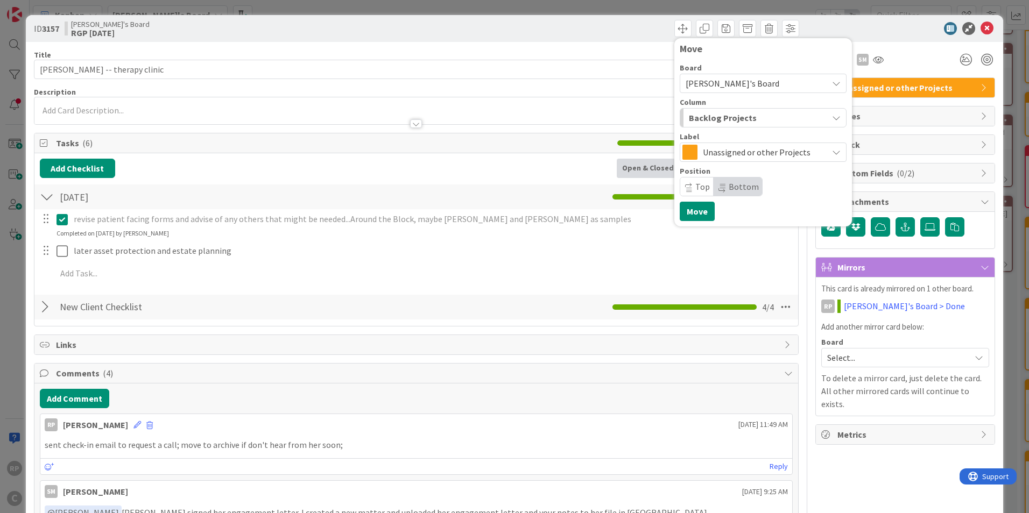
click at [732, 191] on span "Bottom" at bounding box center [743, 186] width 30 height 11
click at [694, 214] on button "Move" at bounding box center [696, 211] width 35 height 19
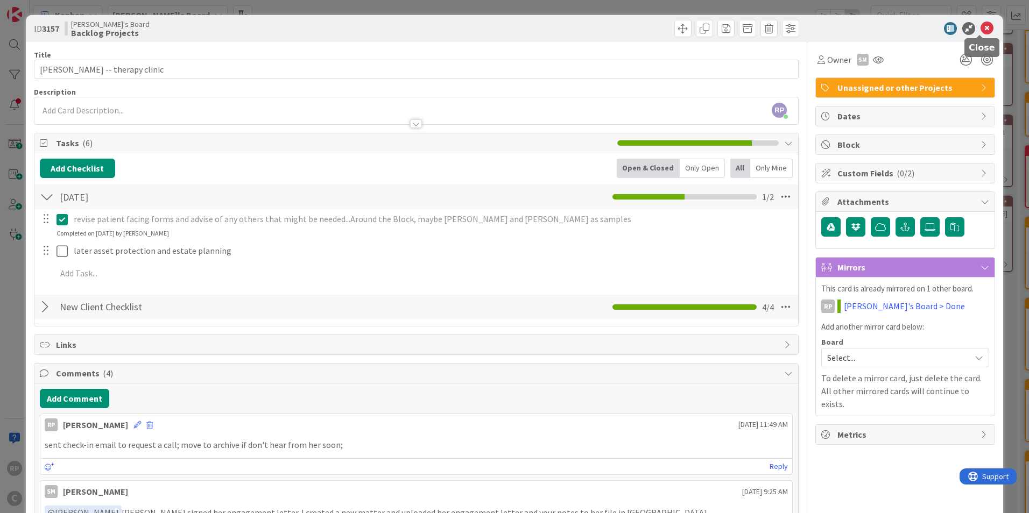
click at [980, 29] on icon at bounding box center [986, 28] width 13 height 13
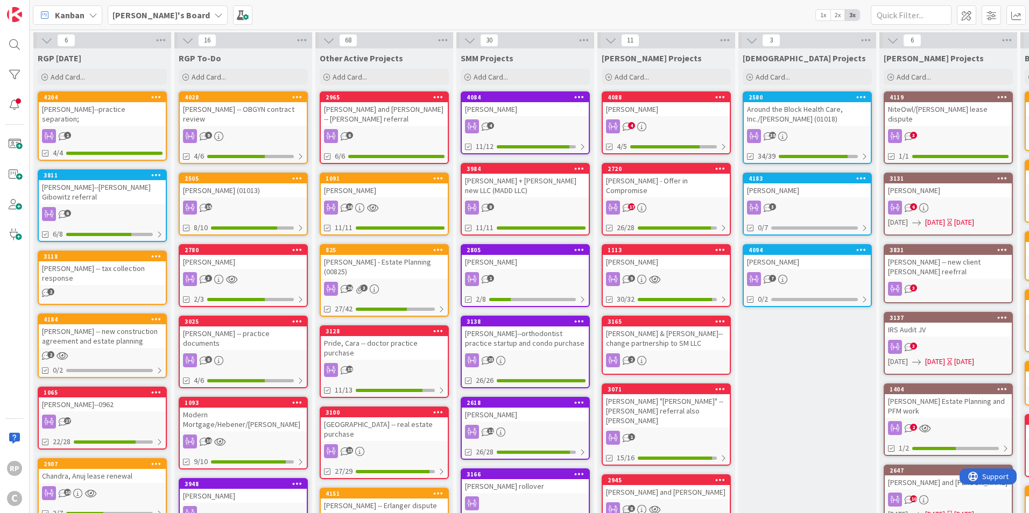
click at [151, 14] on b "[PERSON_NAME]'s Board" at bounding box center [160, 15] width 97 height 11
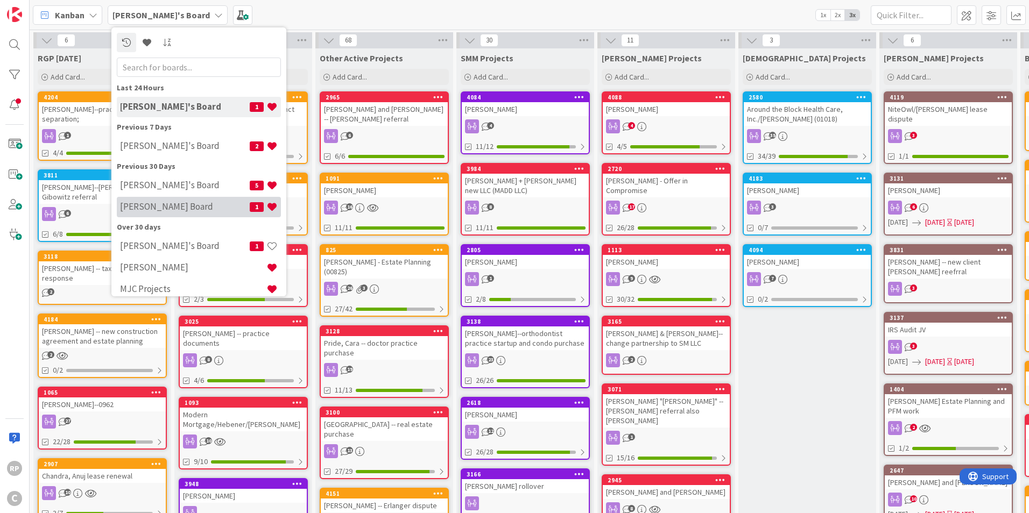
click at [147, 214] on div "[PERSON_NAME] Board 1" at bounding box center [199, 207] width 164 height 20
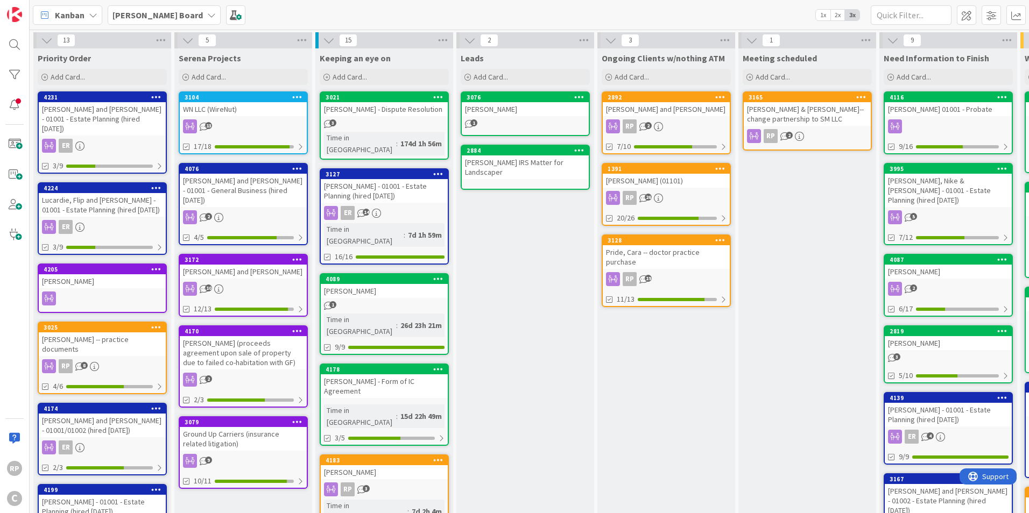
click at [78, 12] on span "Kanban" at bounding box center [70, 15] width 30 height 13
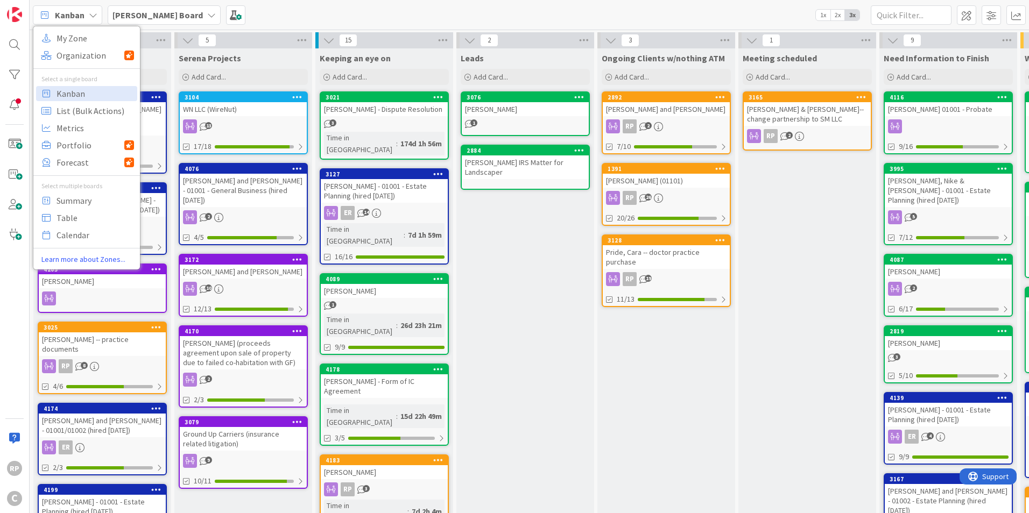
click at [131, 17] on b "[PERSON_NAME] Board" at bounding box center [157, 15] width 90 height 11
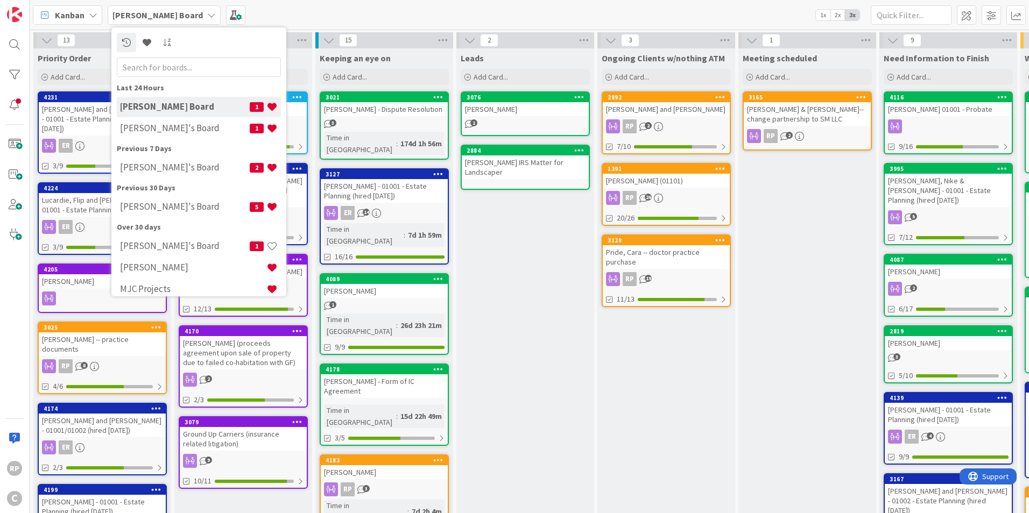
click at [375, 15] on div "Kanban My Zone Organization Select a single board Kanban List (Bulk Actions) Me…" at bounding box center [529, 15] width 999 height 30
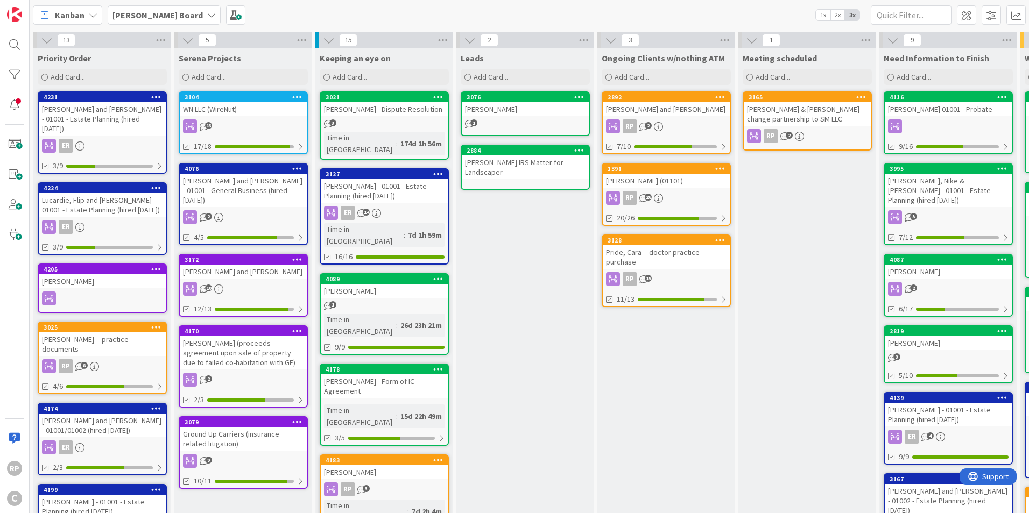
click at [161, 20] on span "[PERSON_NAME] Board" at bounding box center [157, 15] width 90 height 13
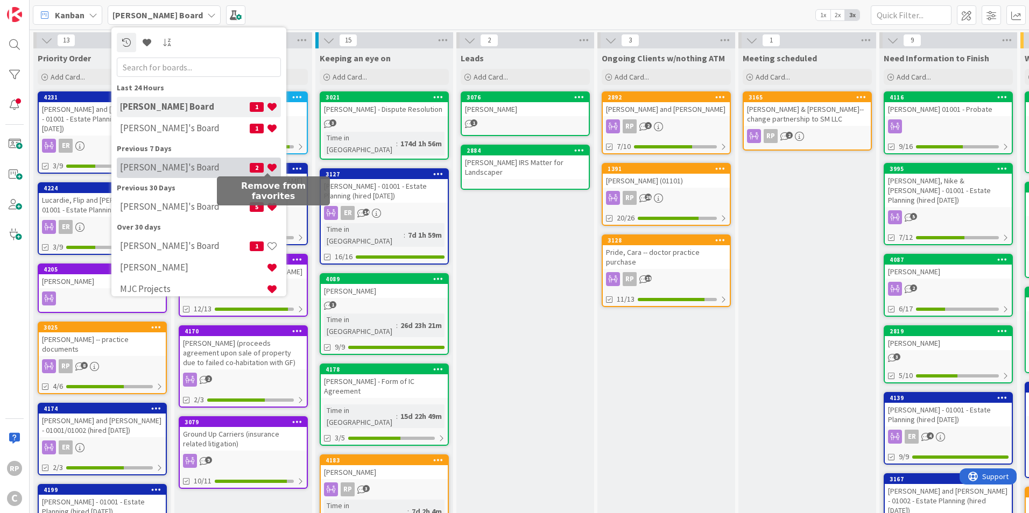
click at [266, 168] on span at bounding box center [271, 167] width 11 height 11
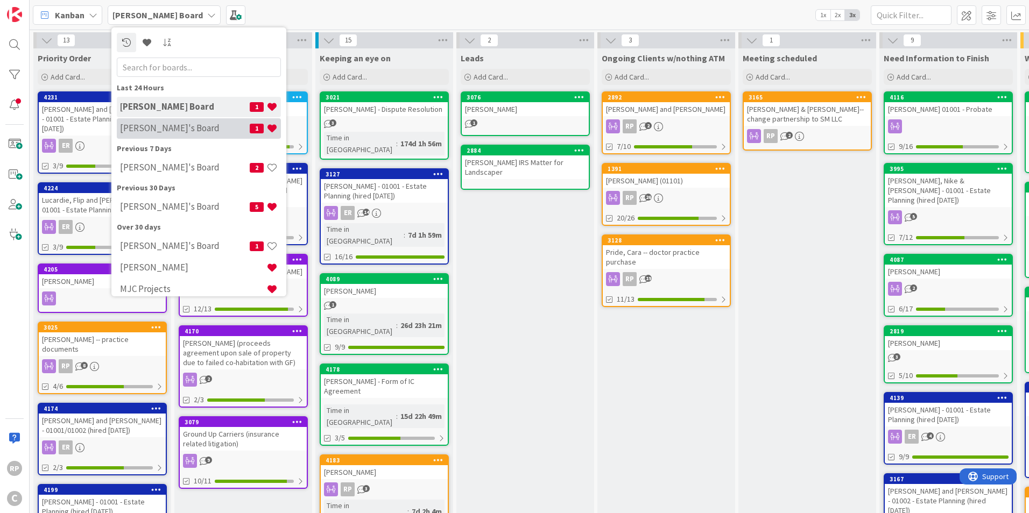
click at [141, 131] on h4 "[PERSON_NAME]'s Board" at bounding box center [185, 128] width 130 height 11
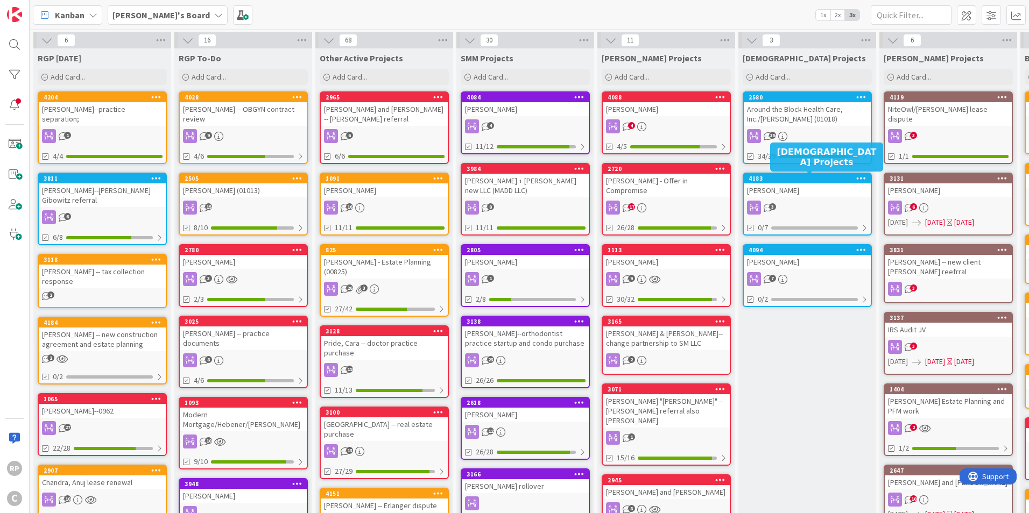
click at [792, 179] on div "4183" at bounding box center [809, 179] width 122 height 8
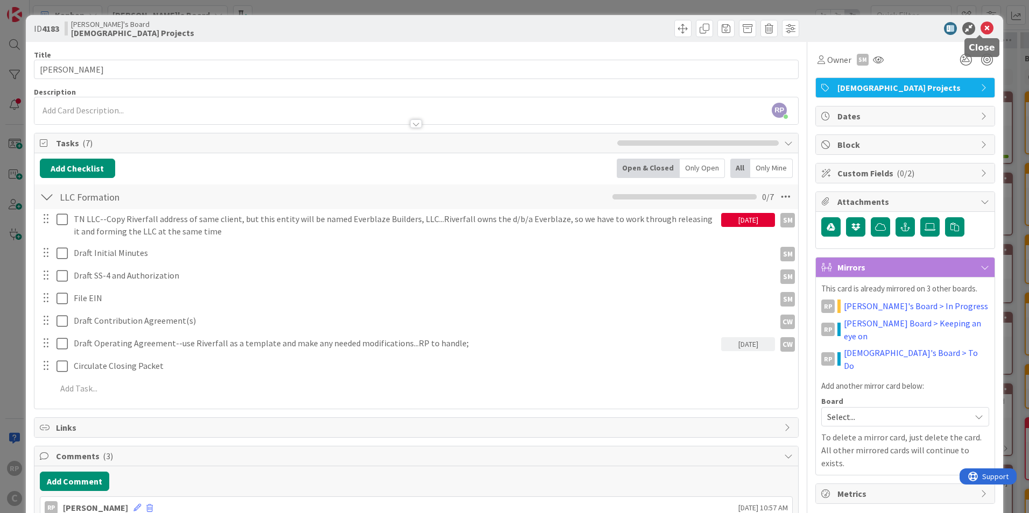
click at [980, 32] on icon at bounding box center [986, 28] width 13 height 13
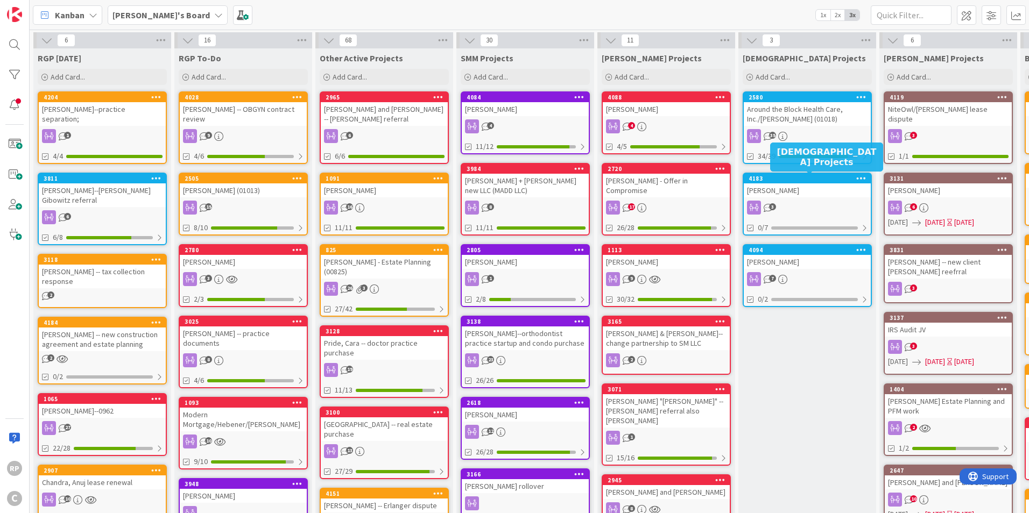
click at [788, 179] on div "4183" at bounding box center [809, 179] width 122 height 8
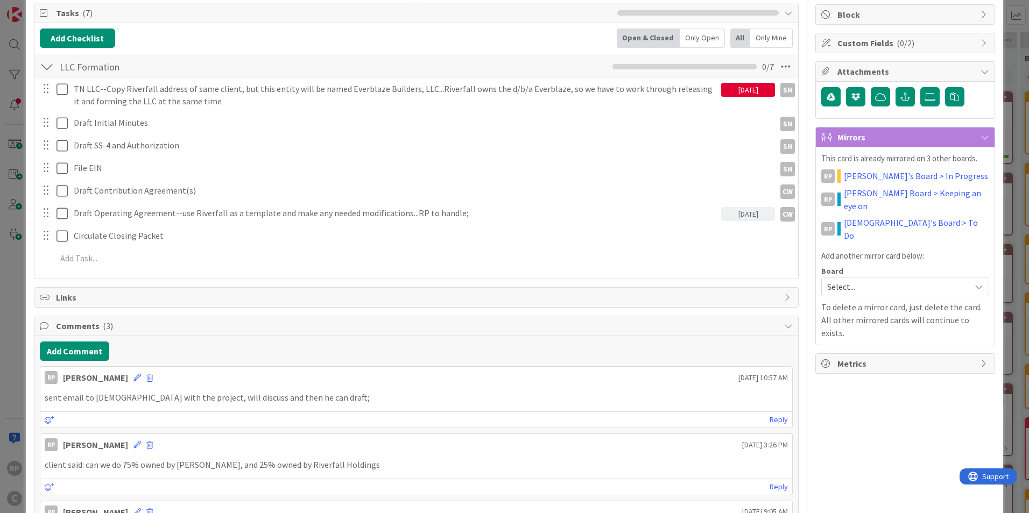
scroll to position [237, 0]
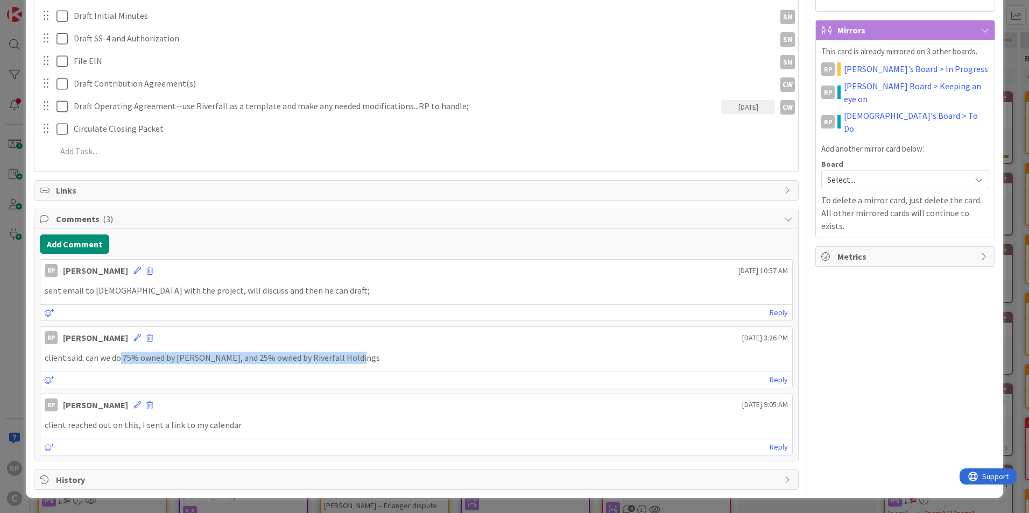
drag, startPoint x: 367, startPoint y: 360, endPoint x: 122, endPoint y: 360, distance: 245.3
click at [122, 360] on p "client said: can we do 75% owned by [PERSON_NAME], and 25% owned by Riverfall H…" at bounding box center [416, 358] width 743 height 12
click at [367, 358] on p "client said: can we do 75% owned by [PERSON_NAME], and 25% owned by Riverfall H…" at bounding box center [416, 358] width 743 height 12
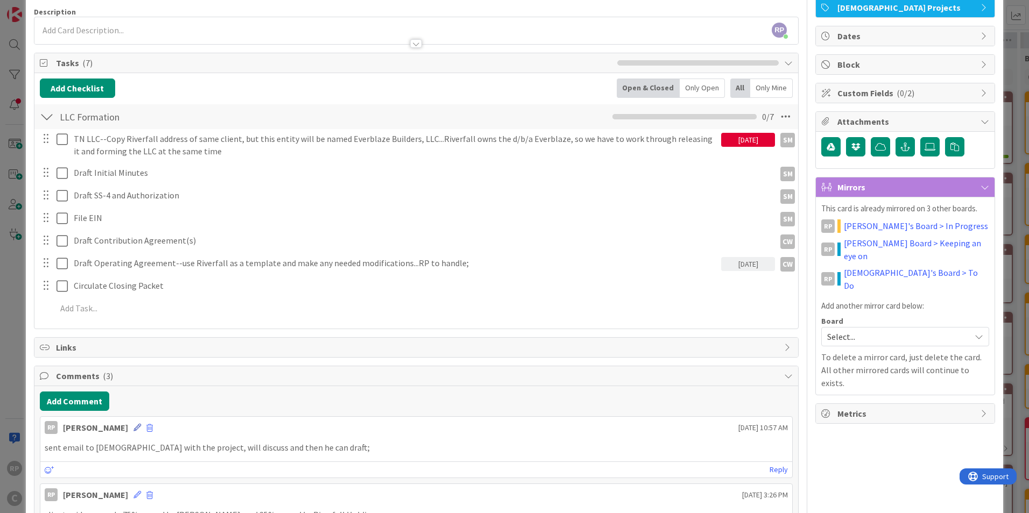
scroll to position [76, 0]
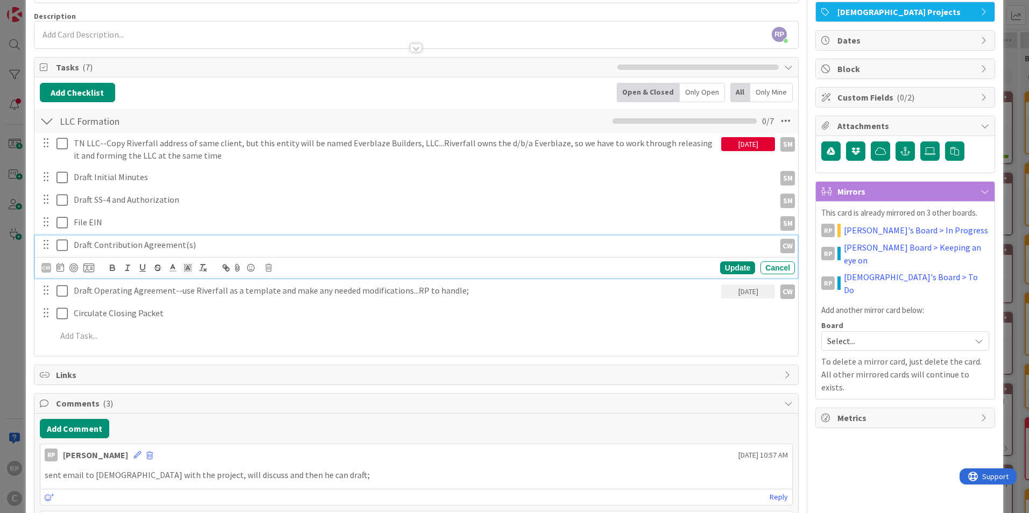
click at [199, 246] on p "Draft Contribution Agreement(s)" at bounding box center [422, 245] width 697 height 12
click at [720, 272] on div "Update" at bounding box center [737, 267] width 35 height 13
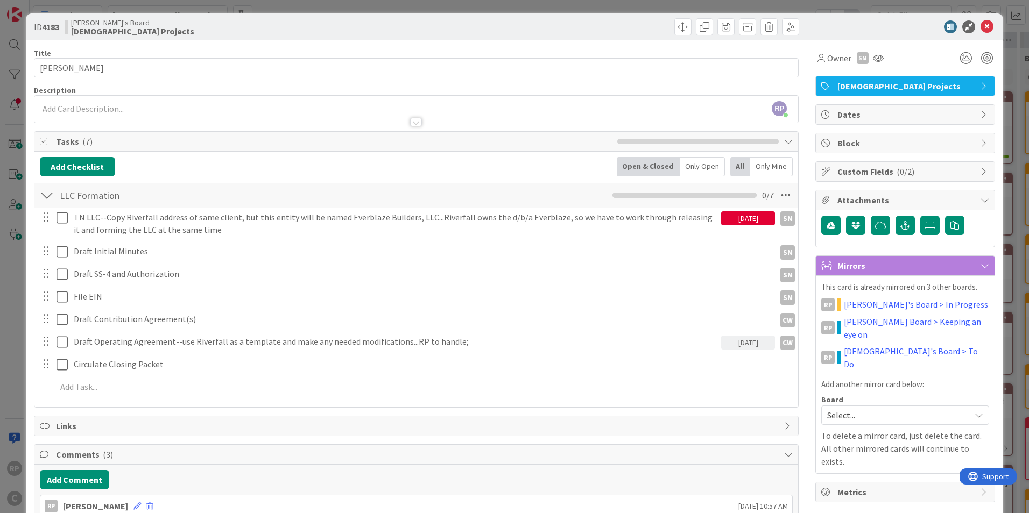
scroll to position [0, 0]
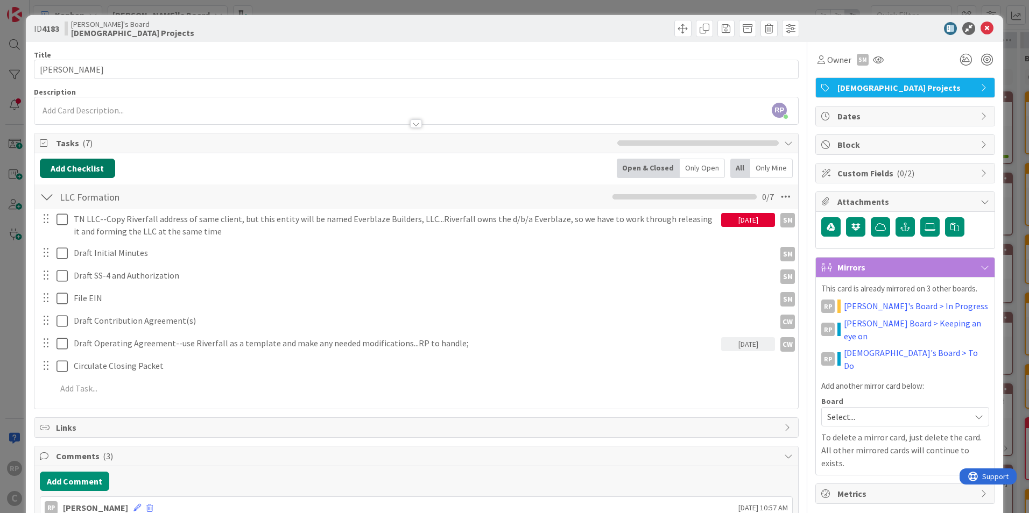
click at [77, 165] on button "Add Checklist" at bounding box center [77, 168] width 75 height 19
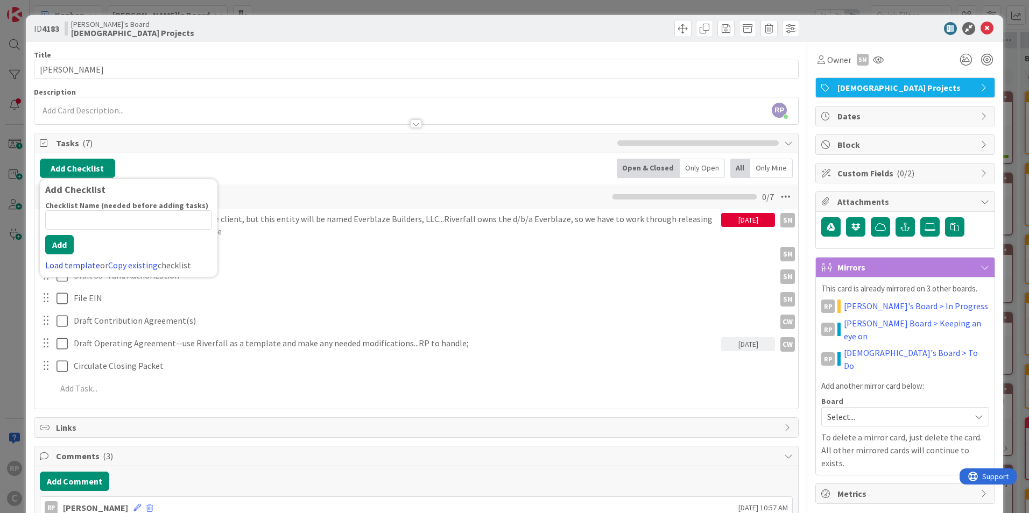
click at [79, 262] on link "Load template" at bounding box center [72, 265] width 55 height 11
click at [83, 219] on div "LLC Formation" at bounding box center [129, 211] width 178 height 19
click at [48, 253] on button "Add" at bounding box center [59, 244] width 29 height 19
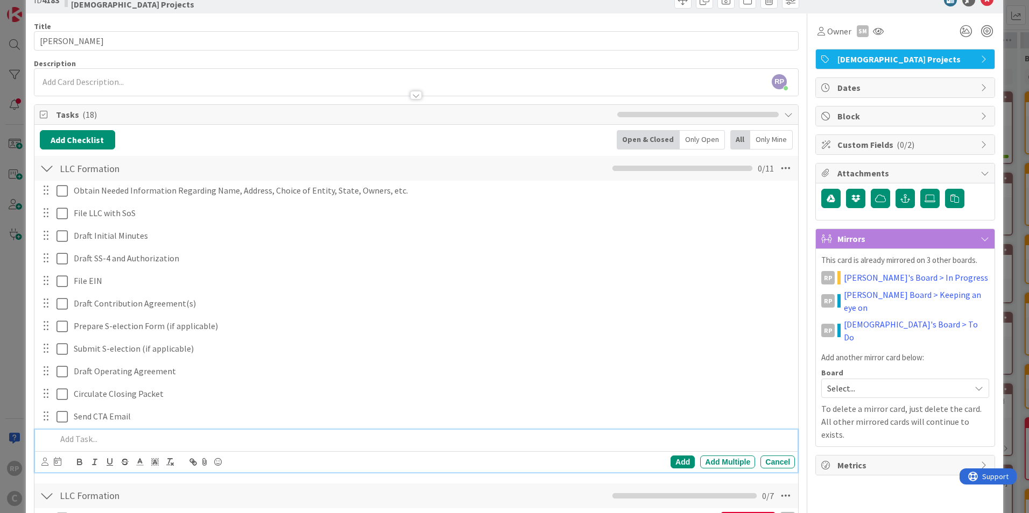
scroll to position [54, 0]
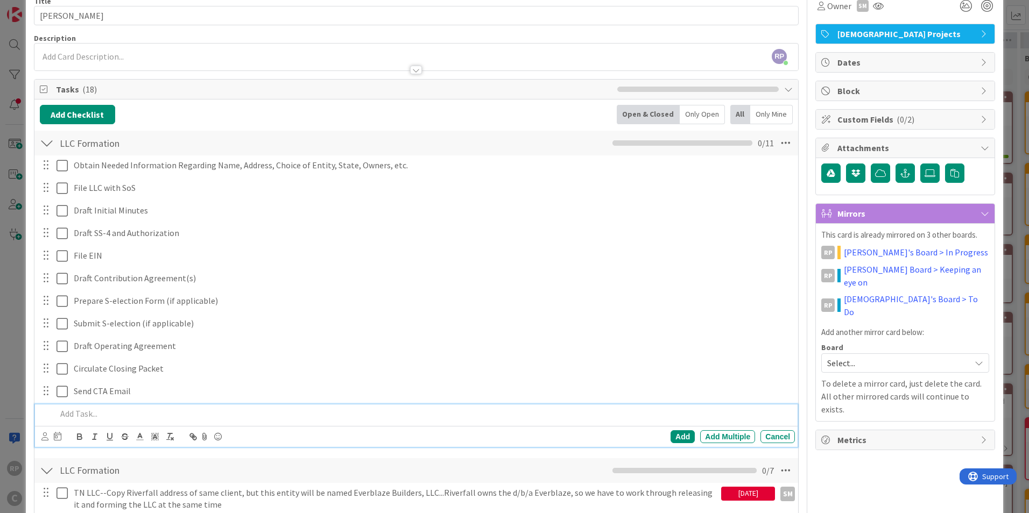
click at [47, 141] on div at bounding box center [47, 142] width 14 height 19
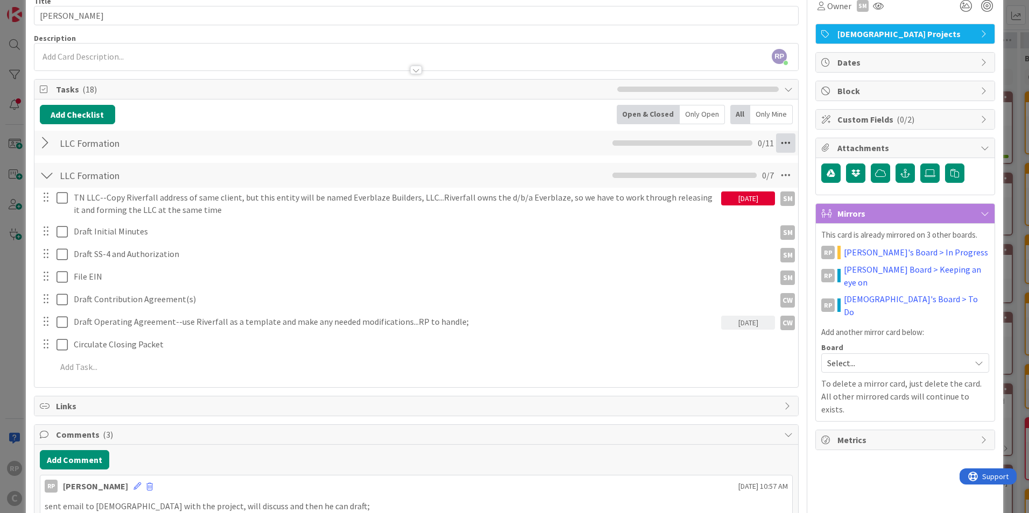
click at [780, 139] on icon at bounding box center [785, 142] width 19 height 19
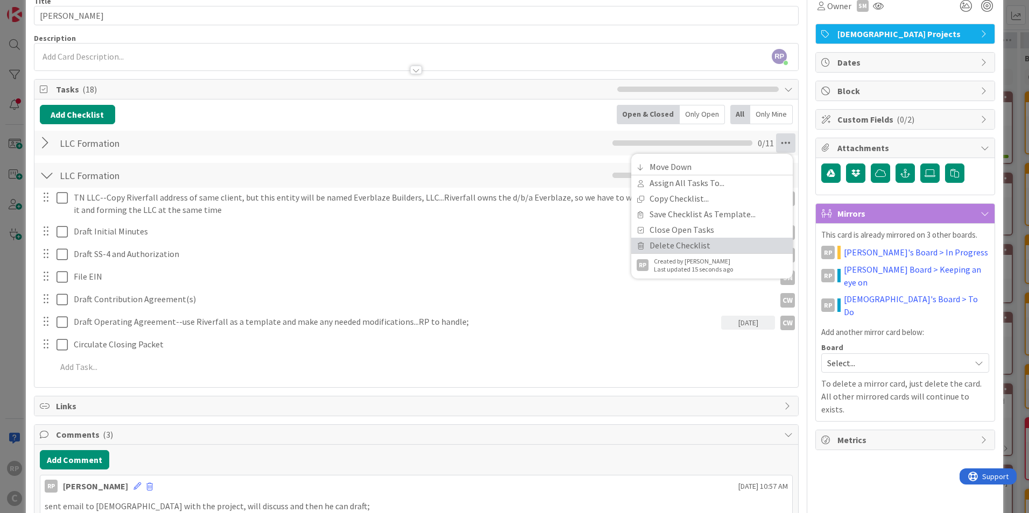
click at [682, 249] on link "Delete Checklist" at bounding box center [711, 246] width 161 height 16
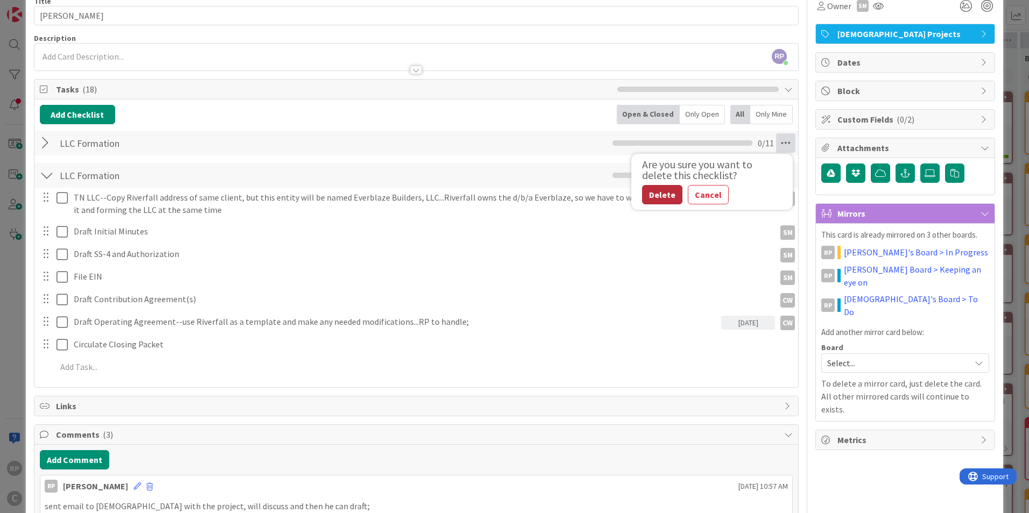
click at [649, 199] on button "Delete" at bounding box center [662, 194] width 40 height 19
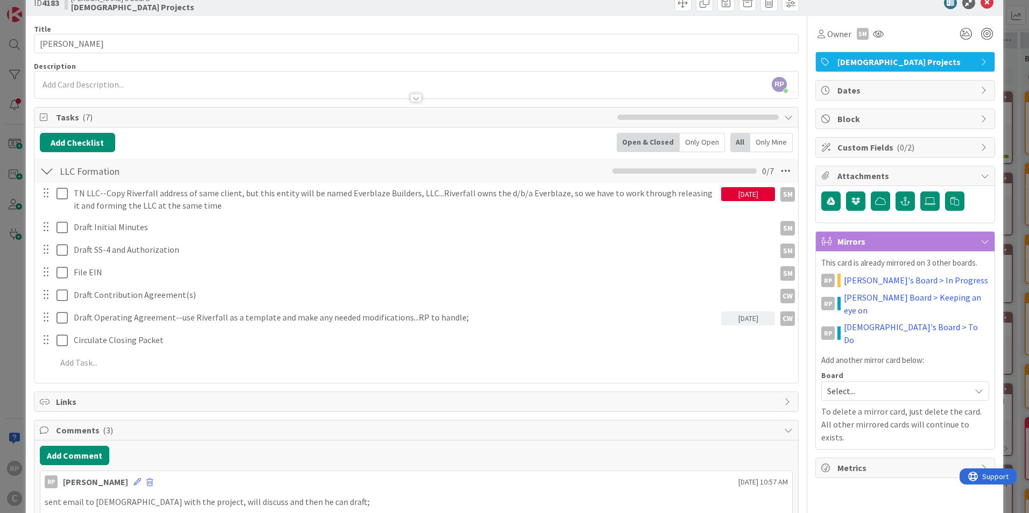
scroll to position [0, 0]
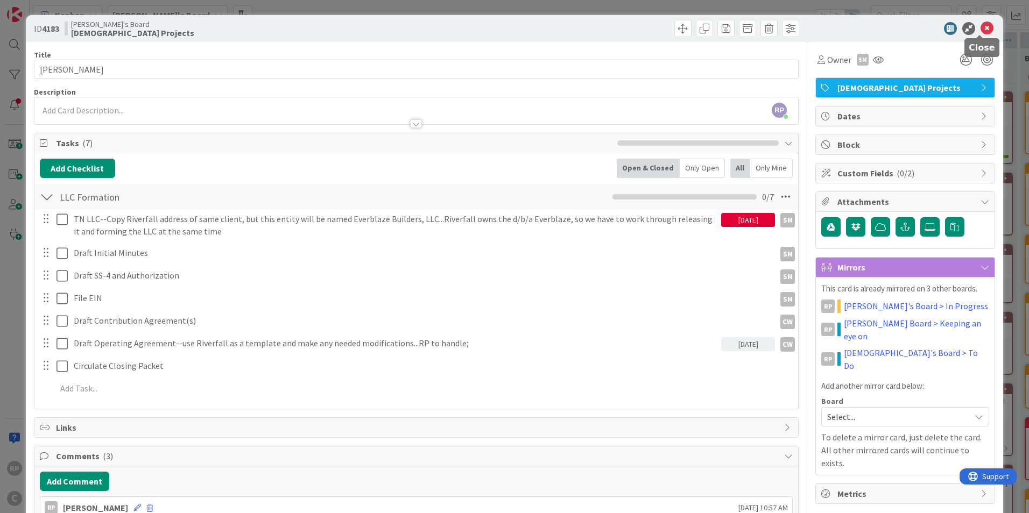
click at [980, 31] on icon at bounding box center [986, 28] width 13 height 13
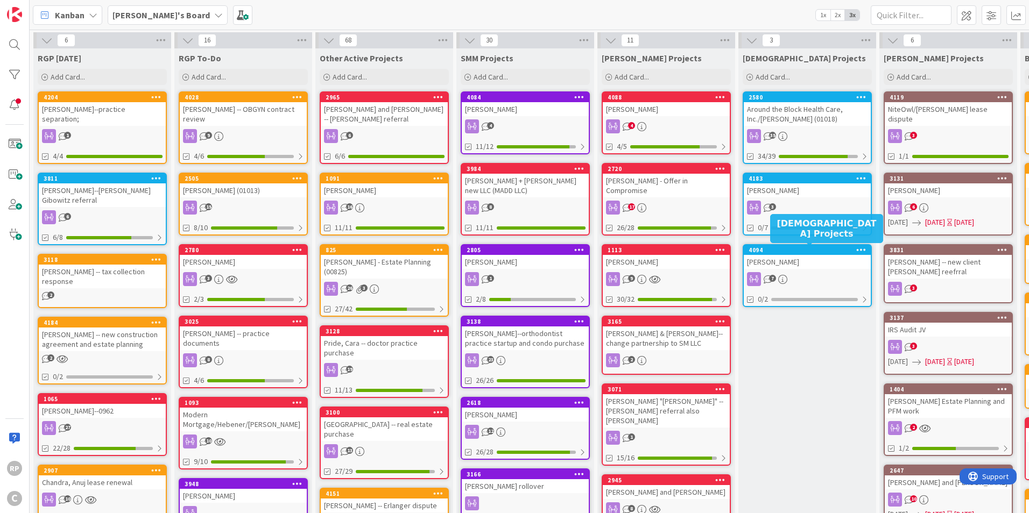
click at [791, 251] on div "4094" at bounding box center [809, 250] width 122 height 8
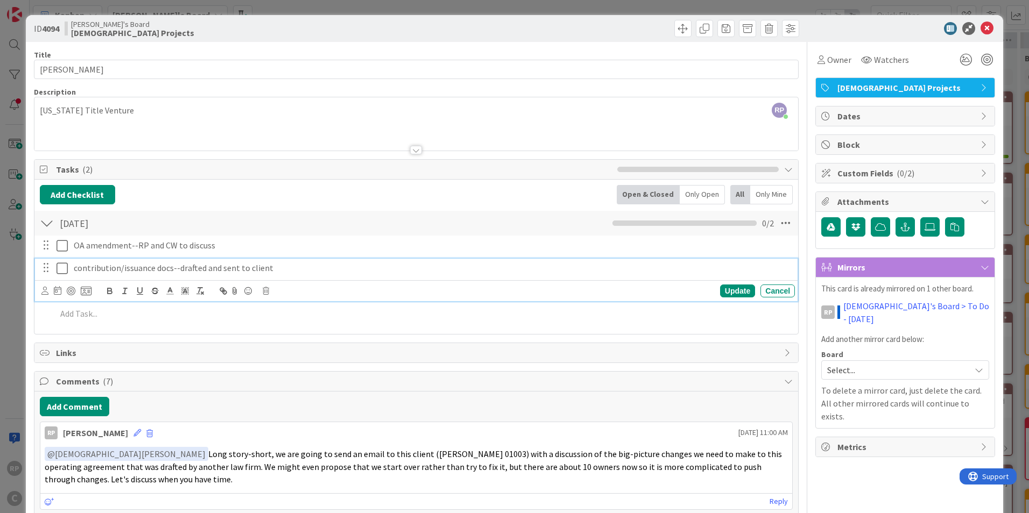
click at [246, 272] on p "contribution/issuance docs--drafted and sent to client" at bounding box center [432, 268] width 717 height 12
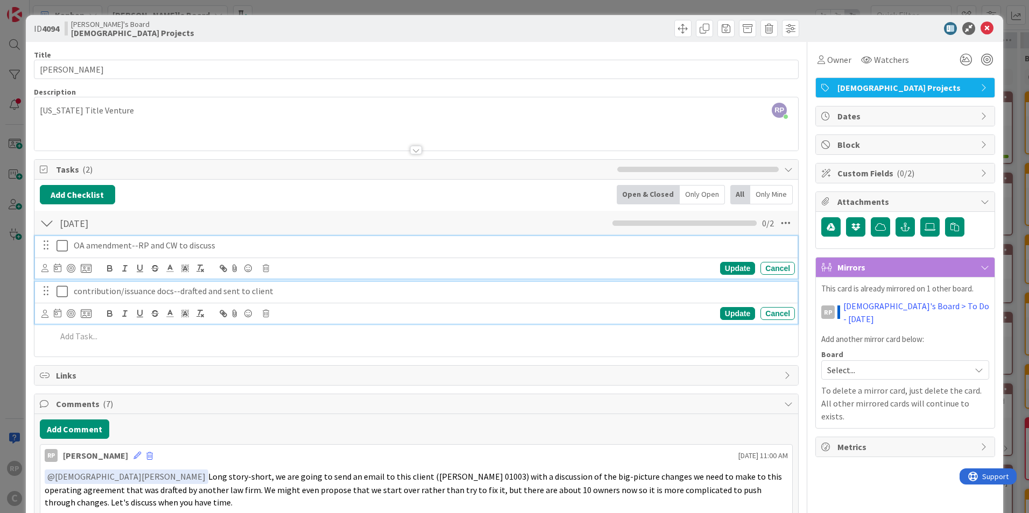
click at [146, 249] on p "OA amendment--RP and CW to discuss" at bounding box center [432, 245] width 717 height 12
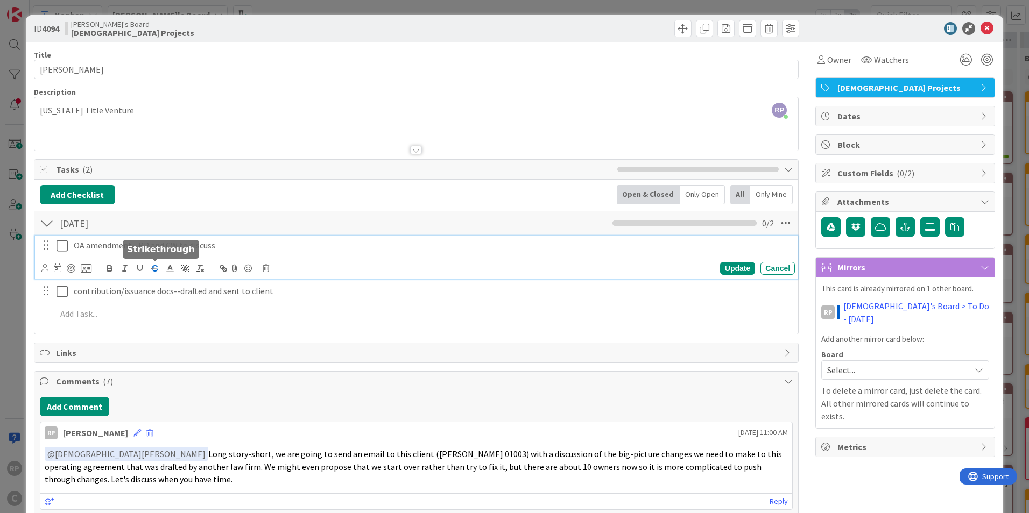
click at [155, 268] on icon "button" at bounding box center [155, 269] width 10 height 10
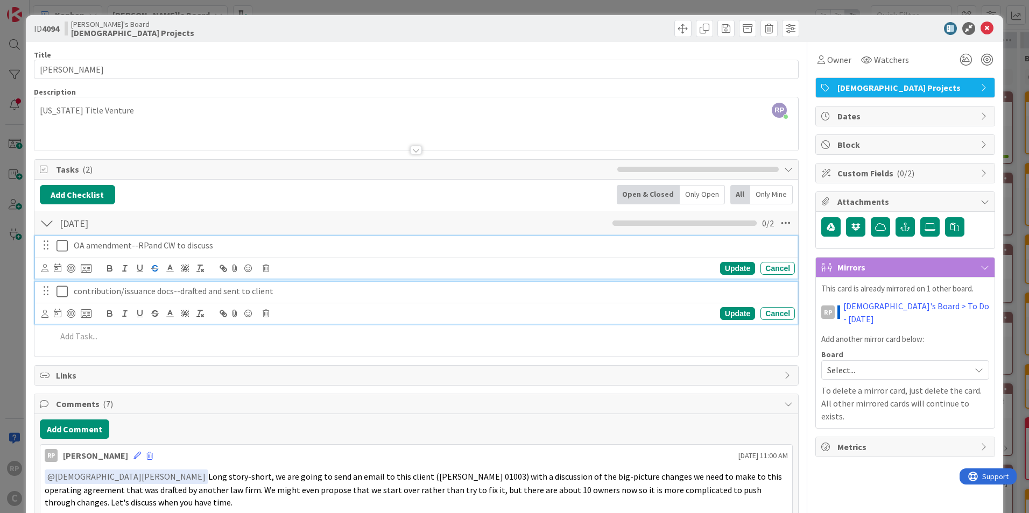
click at [281, 297] on p "contribution/issuance docs--drafted and sent to client" at bounding box center [432, 291] width 717 height 12
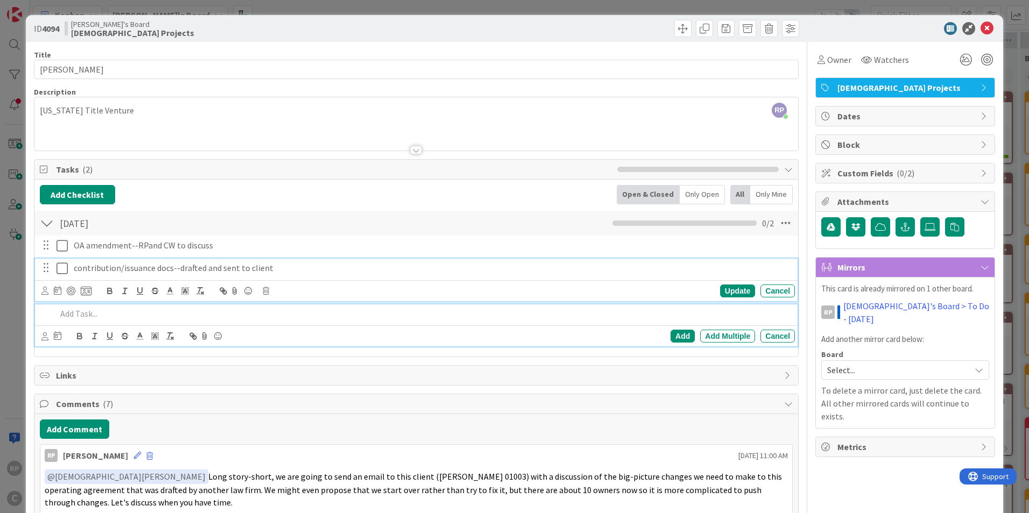
click at [90, 319] on p at bounding box center [423, 314] width 734 height 12
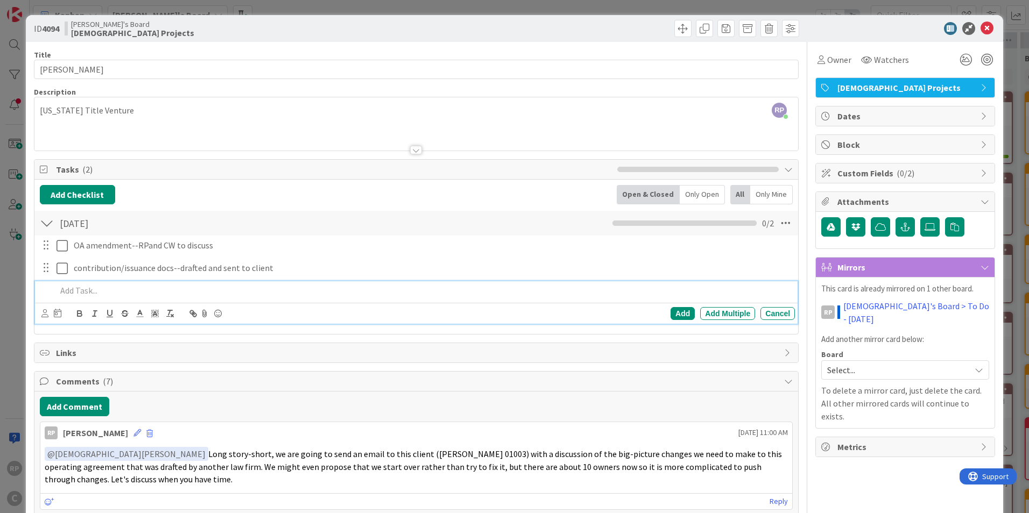
click at [132, 291] on p at bounding box center [423, 291] width 734 height 12
click at [980, 28] on icon at bounding box center [986, 28] width 13 height 13
